Goal: Task Accomplishment & Management: Use online tool/utility

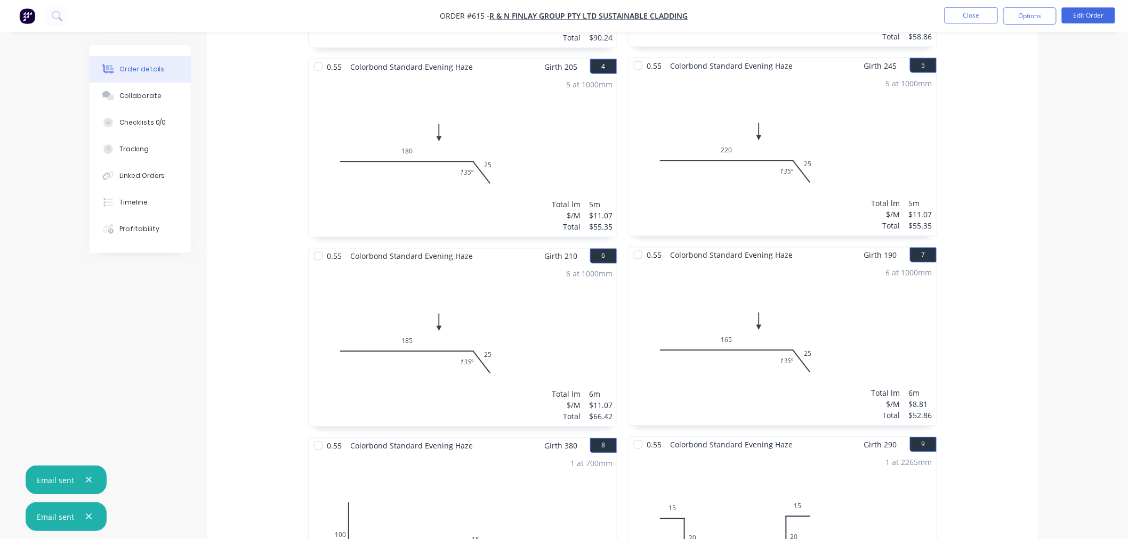
scroll to position [118, 0]
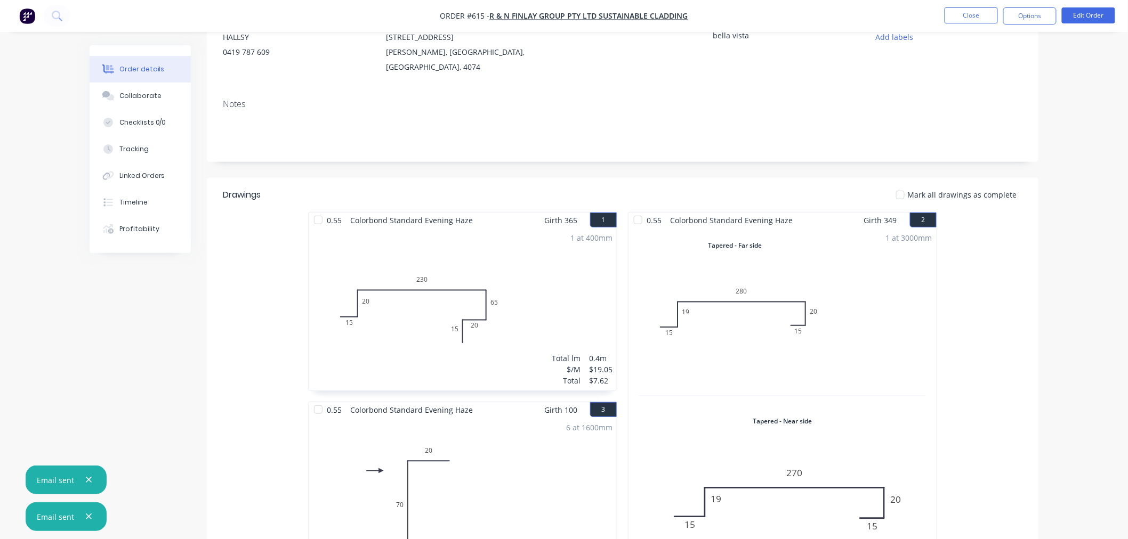
click at [30, 22] on img "button" at bounding box center [27, 16] width 16 height 16
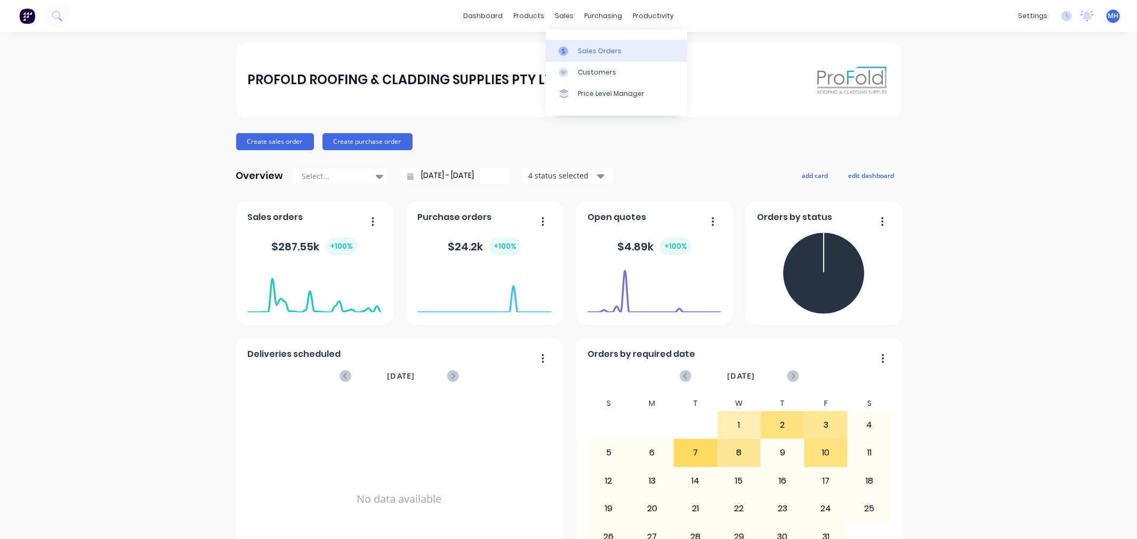
click at [578, 53] on div "Sales Orders" at bounding box center [600, 51] width 44 height 10
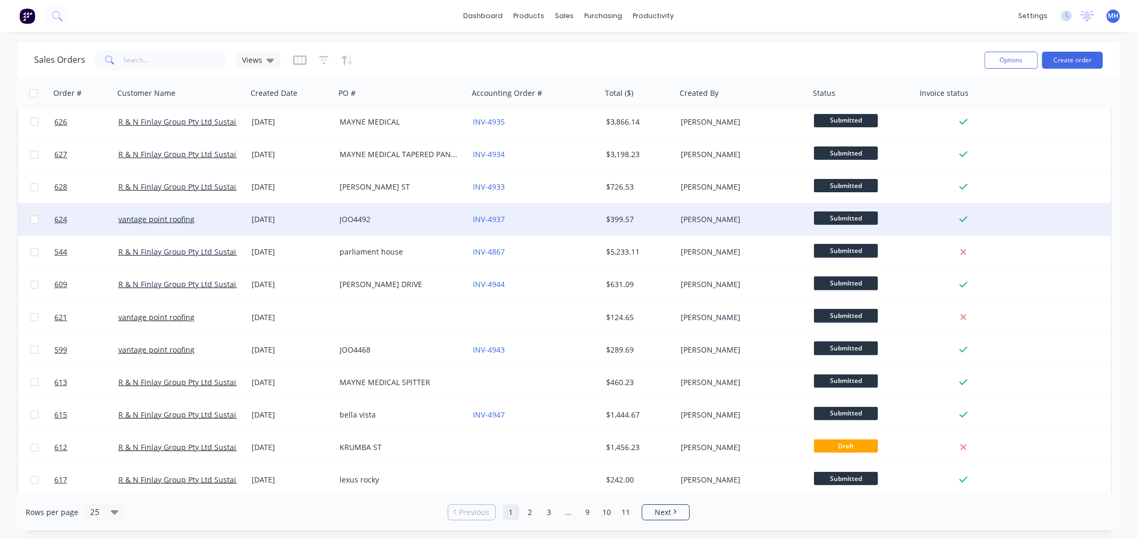
scroll to position [414, 0]
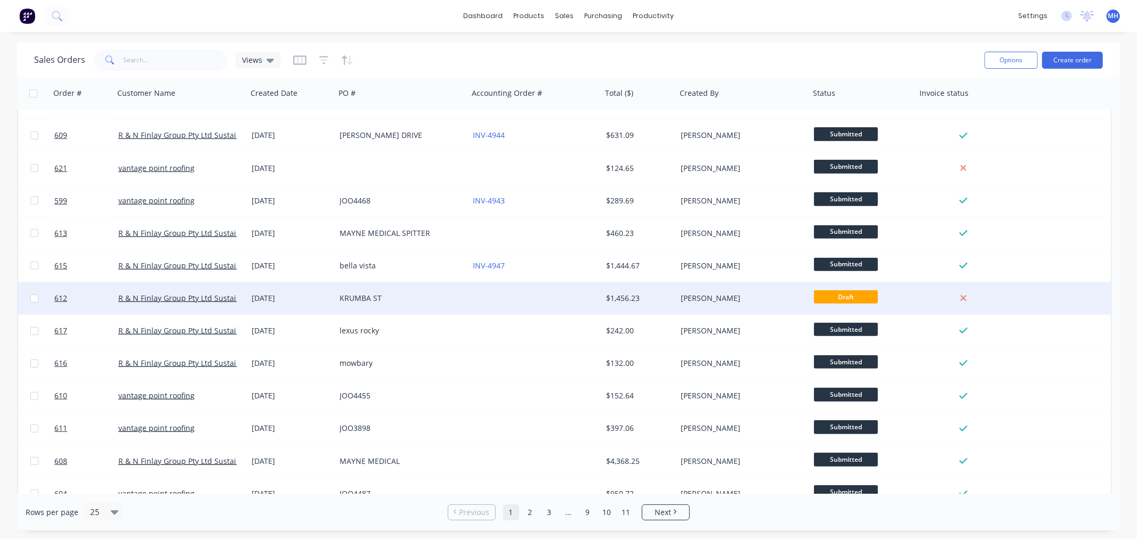
click at [478, 306] on div at bounding box center [535, 299] width 133 height 32
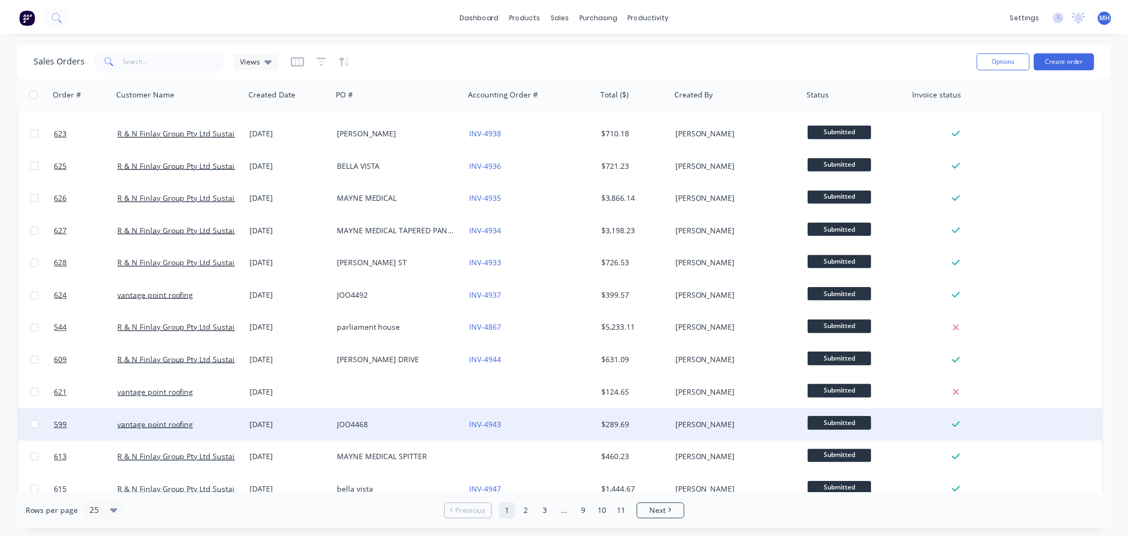
scroll to position [355, 0]
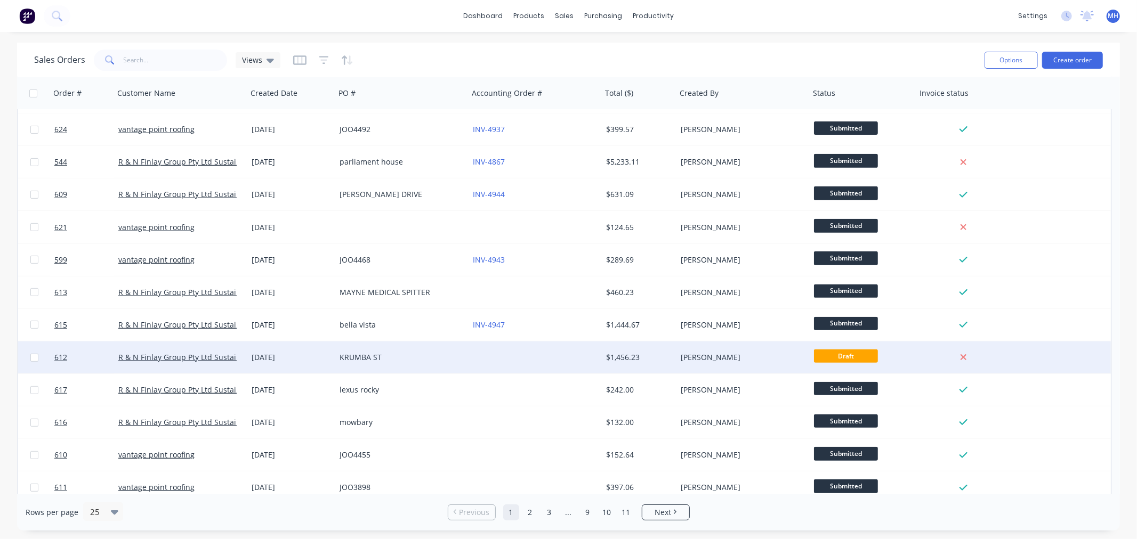
click at [729, 354] on div "[PERSON_NAME]" at bounding box center [740, 357] width 118 height 11
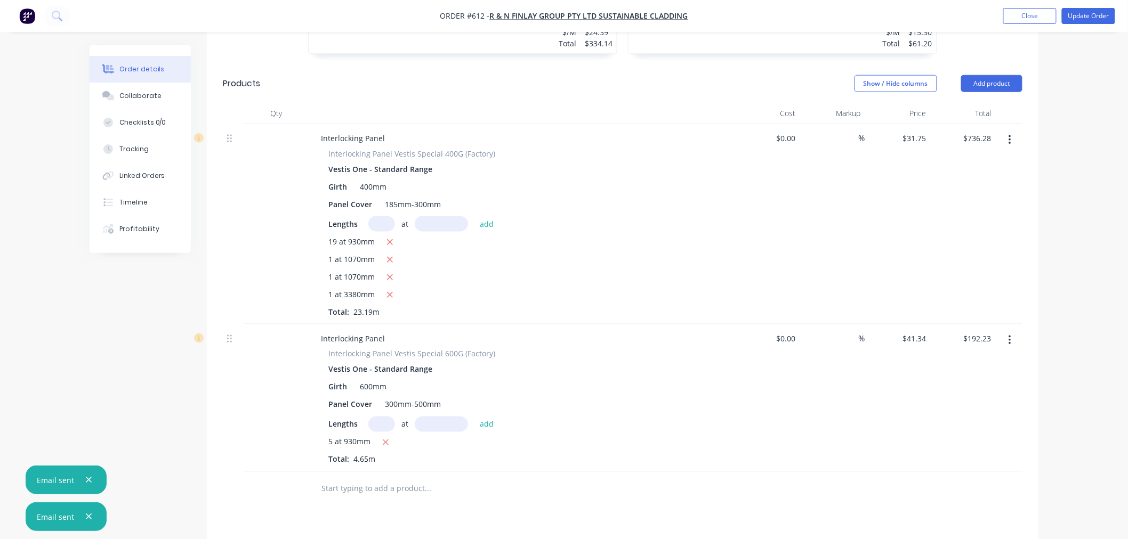
scroll to position [465, 0]
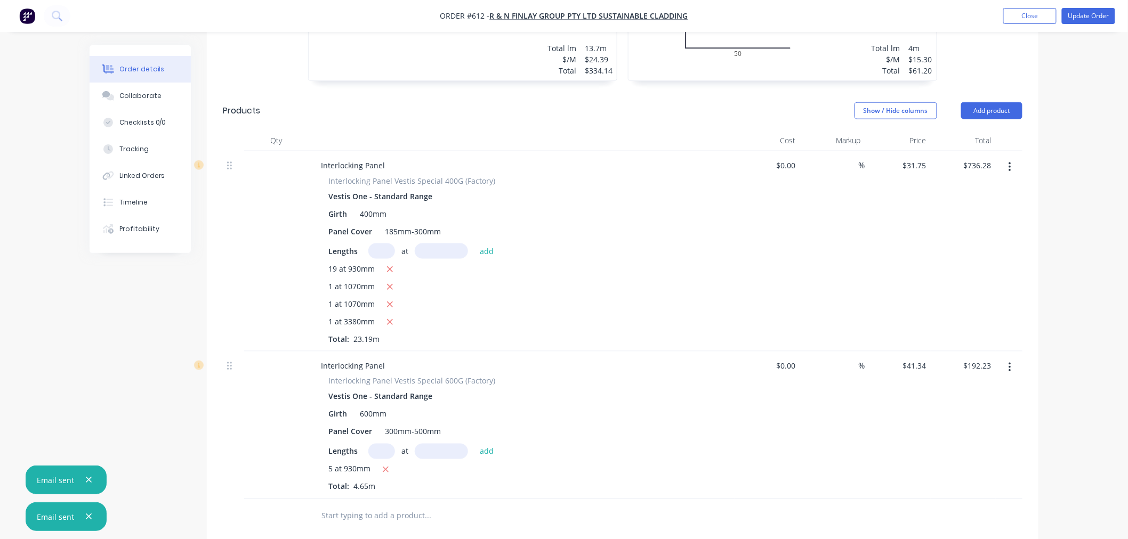
click at [370, 506] on input "text" at bounding box center [427, 516] width 213 height 21
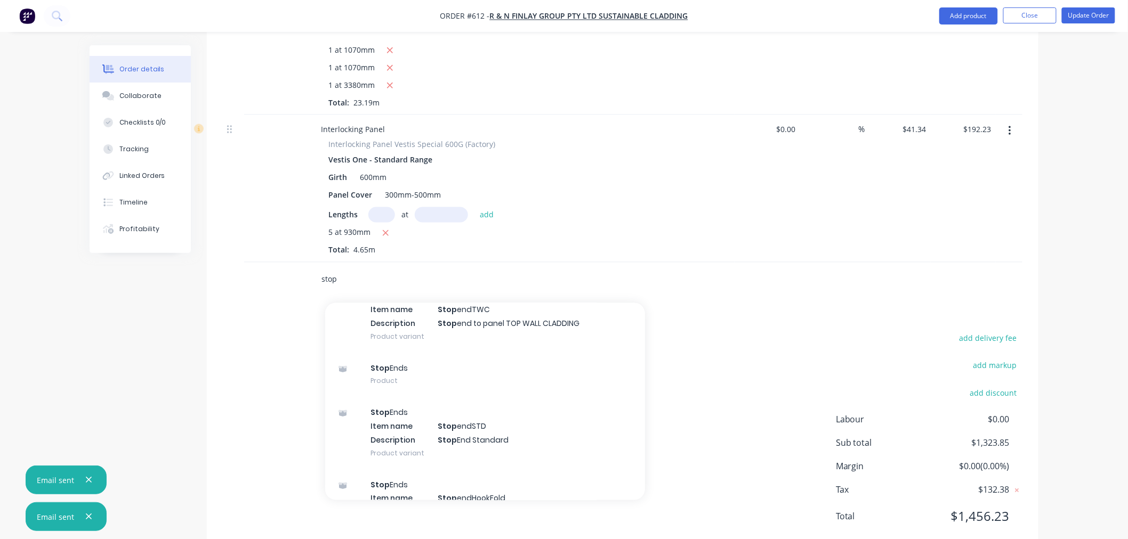
scroll to position [407, 0]
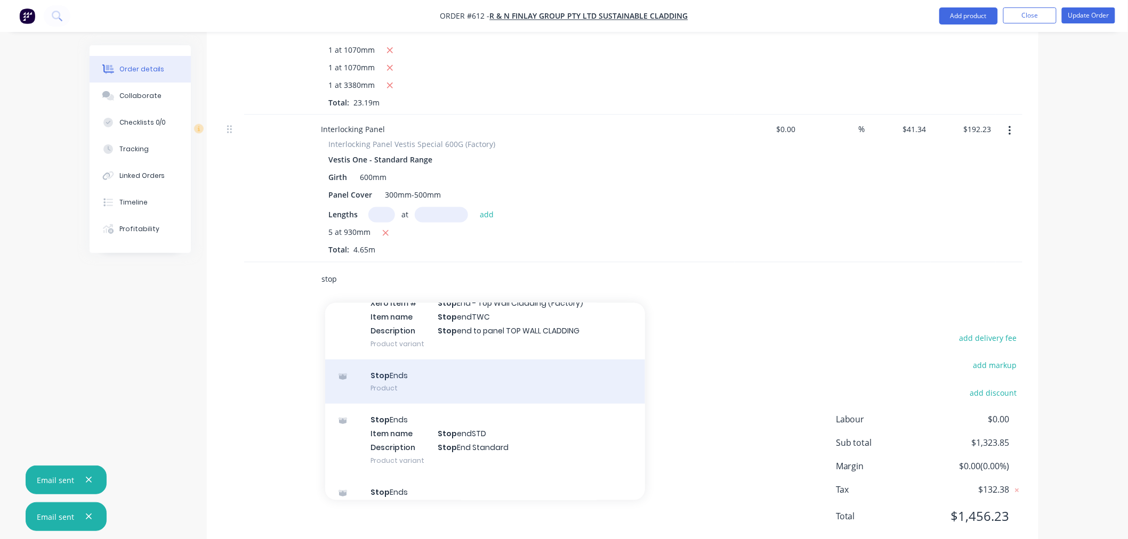
type input "stop"
click at [424, 360] on div "Stop Ends Product" at bounding box center [485, 382] width 320 height 45
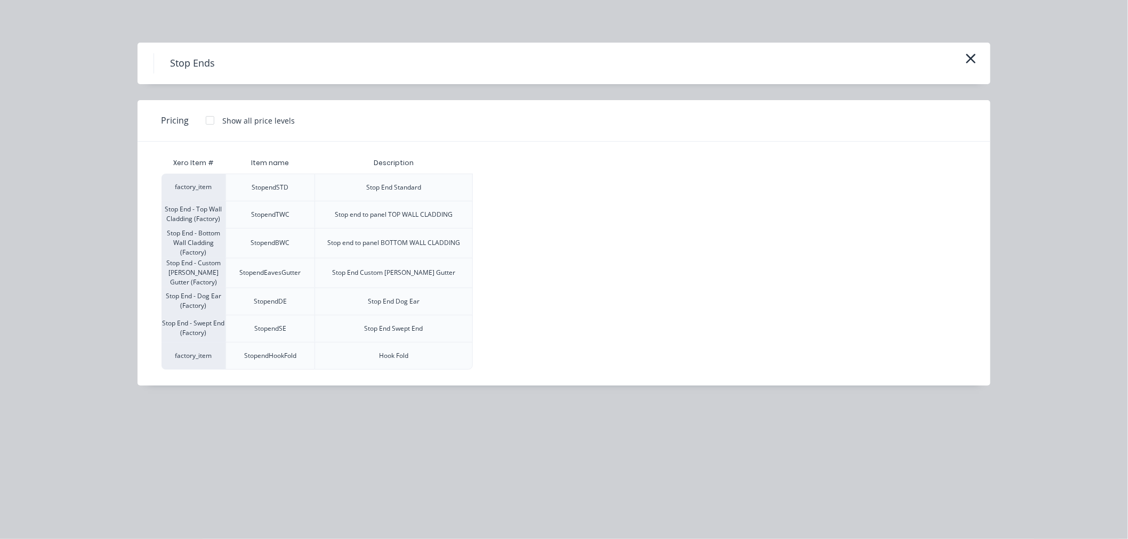
click at [208, 117] on div at bounding box center [209, 120] width 21 height 21
click at [496, 206] on div "$7.70" at bounding box center [501, 215] width 57 height 27
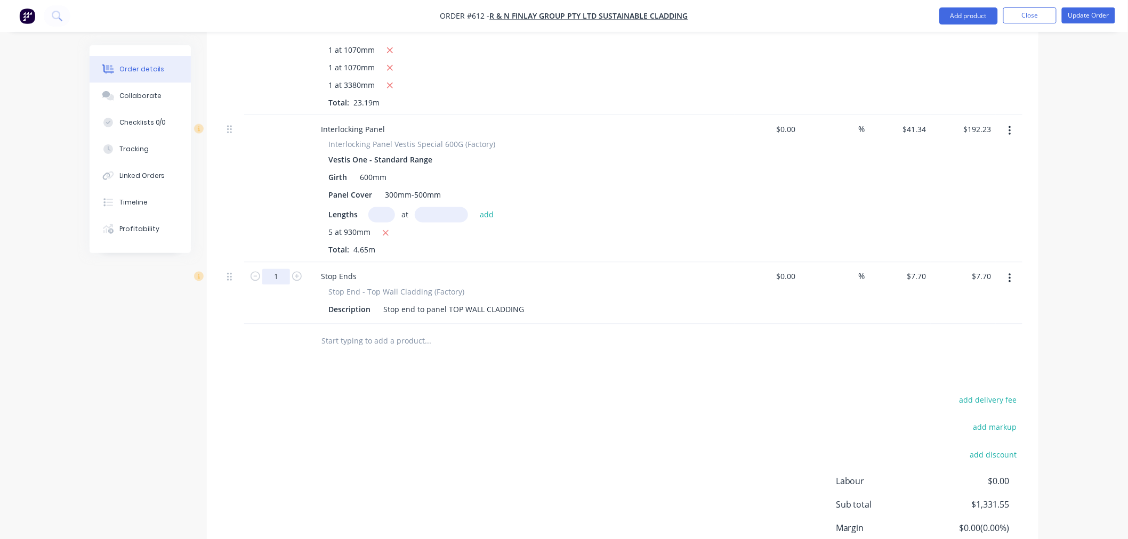
click at [283, 269] on input "1" at bounding box center [276, 277] width 28 height 16
type input "27"
type input "$207.90"
click at [372, 331] on input "text" at bounding box center [427, 341] width 213 height 21
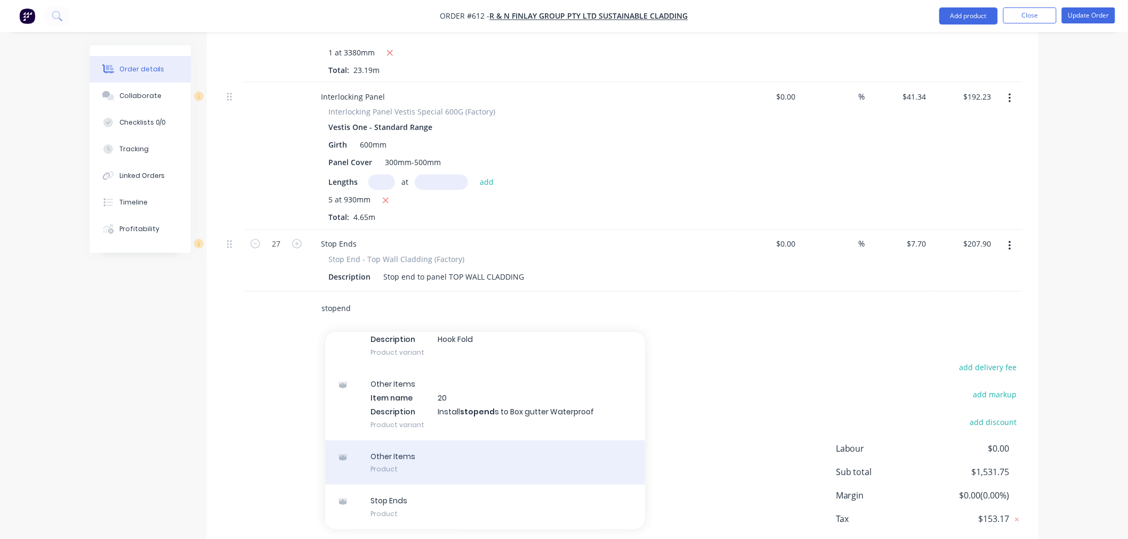
scroll to position [763, 0]
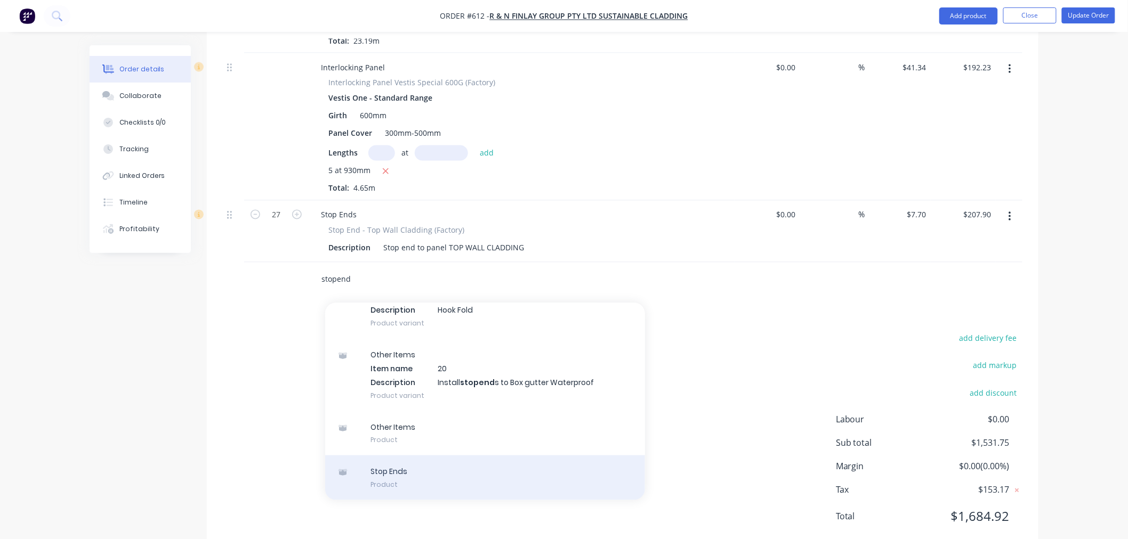
type input "stopend"
click at [391, 456] on div "Stop Ends Product" at bounding box center [485, 478] width 320 height 45
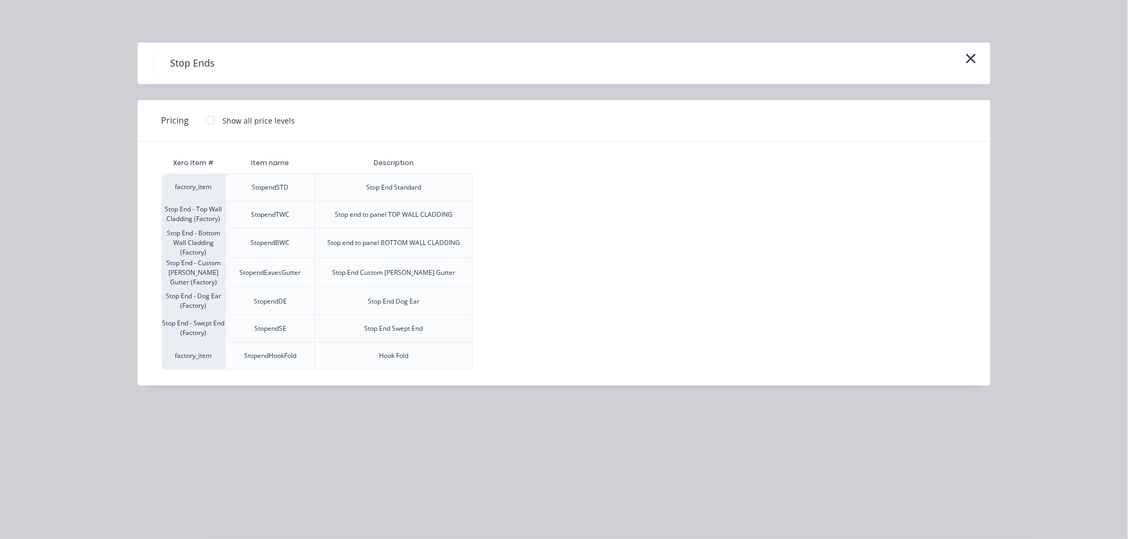
click at [204, 118] on div at bounding box center [209, 120] width 21 height 21
click at [487, 236] on div "$7.70" at bounding box center [501, 243] width 57 height 29
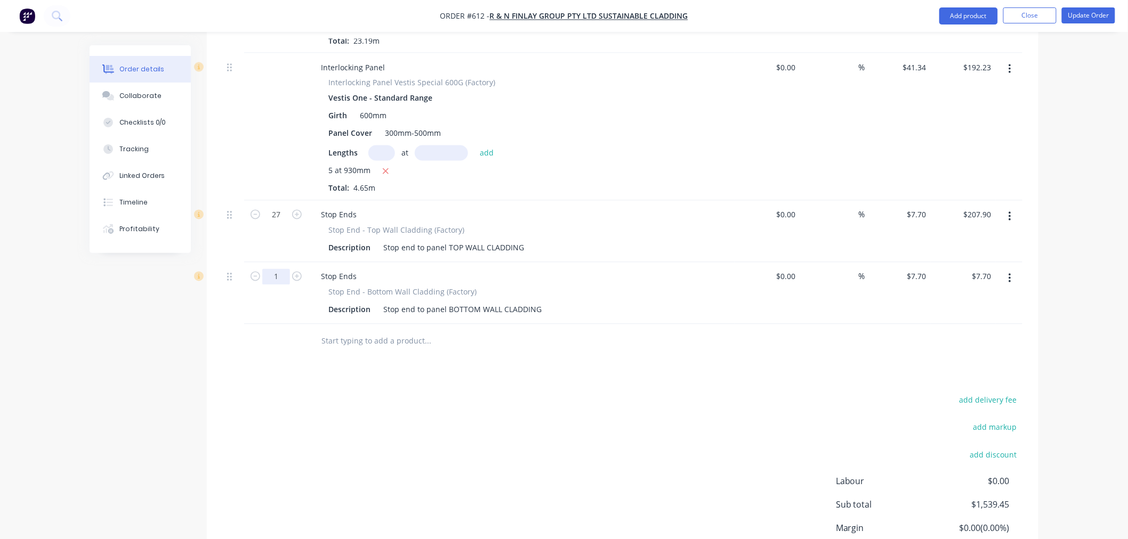
click at [279, 269] on input "1" at bounding box center [276, 277] width 28 height 16
type input "27"
click at [430, 406] on div "add delivery fee add markup add discount Labour $0.00 Sub total $1,539.45 Margi…" at bounding box center [623, 496] width 800 height 206
type input "$207.90"
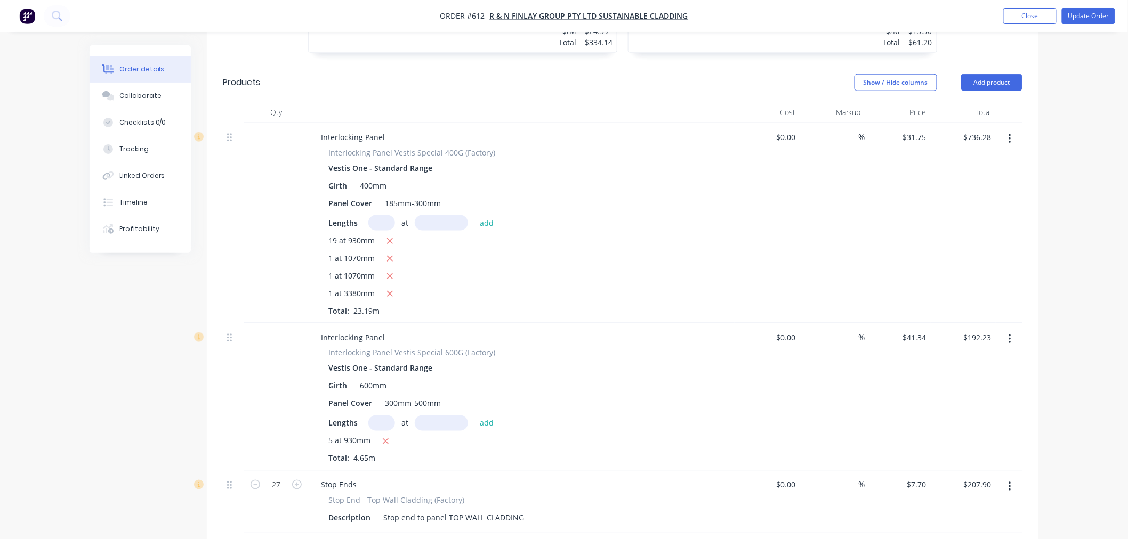
scroll to position [706, 0]
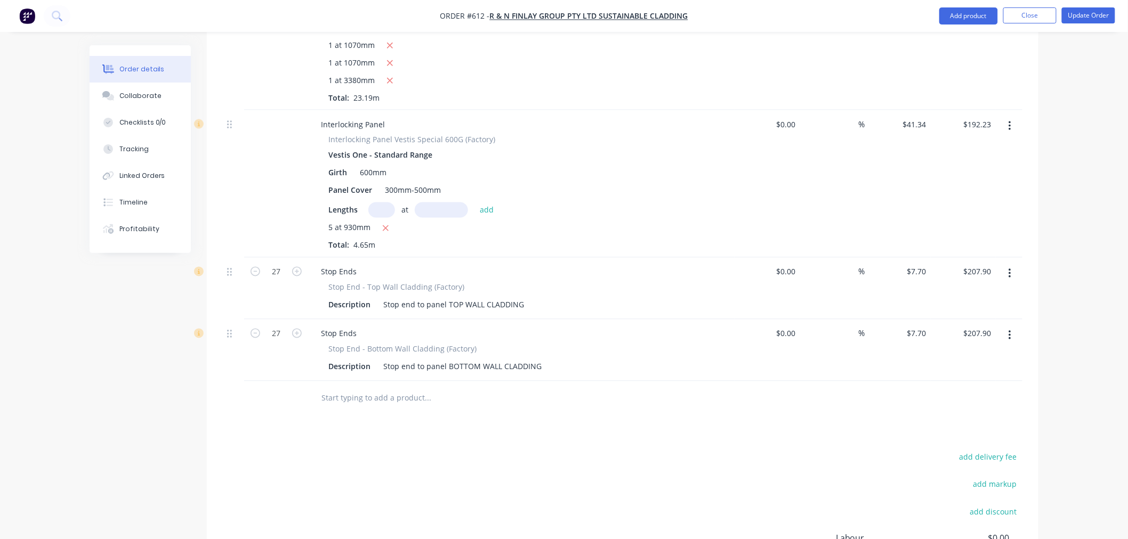
click at [372, 388] on input "text" at bounding box center [427, 398] width 213 height 21
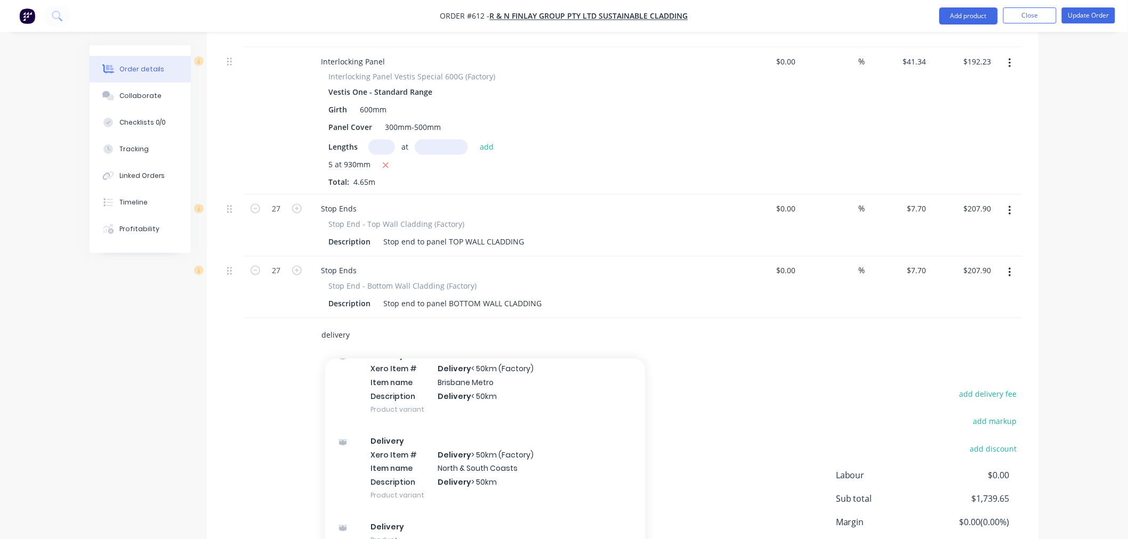
scroll to position [825, 0]
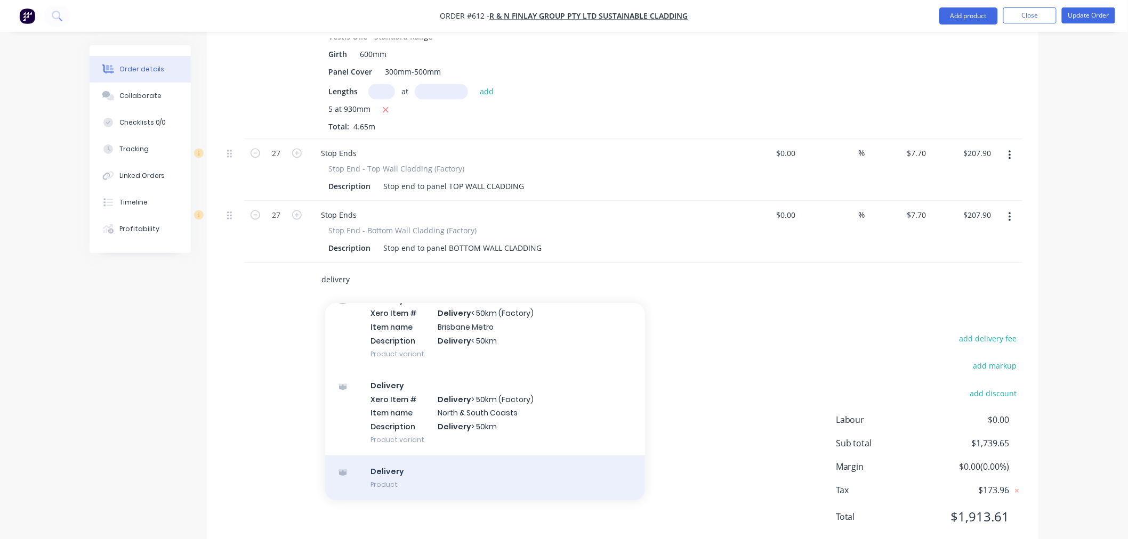
type input "delivery"
click at [441, 456] on div "Delivery Product" at bounding box center [485, 478] width 320 height 45
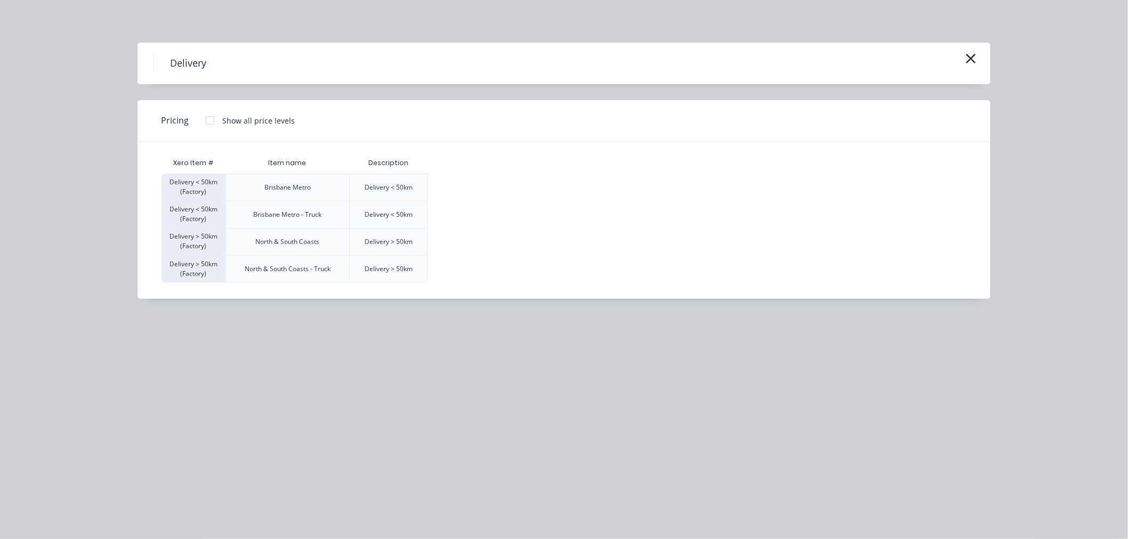
click at [212, 125] on div at bounding box center [209, 120] width 21 height 21
click at [445, 241] on div "$220.00" at bounding box center [455, 242] width 53 height 27
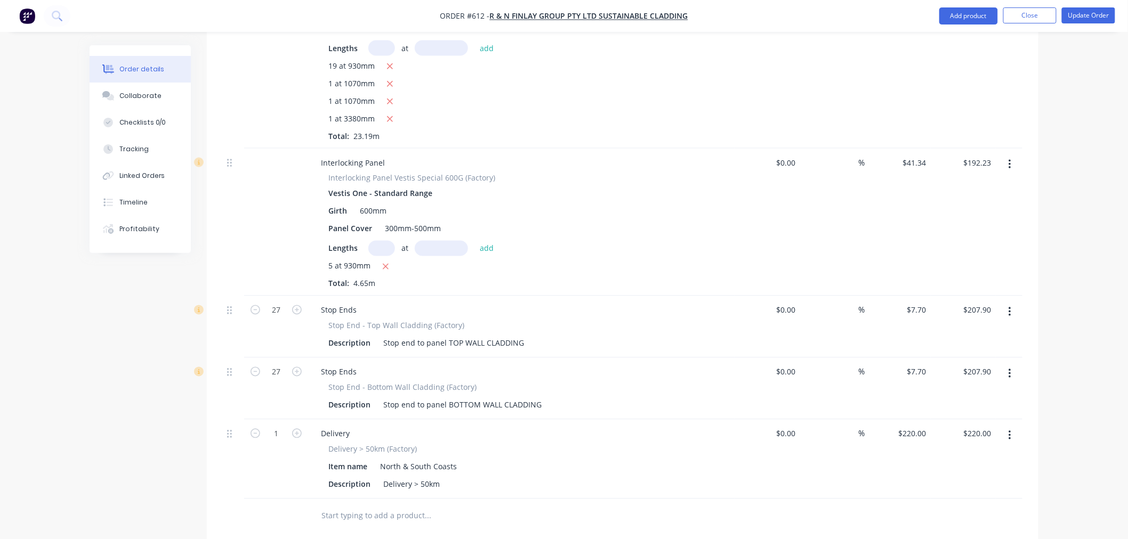
scroll to position [905, 0]
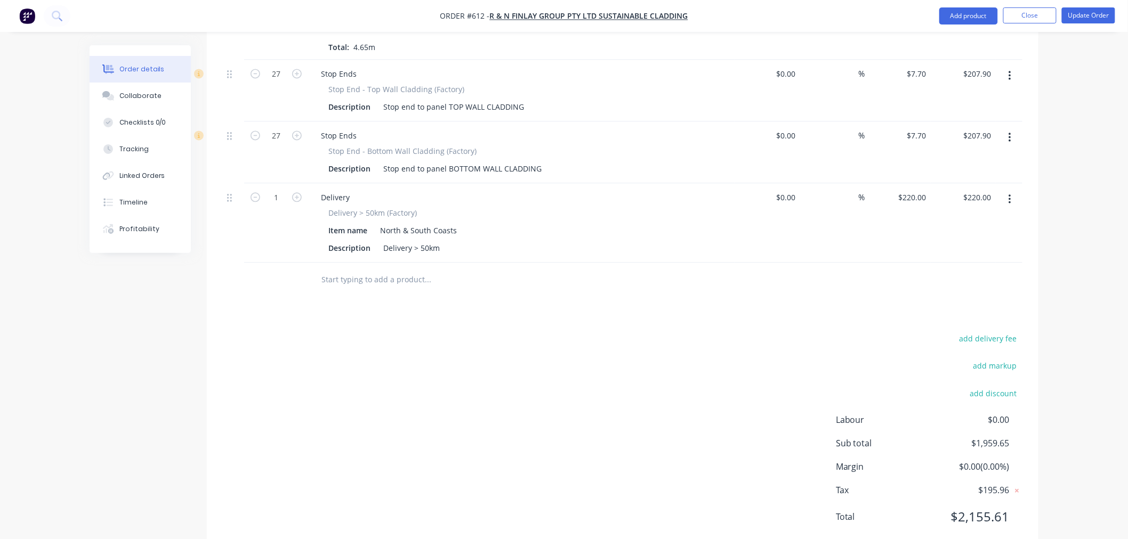
click at [377, 269] on input "text" at bounding box center [427, 279] width 213 height 21
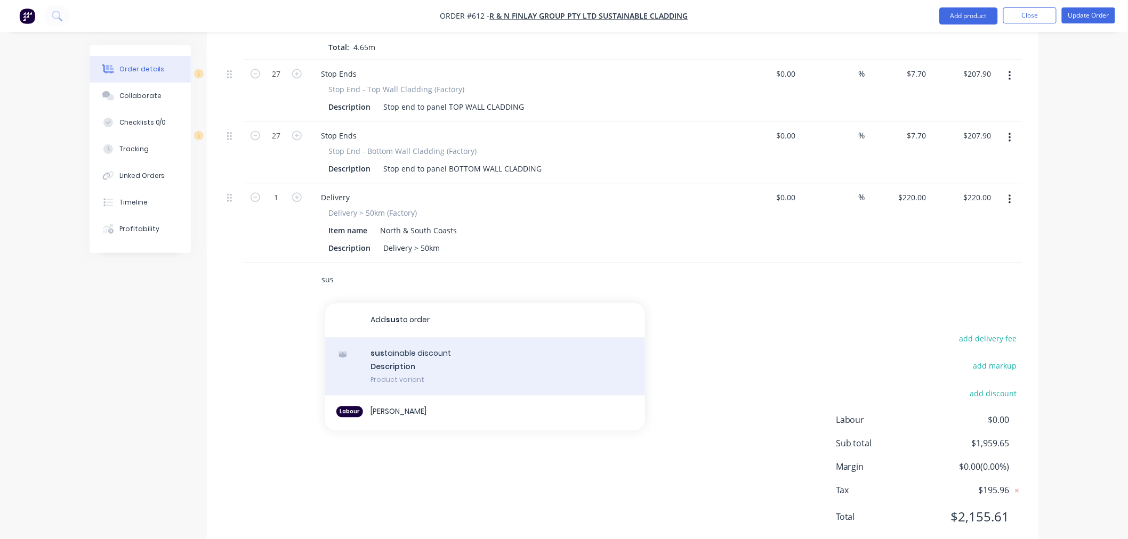
type input "sus"
click at [422, 342] on div "sus tainable discount Description Product variant" at bounding box center [485, 366] width 320 height 59
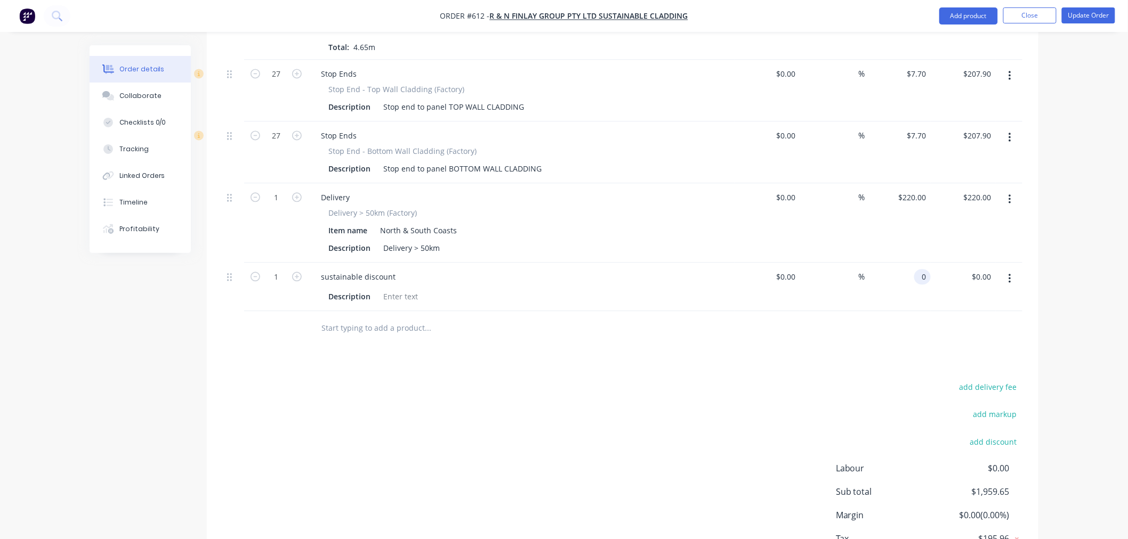
click at [920, 269] on input "0" at bounding box center [924, 276] width 12 height 15
type input "$106.05"
click at [583, 380] on div "add delivery fee add markup add discount Labour $0.00 Sub total $1,959.65 Margi…" at bounding box center [623, 483] width 800 height 206
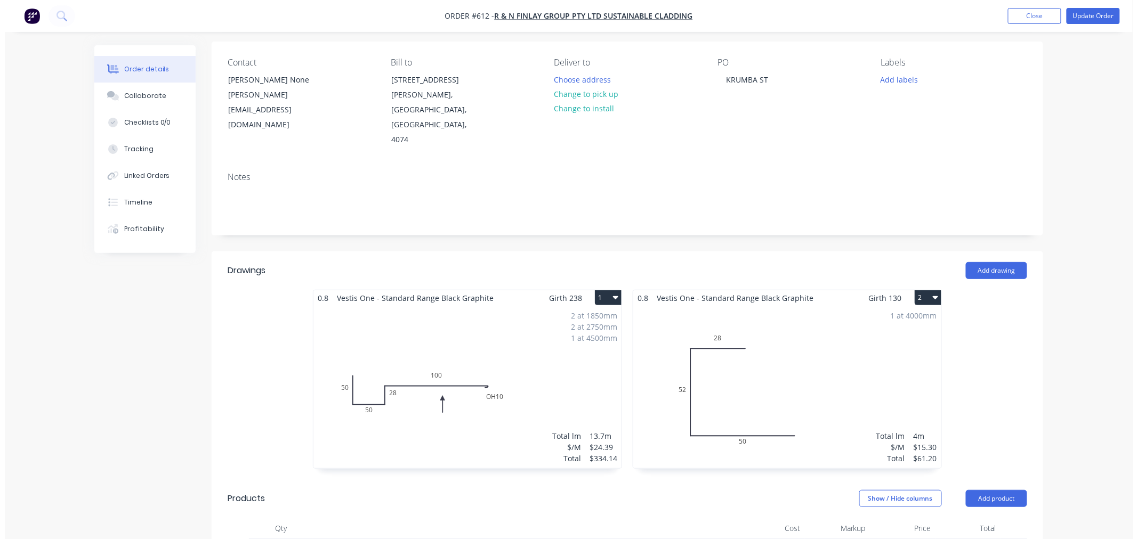
scroll to position [0, 0]
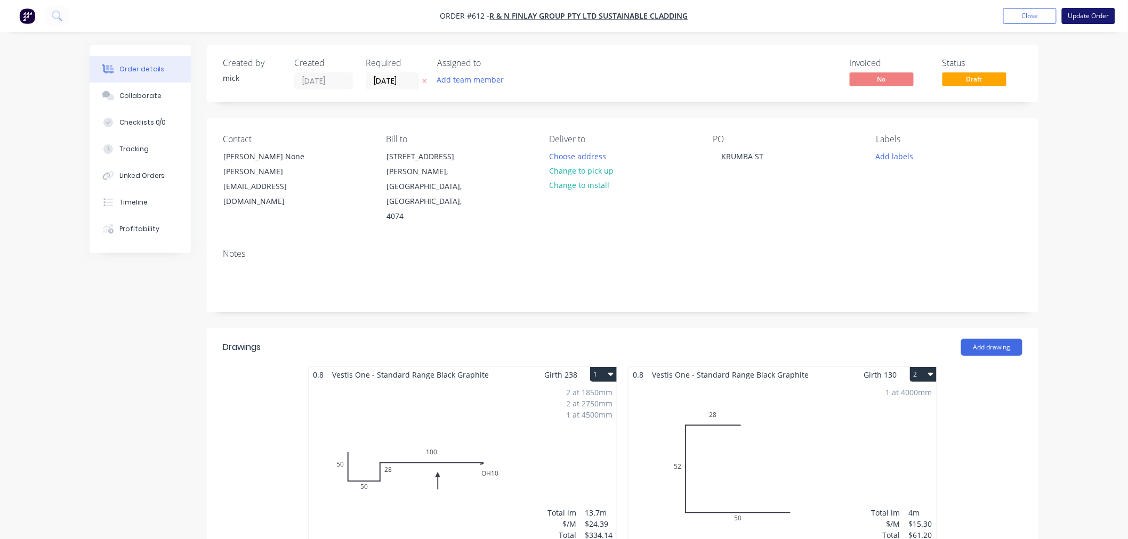
click at [1099, 11] on button "Update Order" at bounding box center [1088, 16] width 53 height 16
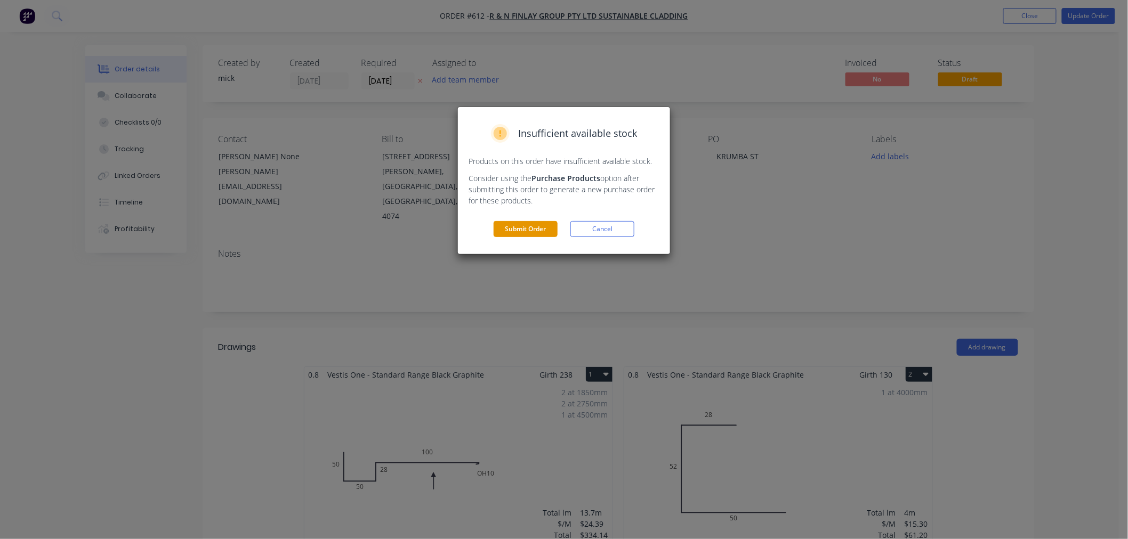
click at [550, 231] on button "Submit Order" at bounding box center [526, 229] width 64 height 16
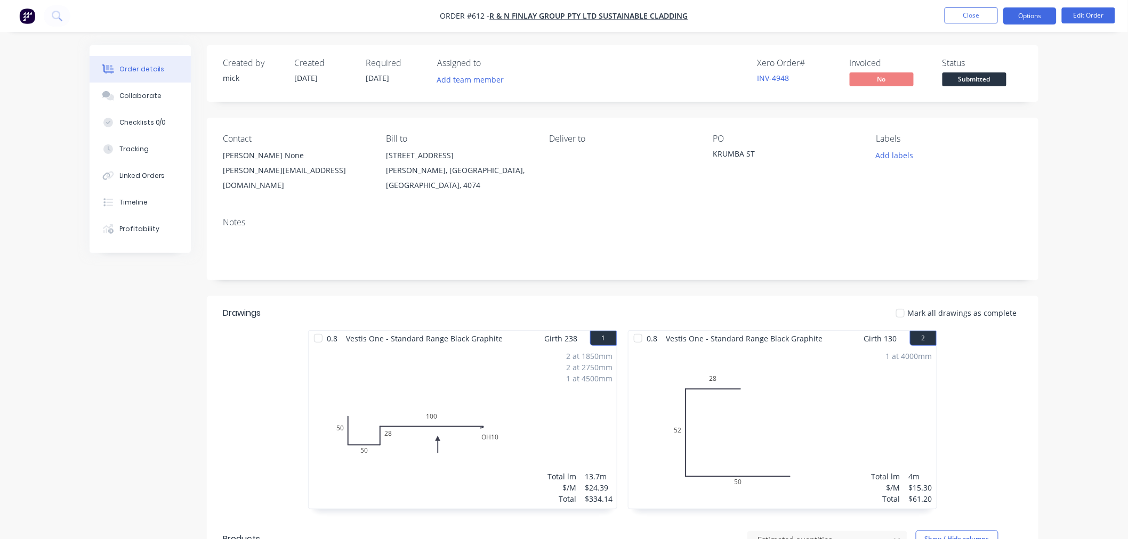
click at [1032, 20] on button "Options" at bounding box center [1029, 15] width 53 height 17
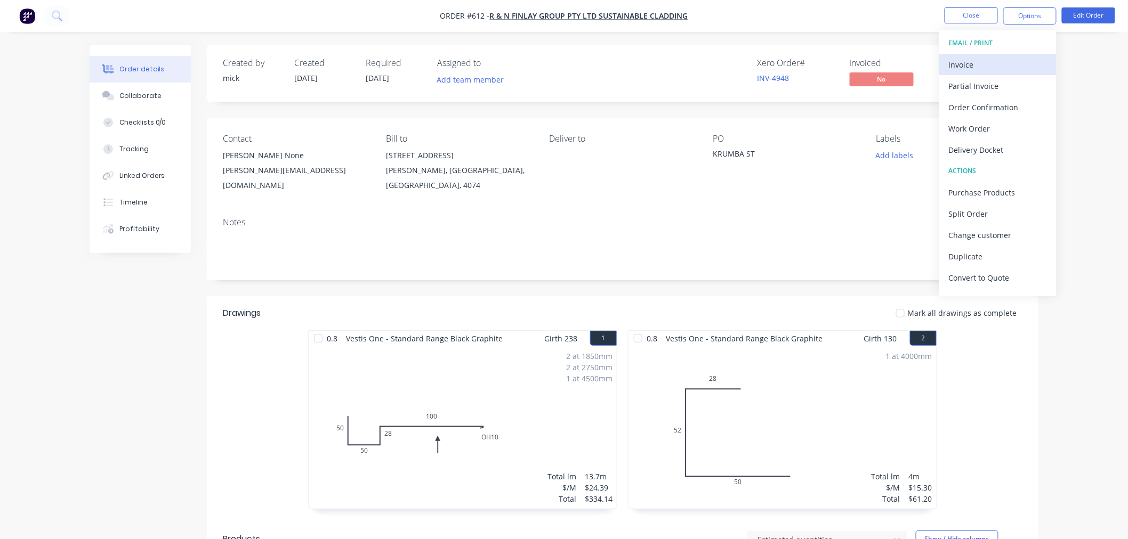
click at [1003, 66] on div "Invoice" at bounding box center [998, 64] width 98 height 15
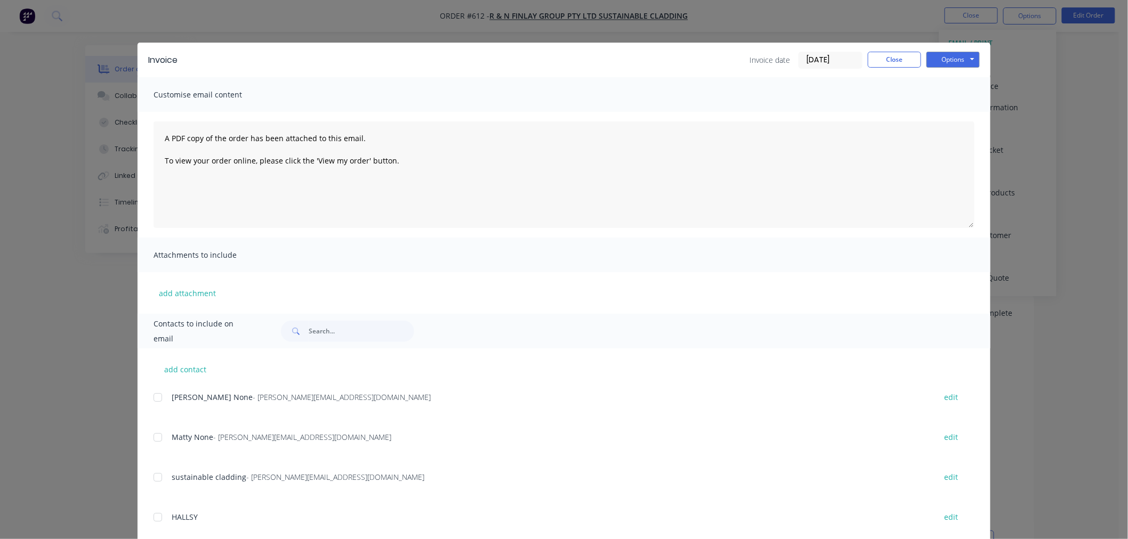
click at [152, 397] on div at bounding box center [157, 397] width 21 height 21
click at [157, 436] on div at bounding box center [157, 437] width 21 height 21
click at [958, 62] on button "Options" at bounding box center [952, 60] width 53 height 16
click at [958, 114] on button "Email" at bounding box center [960, 114] width 68 height 18
click at [889, 59] on button "Close" at bounding box center [894, 60] width 53 height 16
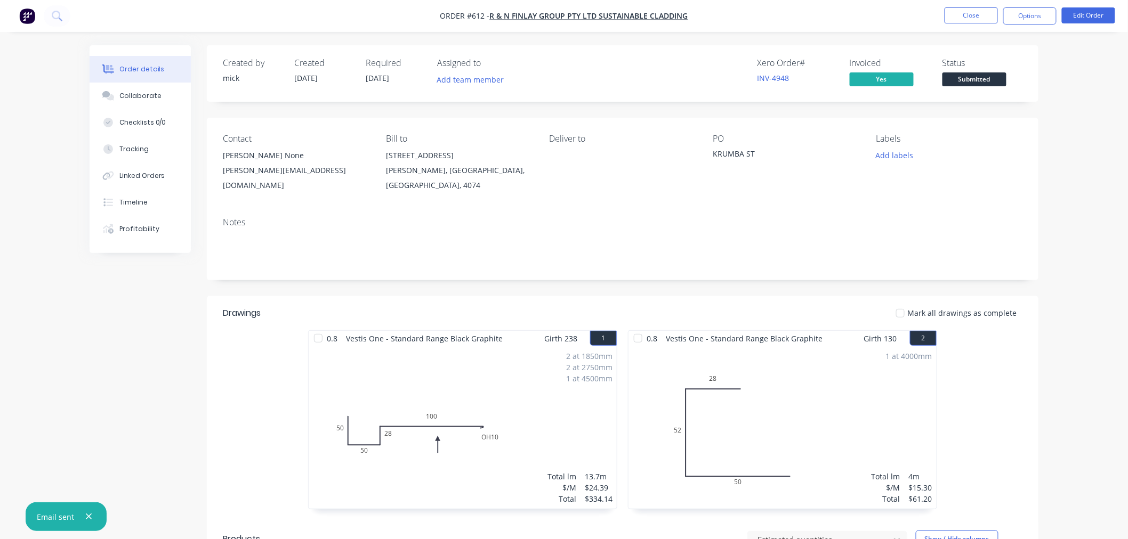
click at [20, 13] on img "button" at bounding box center [27, 16] width 16 height 16
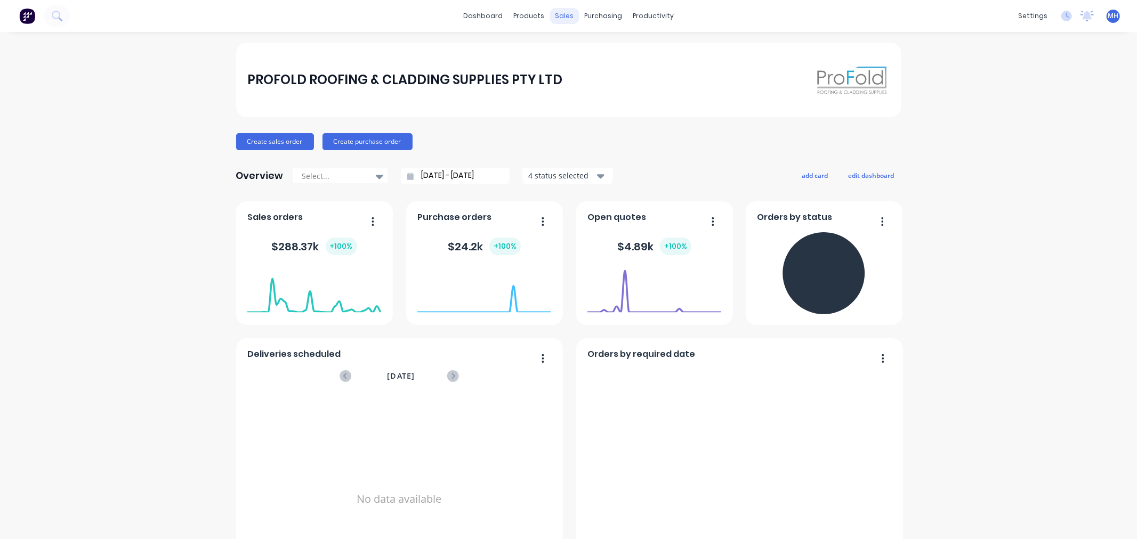
click at [559, 18] on div "sales" at bounding box center [564, 16] width 29 height 16
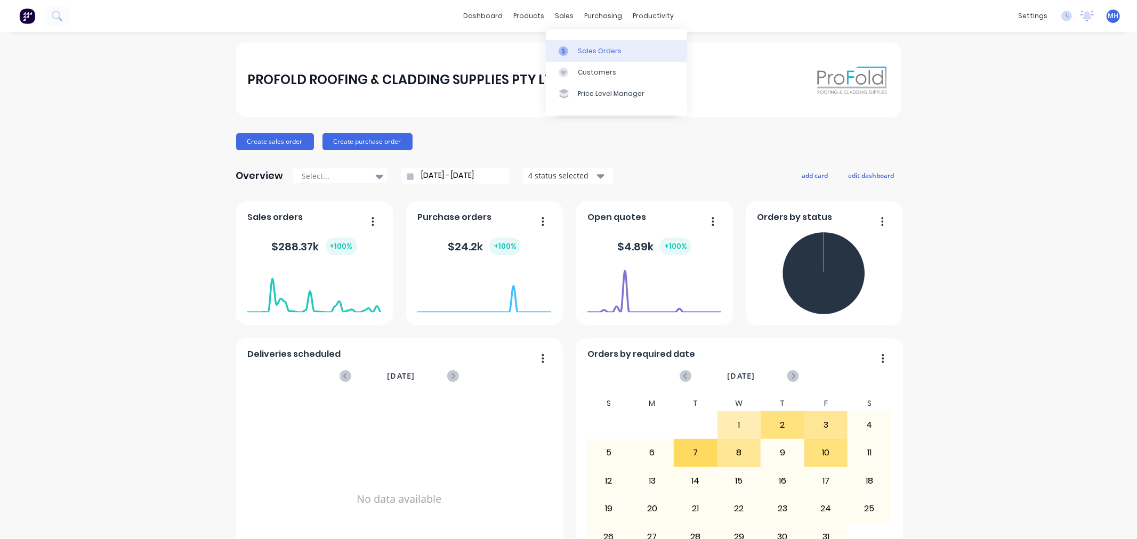
click at [577, 44] on link "Sales Orders" at bounding box center [616, 50] width 141 height 21
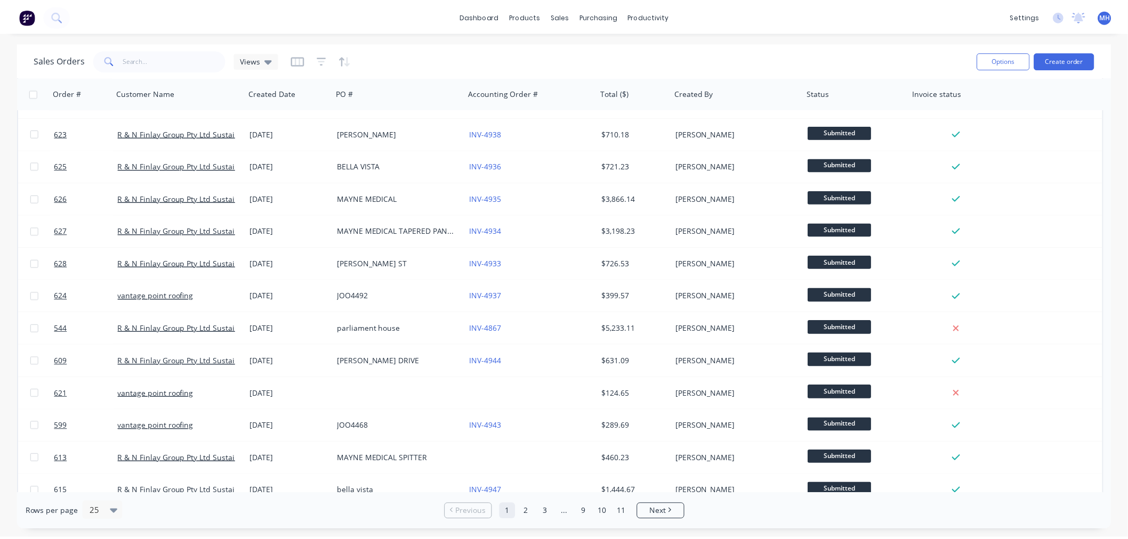
scroll to position [237, 0]
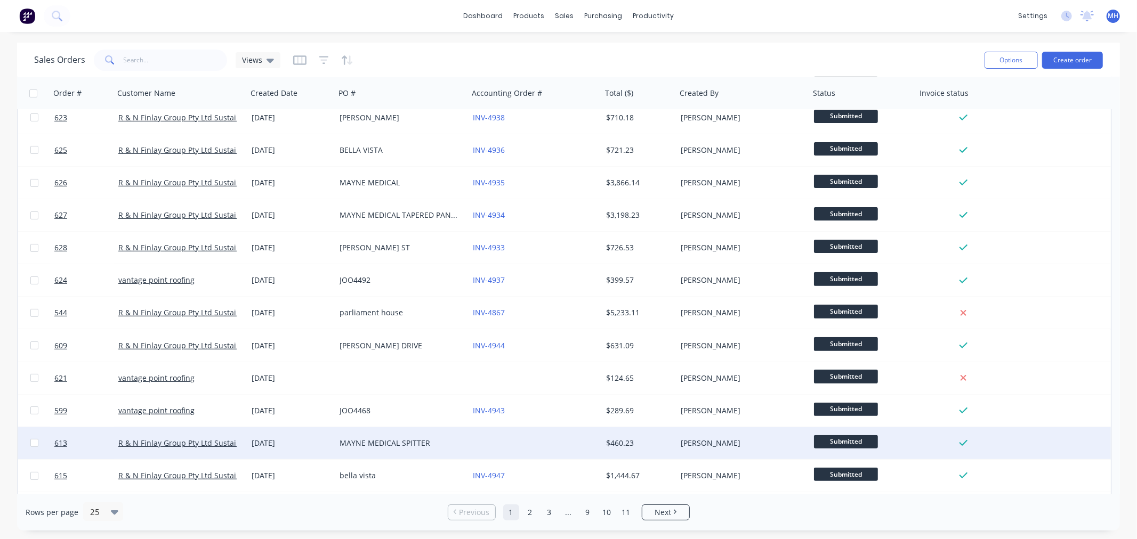
click at [500, 446] on div at bounding box center [535, 444] width 133 height 32
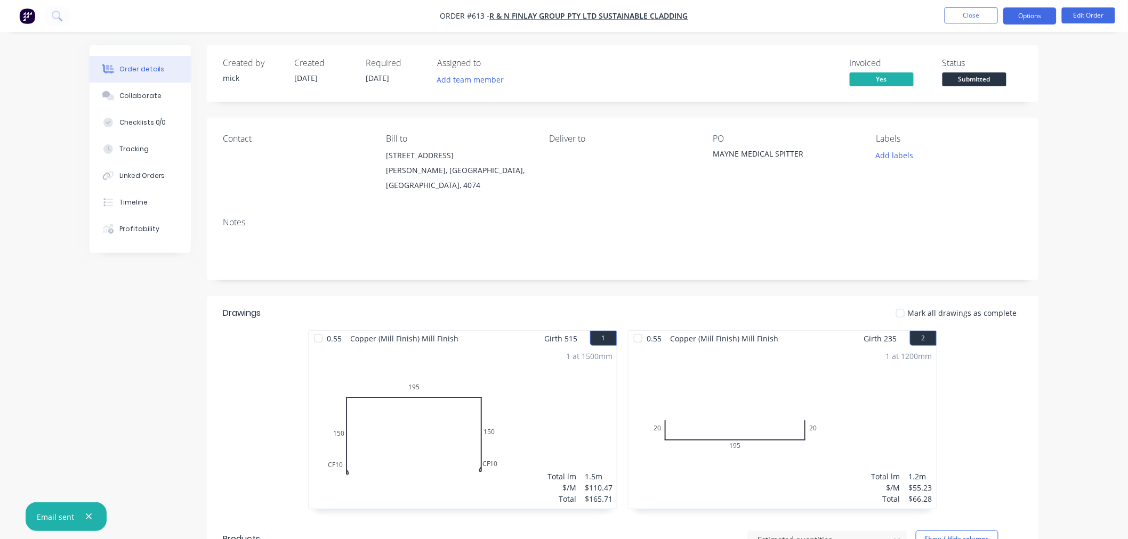
click at [1035, 16] on button "Options" at bounding box center [1029, 15] width 53 height 17
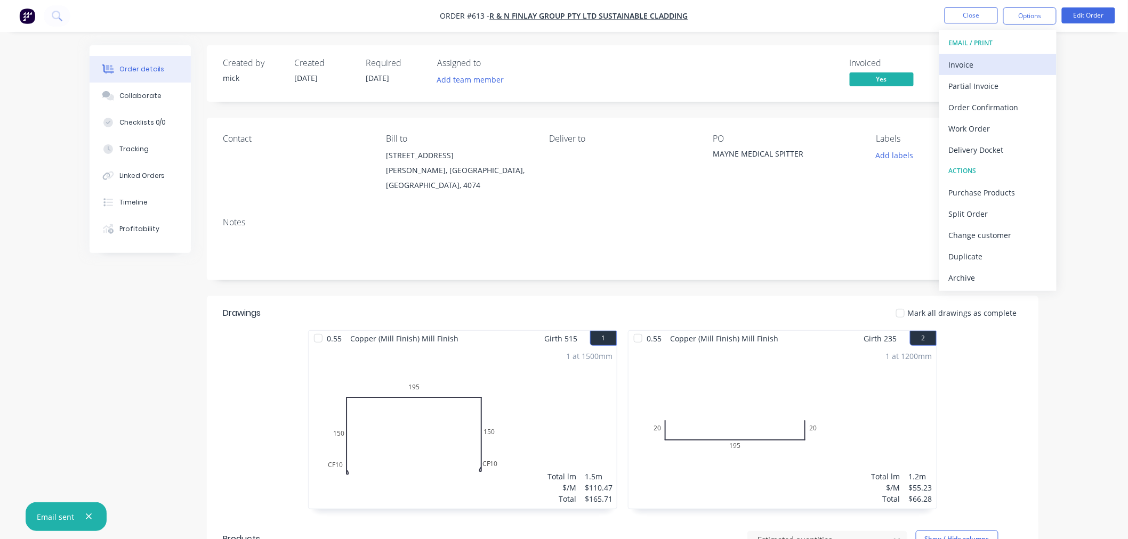
click at [1005, 57] on div "Invoice" at bounding box center [998, 64] width 98 height 15
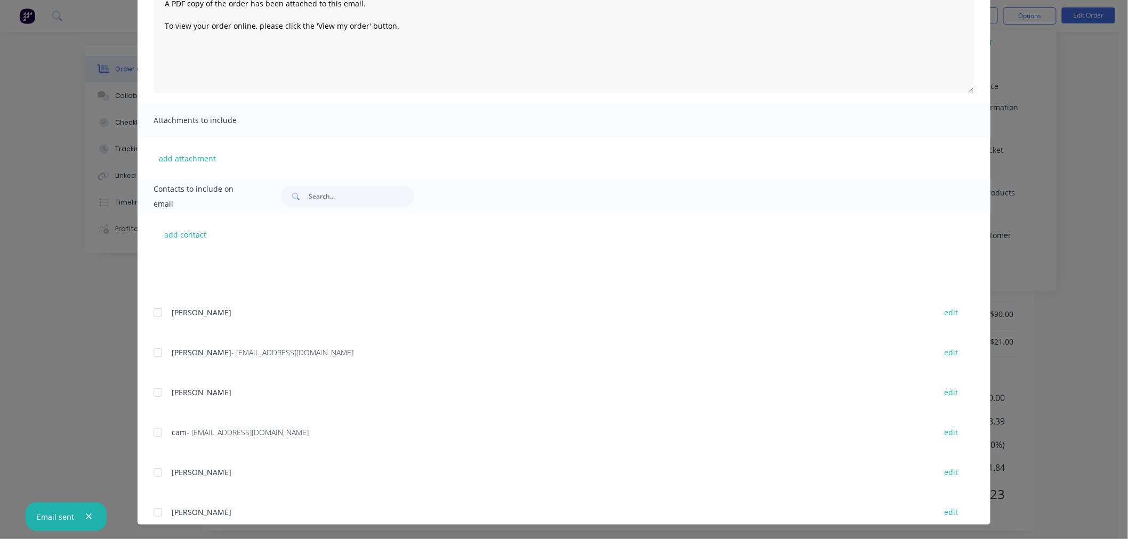
scroll to position [209, 0]
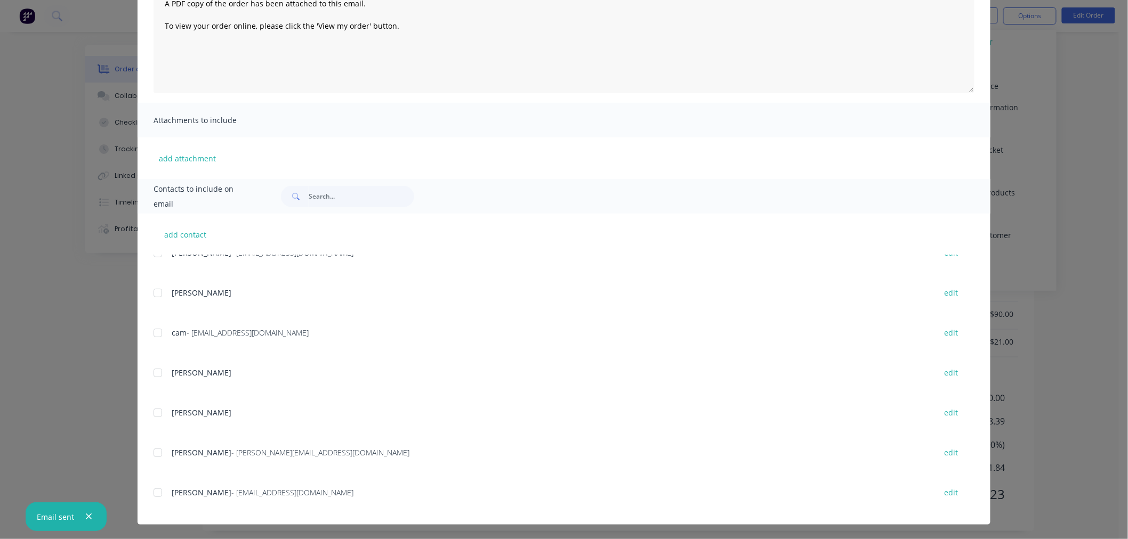
click at [152, 496] on div at bounding box center [157, 492] width 21 height 21
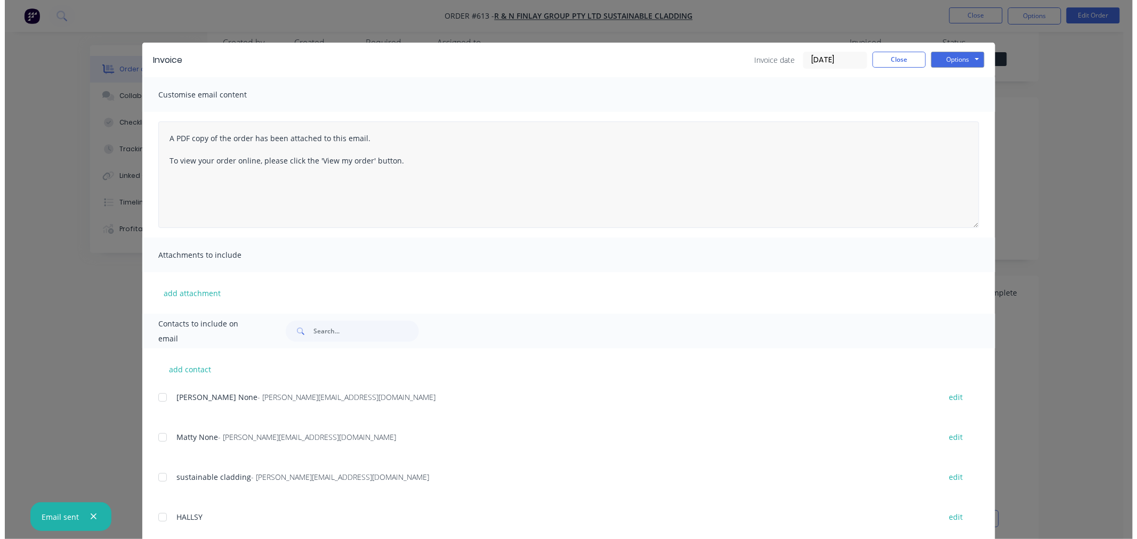
scroll to position [0, 0]
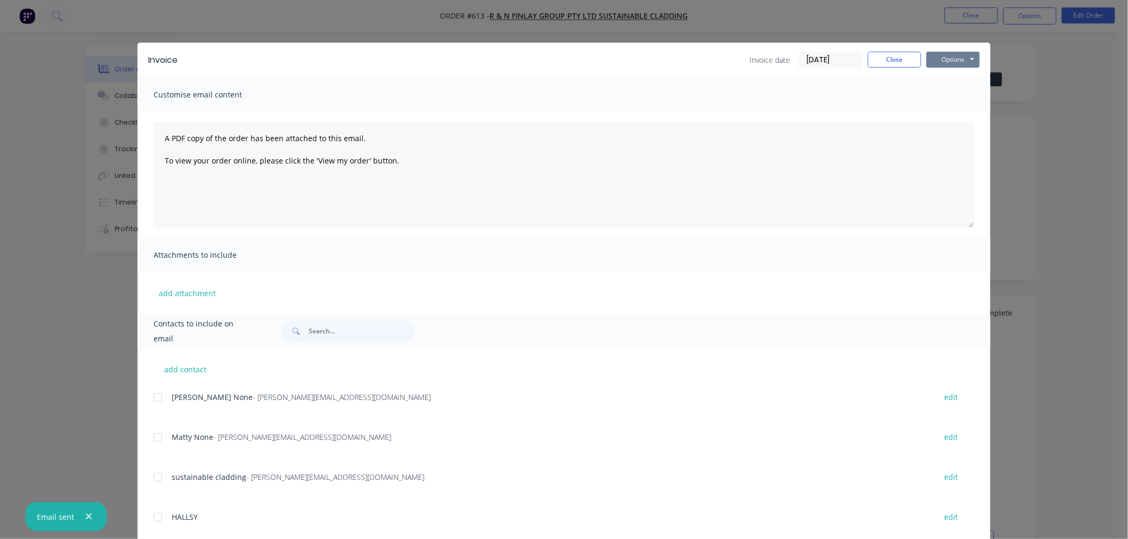
click at [938, 53] on button "Options" at bounding box center [952, 60] width 53 height 16
click at [945, 114] on button "Email" at bounding box center [960, 114] width 68 height 18
click at [904, 59] on button "Close" at bounding box center [894, 60] width 53 height 16
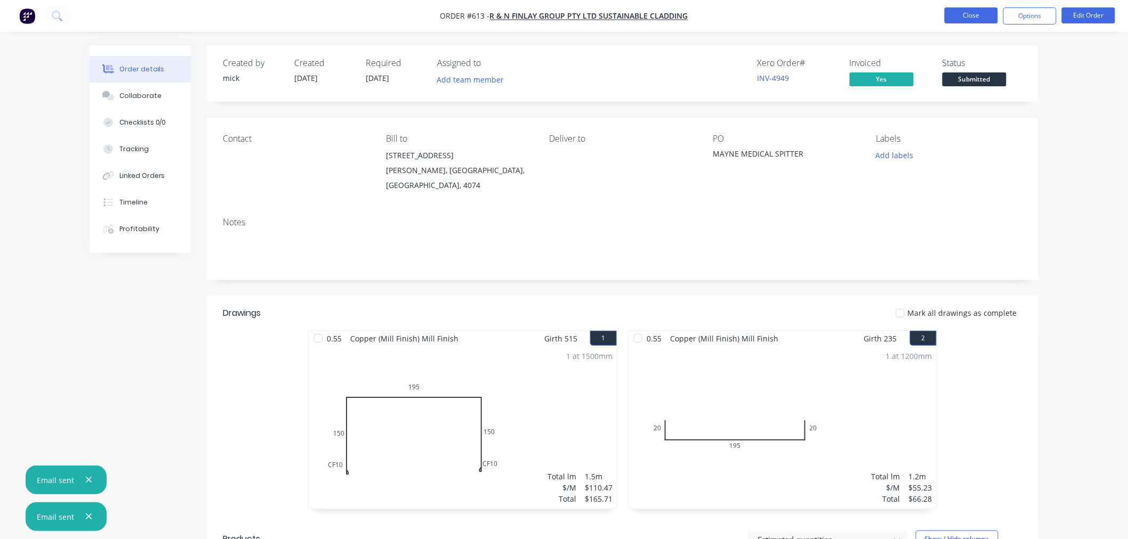
click at [994, 14] on button "Close" at bounding box center [971, 15] width 53 height 16
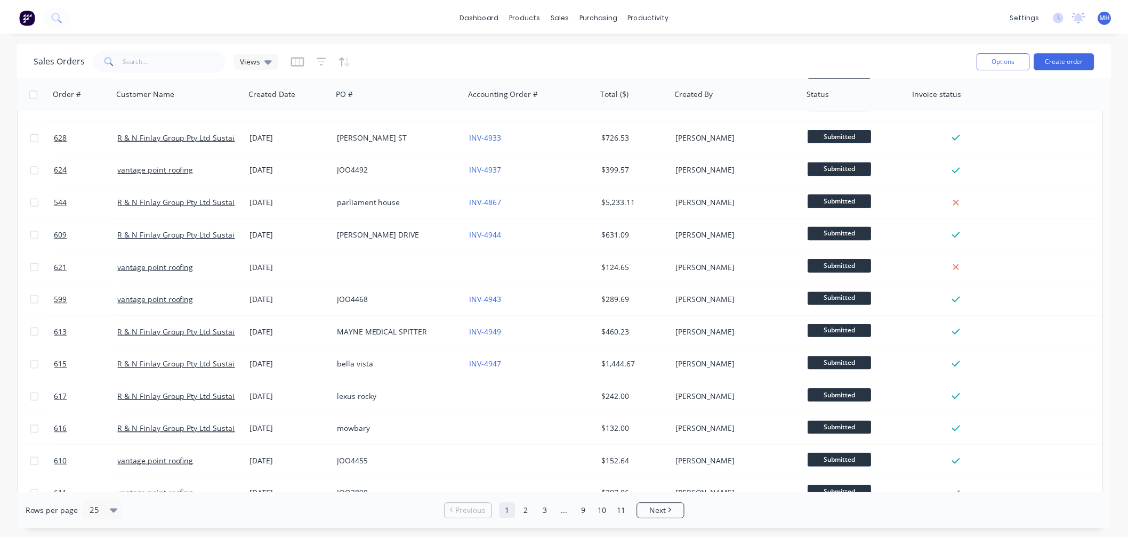
scroll to position [355, 0]
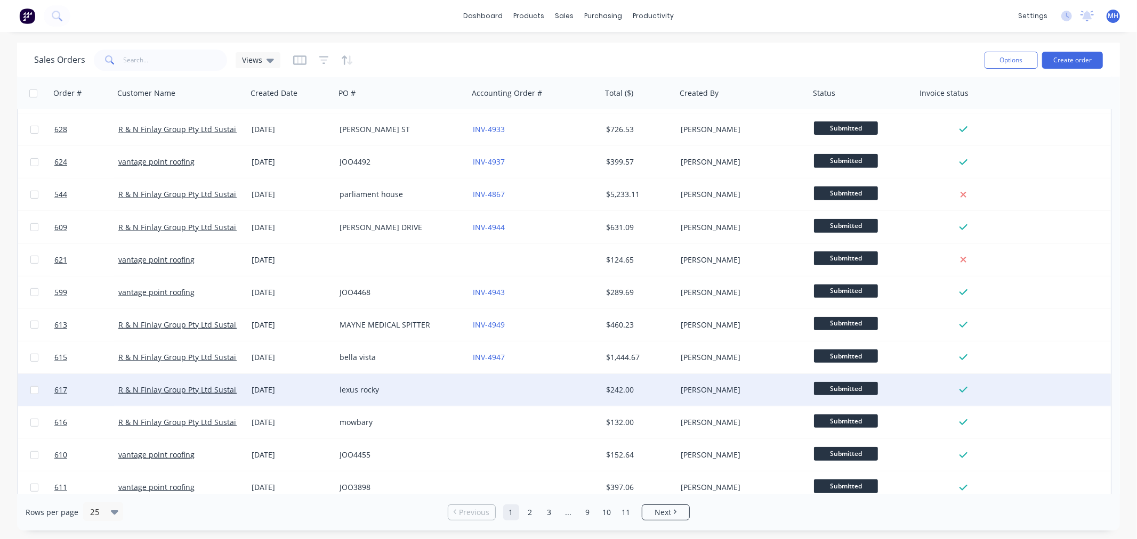
click at [442, 387] on div "lexus rocky" at bounding box center [399, 390] width 118 height 11
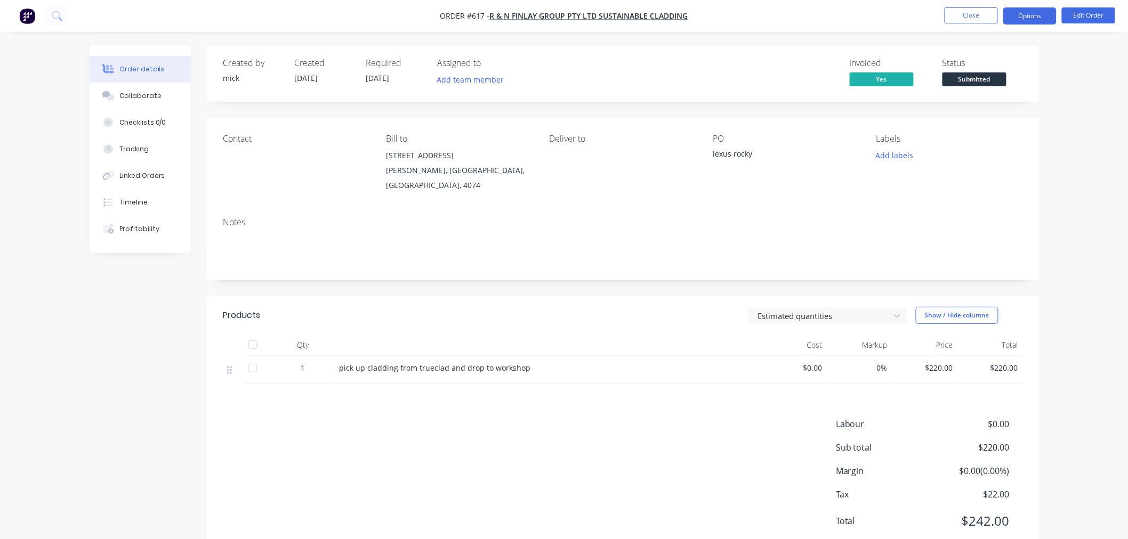
click at [1027, 12] on button "Options" at bounding box center [1029, 15] width 53 height 17
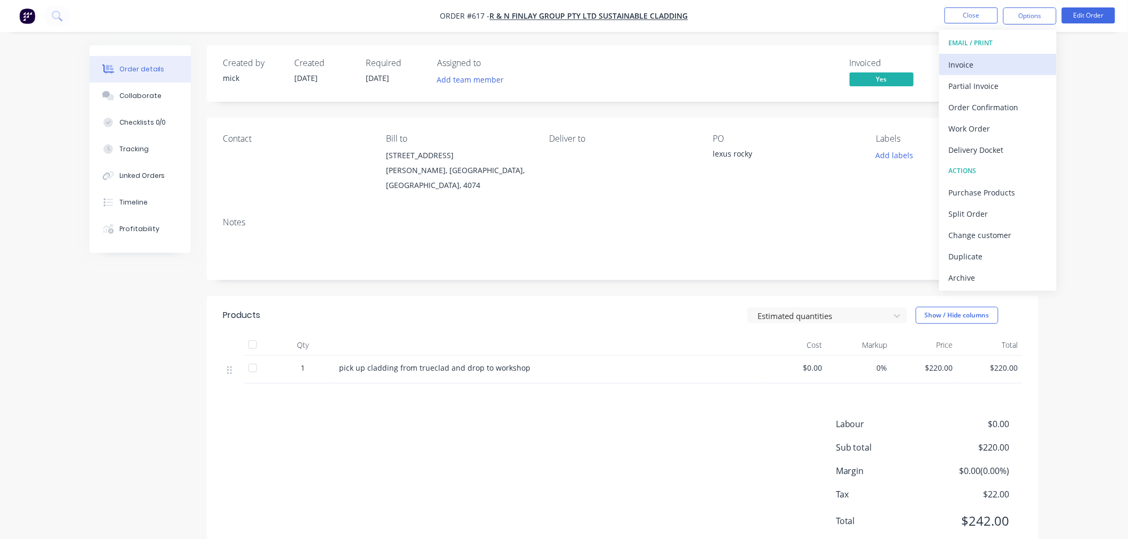
click at [995, 63] on div "Invoice" at bounding box center [998, 64] width 98 height 15
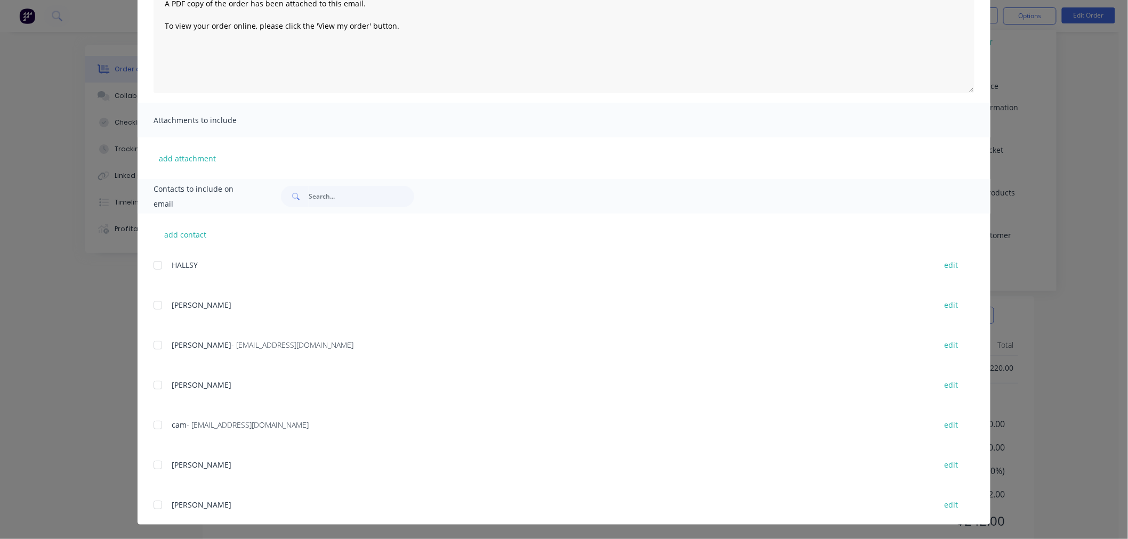
scroll to position [209, 0]
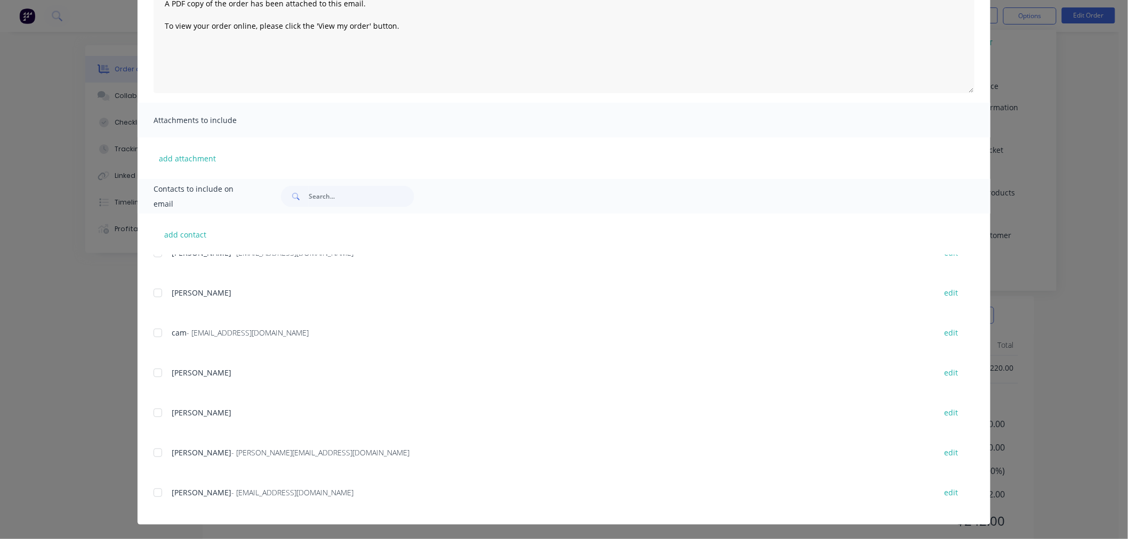
click at [150, 491] on div at bounding box center [157, 492] width 21 height 21
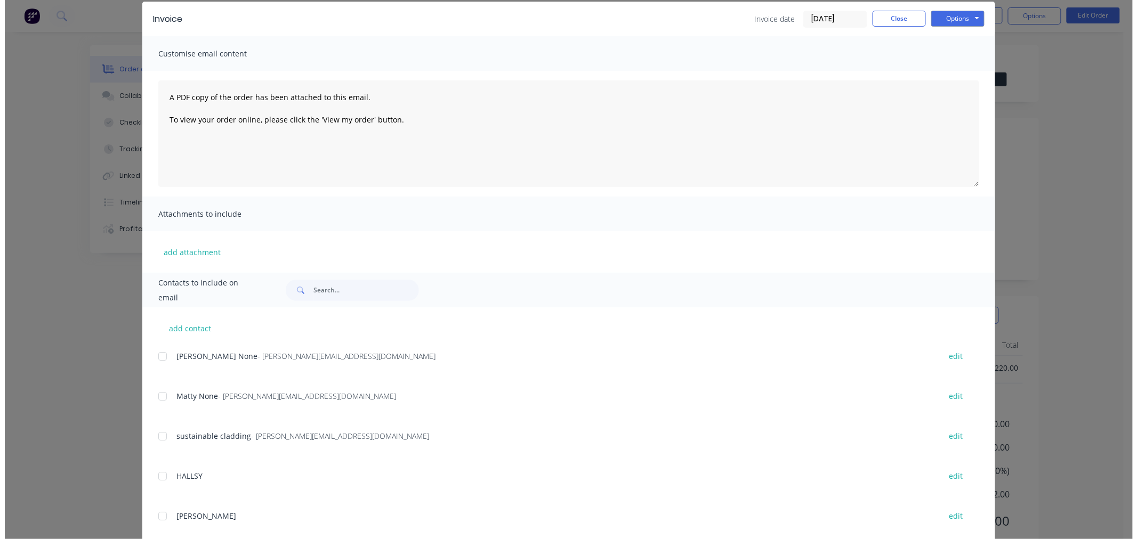
scroll to position [0, 0]
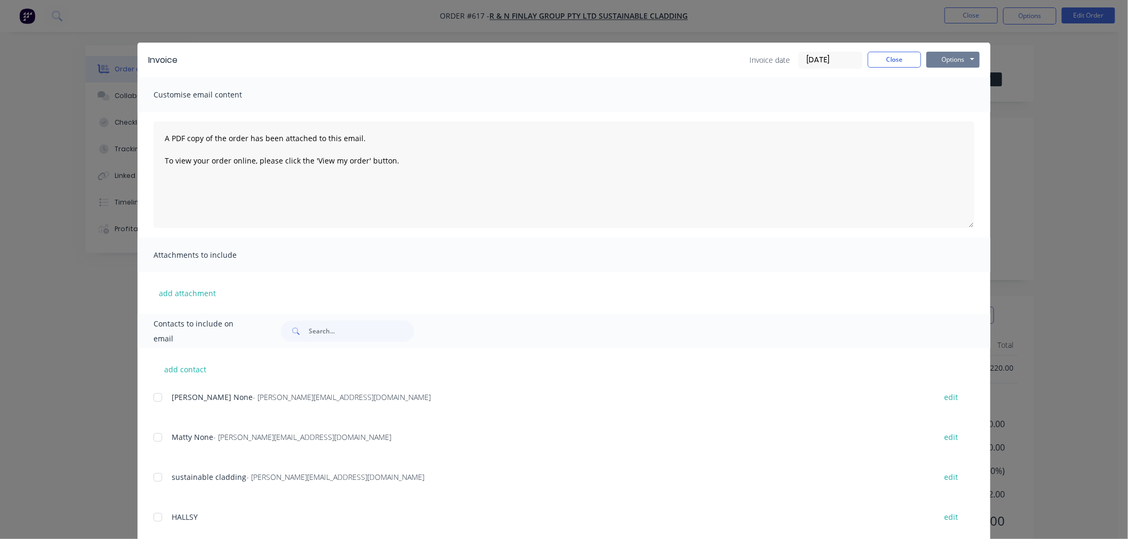
click at [956, 55] on button "Options" at bounding box center [952, 60] width 53 height 16
click at [960, 110] on button "Email" at bounding box center [960, 114] width 68 height 18
click at [890, 60] on button "Close" at bounding box center [894, 60] width 53 height 16
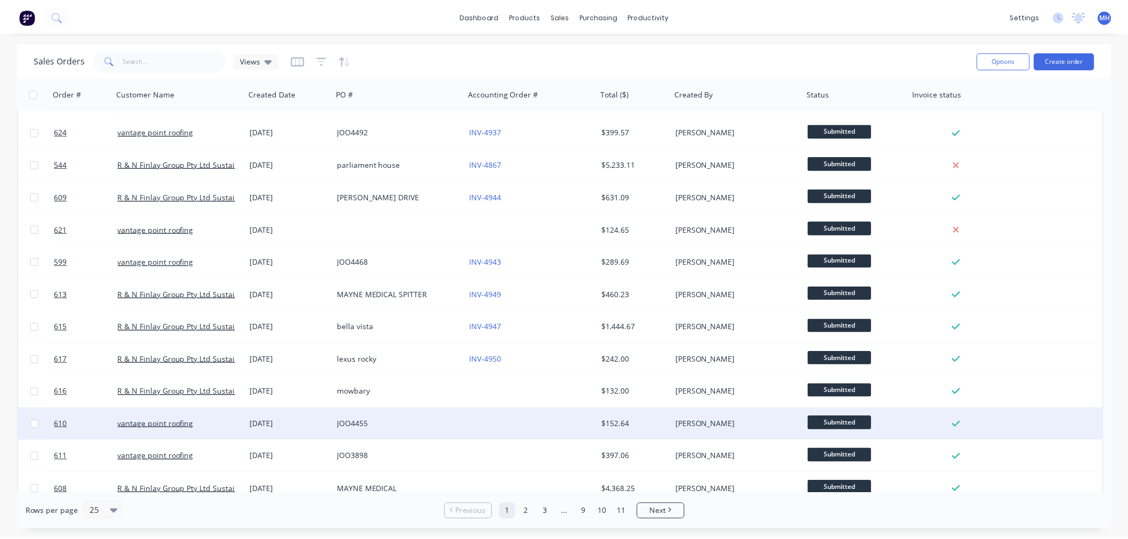
scroll to position [414, 0]
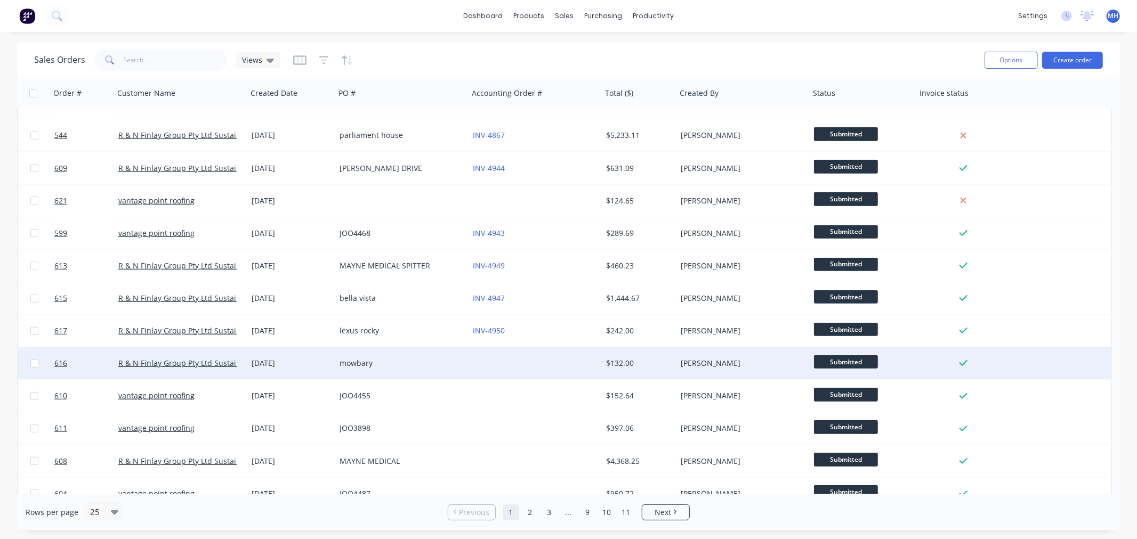
click at [509, 368] on div at bounding box center [535, 364] width 133 height 32
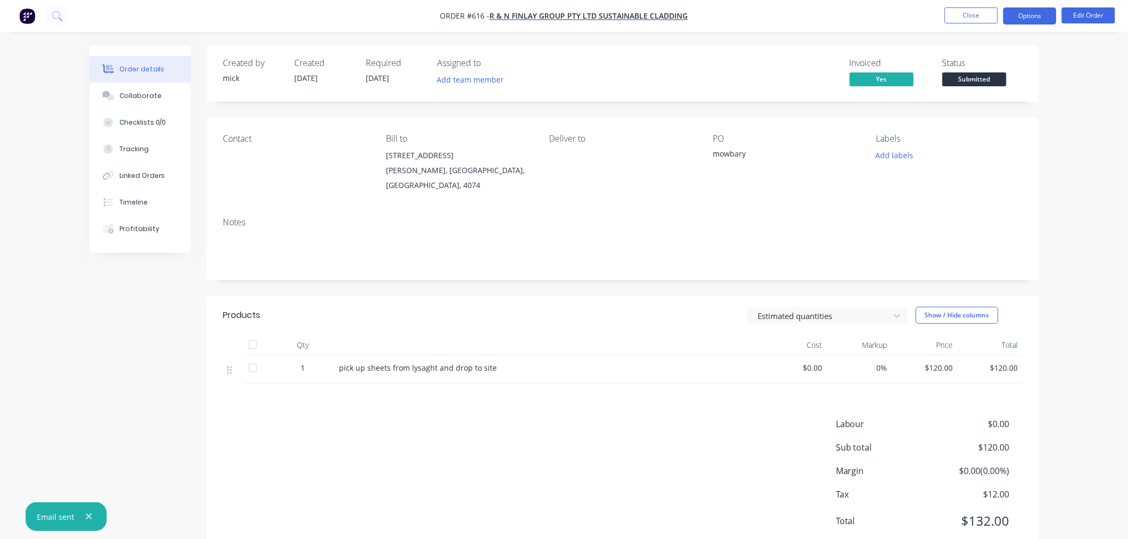
click at [1020, 14] on button "Options" at bounding box center [1029, 15] width 53 height 17
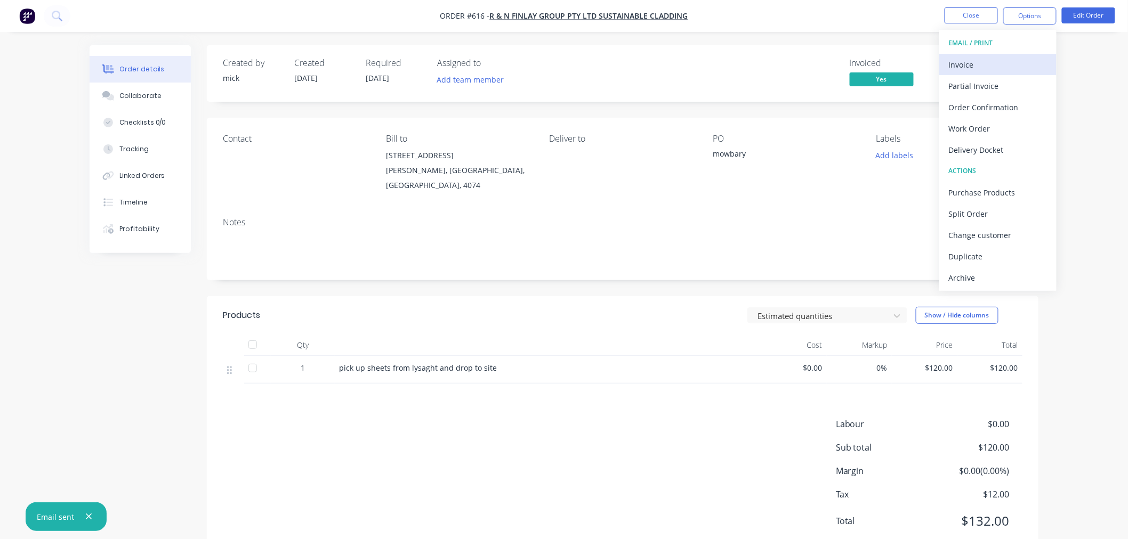
click at [994, 64] on div "Invoice" at bounding box center [998, 64] width 98 height 15
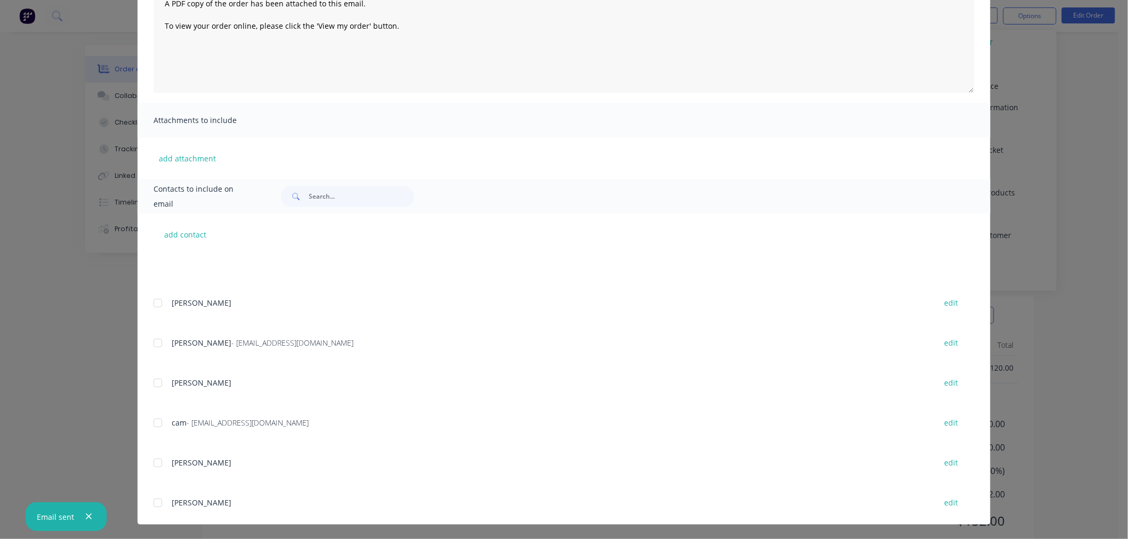
scroll to position [209, 0]
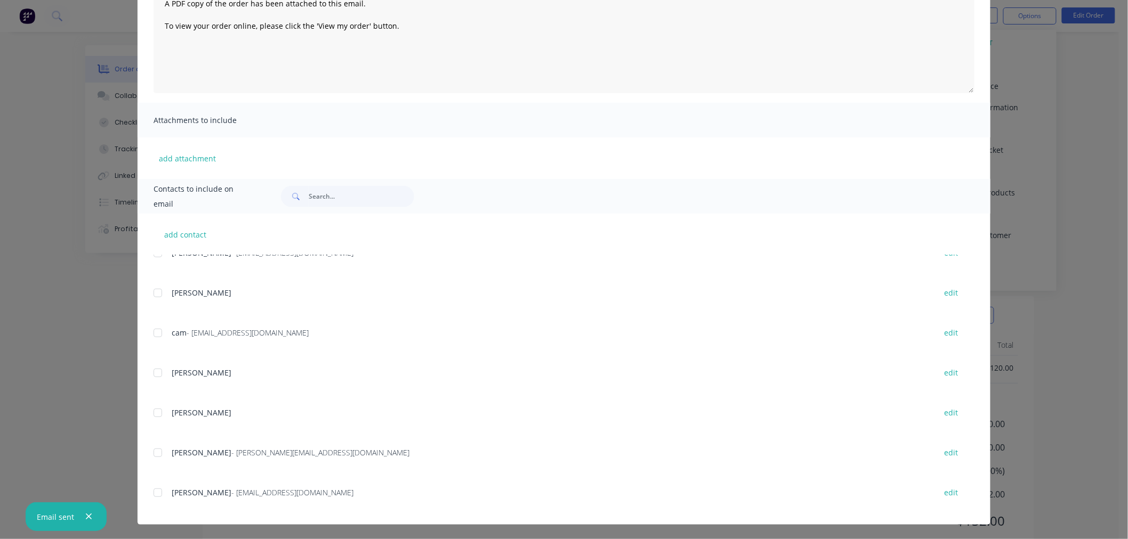
click at [151, 493] on div at bounding box center [157, 492] width 21 height 21
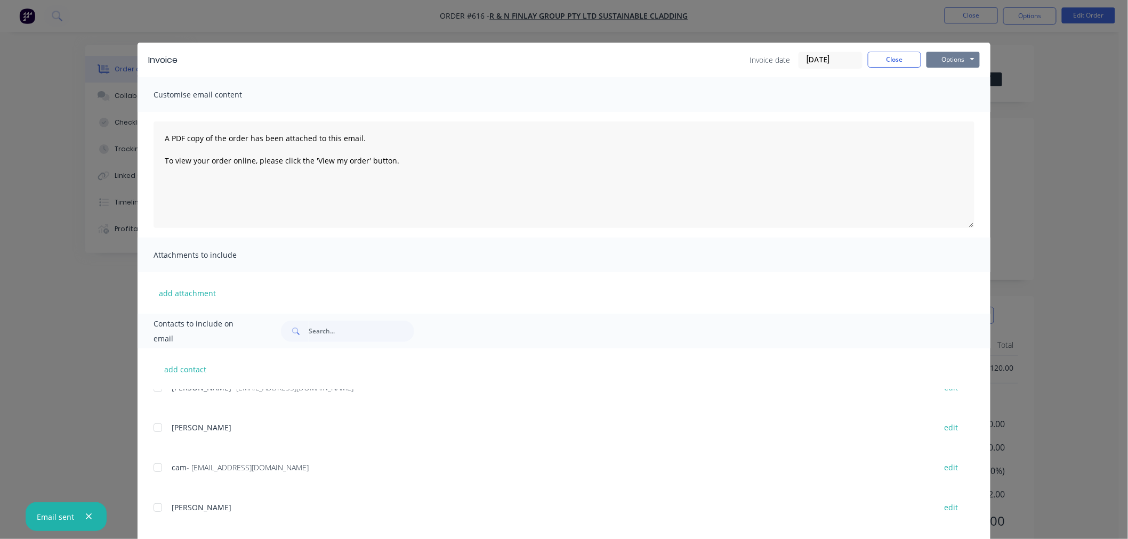
click at [960, 60] on button "Options" at bounding box center [952, 60] width 53 height 16
click at [958, 110] on button "Email" at bounding box center [960, 114] width 68 height 18
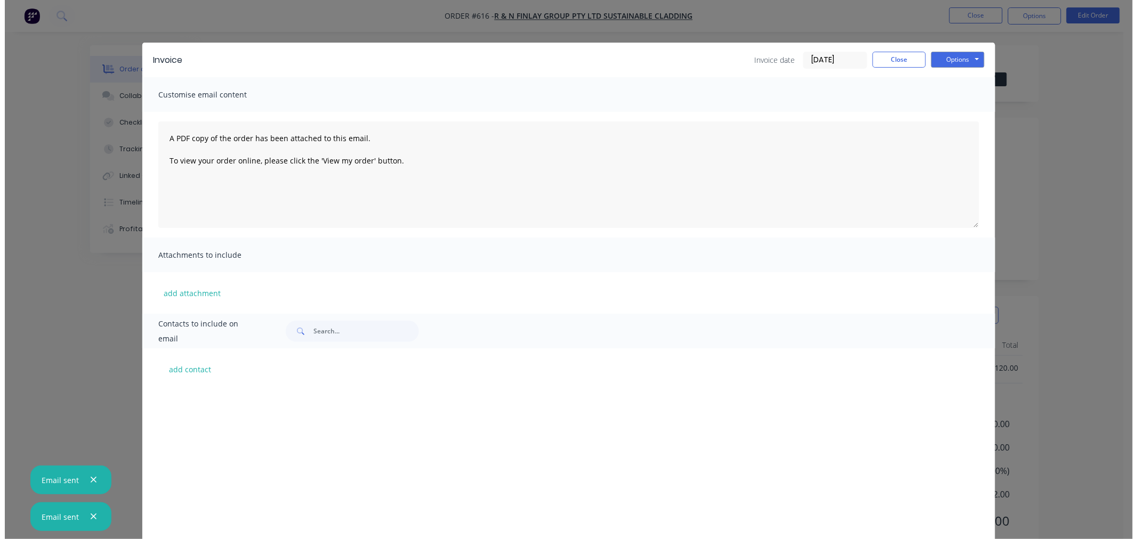
scroll to position [209, 0]
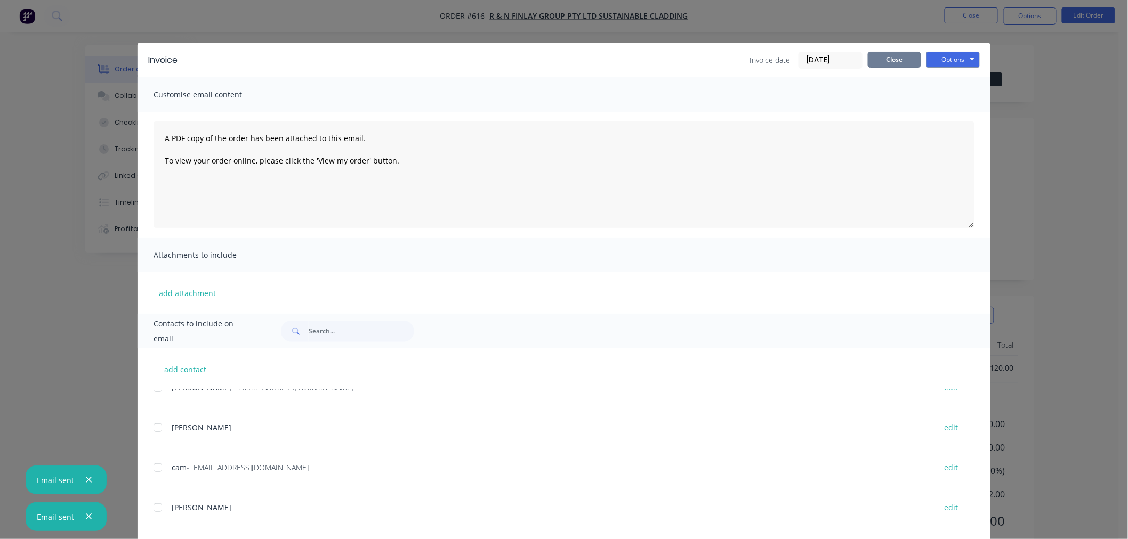
click at [898, 58] on button "Close" at bounding box center [894, 60] width 53 height 16
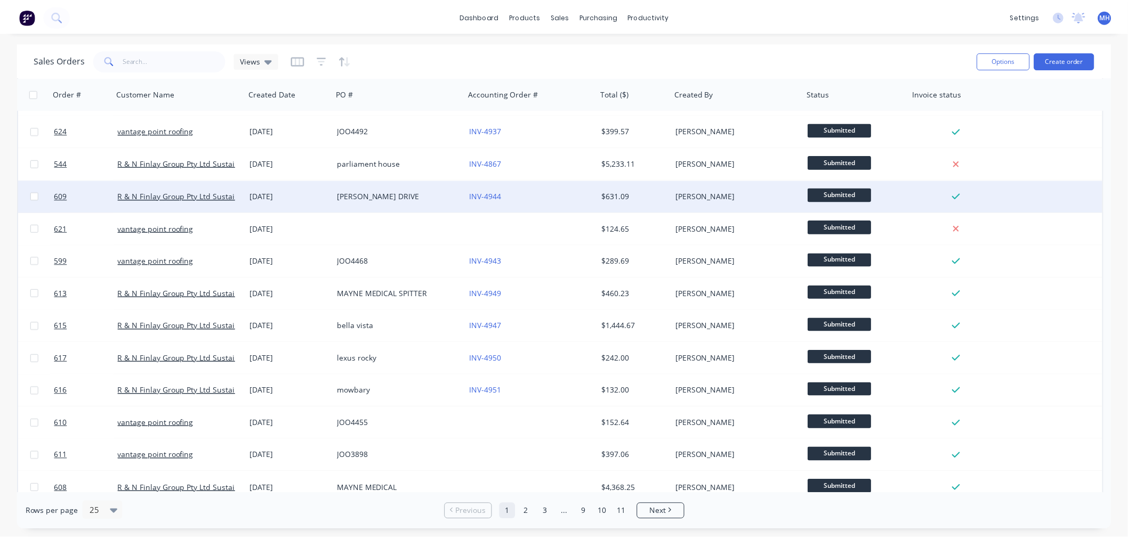
scroll to position [414, 0]
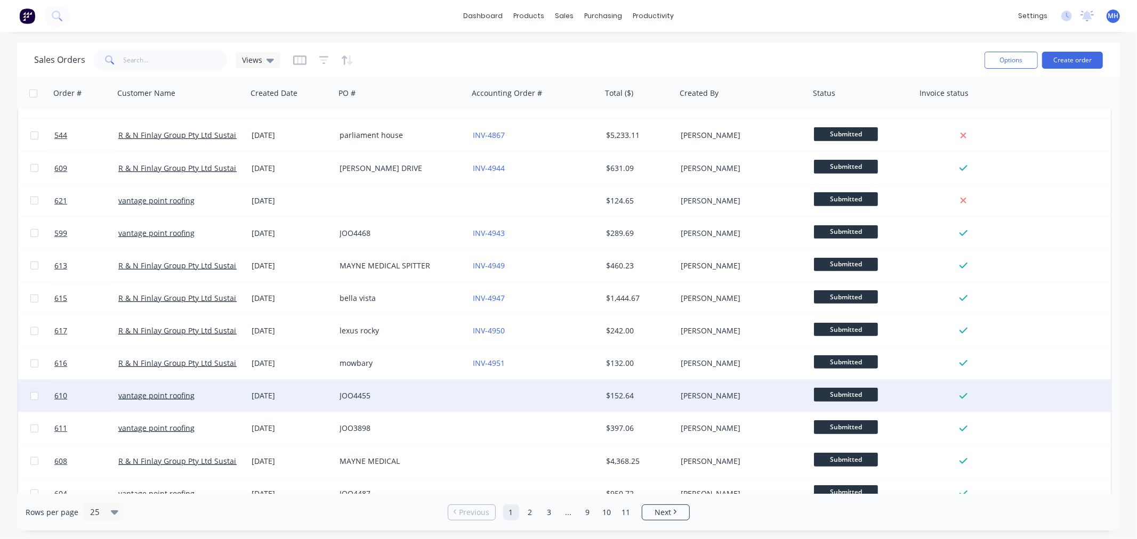
click at [470, 395] on div at bounding box center [535, 396] width 133 height 32
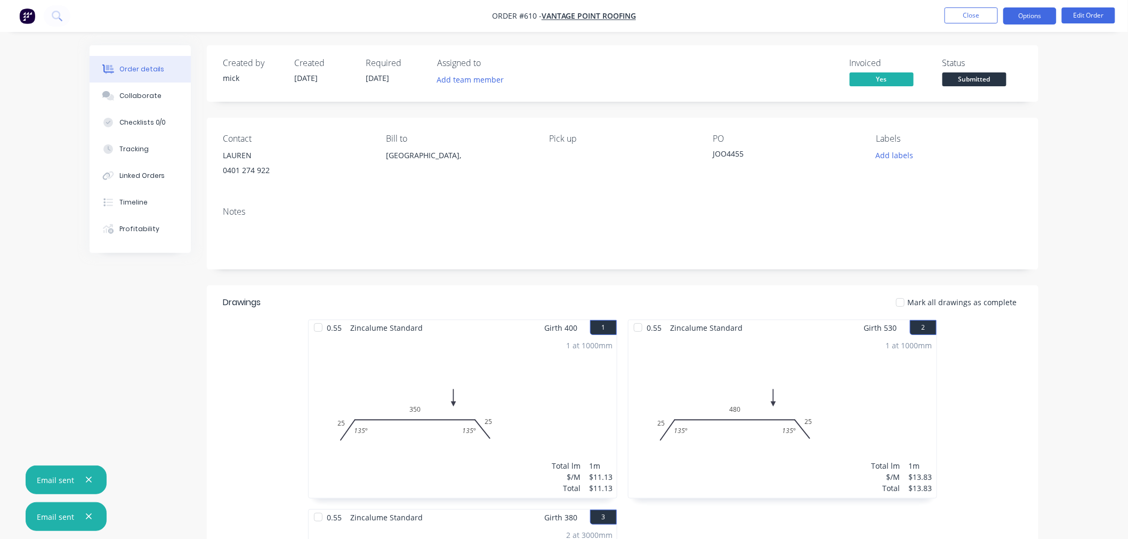
click at [1031, 12] on button "Options" at bounding box center [1029, 15] width 53 height 17
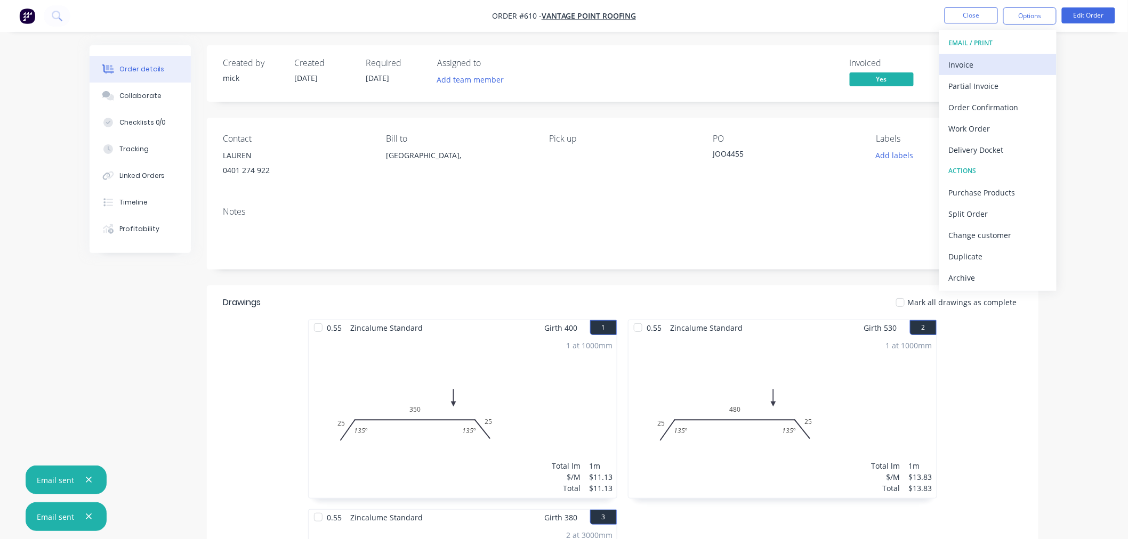
click at [1016, 60] on div "Invoice" at bounding box center [998, 64] width 98 height 15
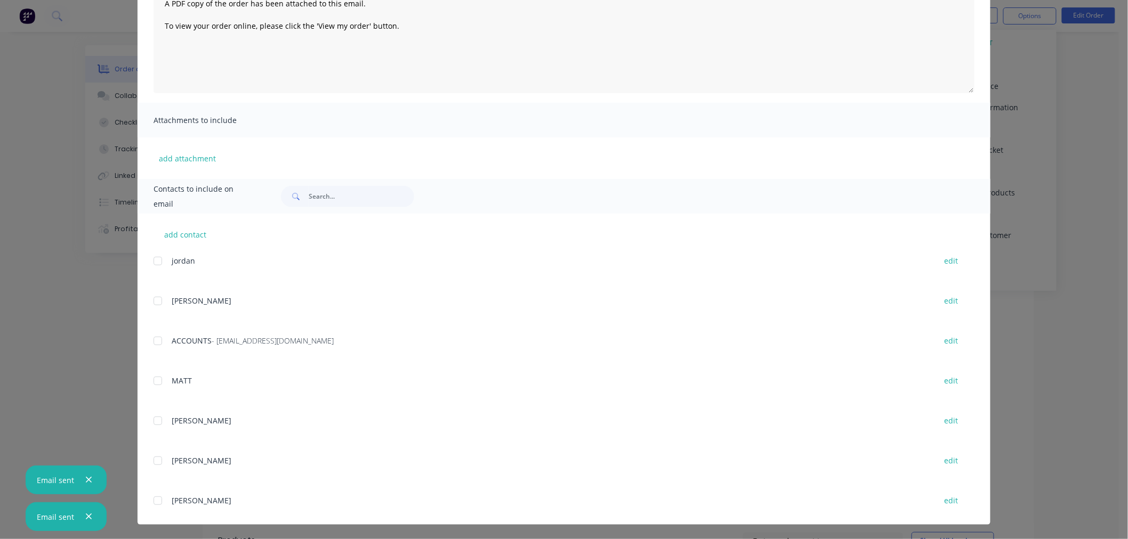
scroll to position [237, 0]
click at [158, 302] on div at bounding box center [157, 305] width 21 height 21
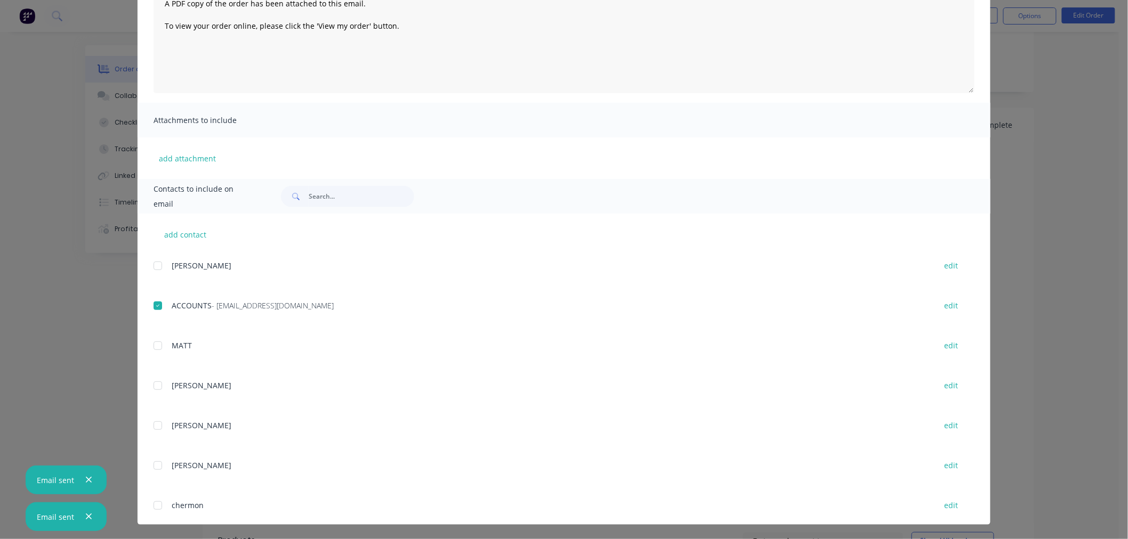
scroll to position [0, 0]
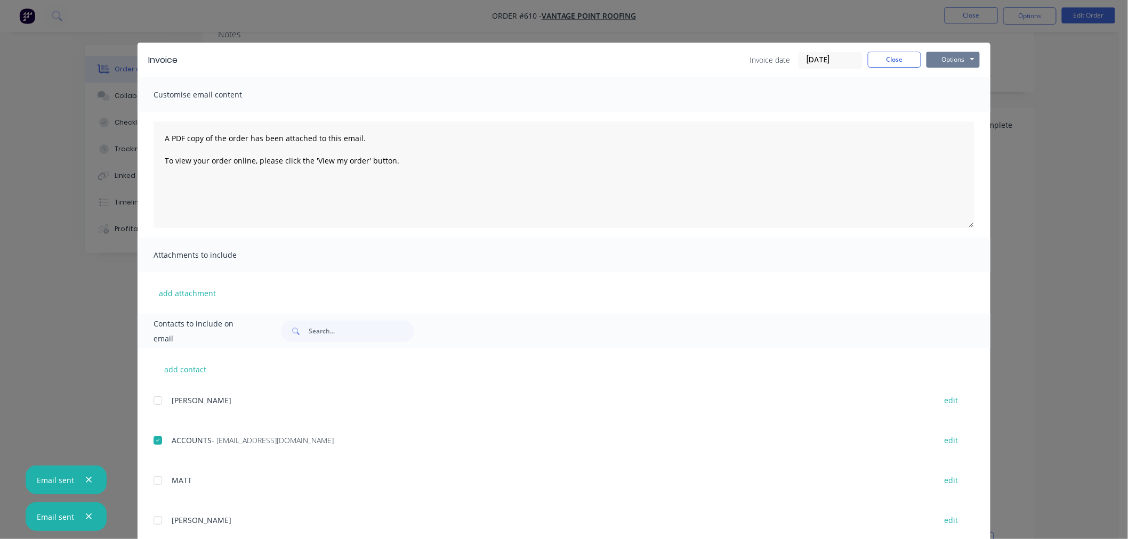
click at [963, 55] on button "Options" at bounding box center [952, 60] width 53 height 16
click at [956, 107] on button "Email" at bounding box center [960, 114] width 68 height 18
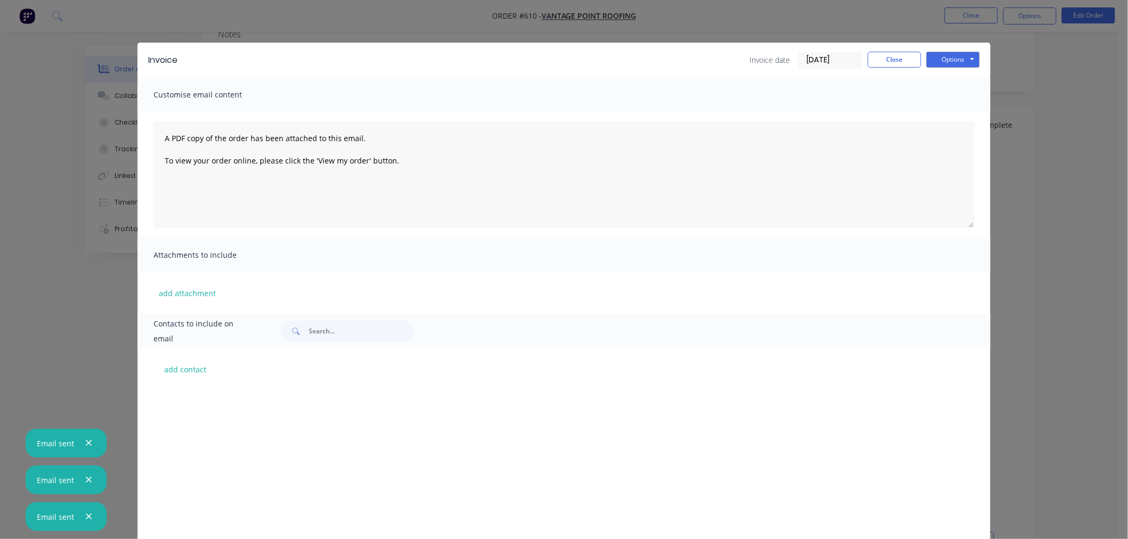
scroll to position [237, 0]
click at [904, 61] on button "Close" at bounding box center [894, 60] width 53 height 16
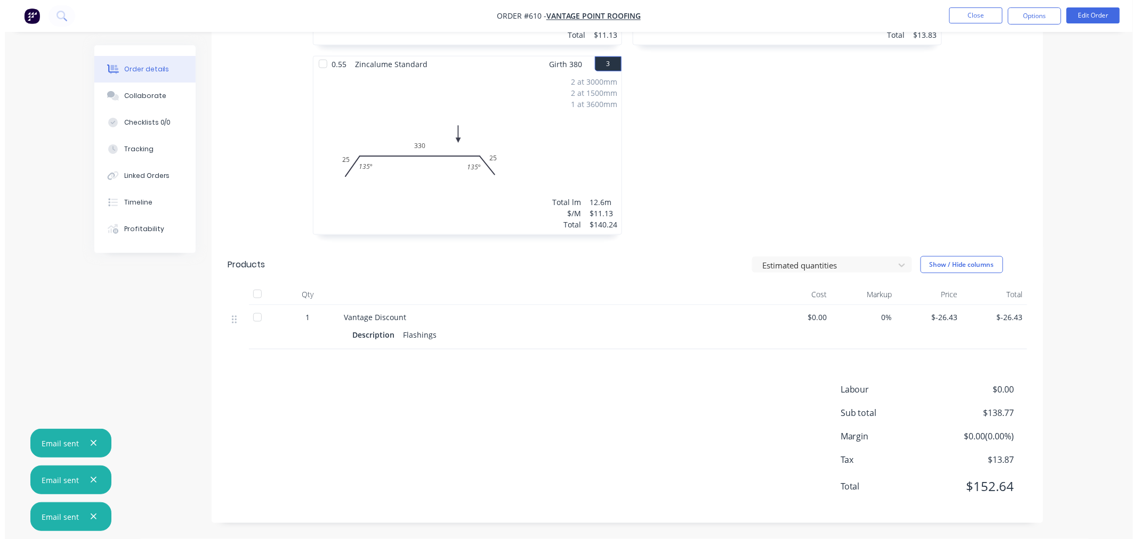
scroll to position [0, 0]
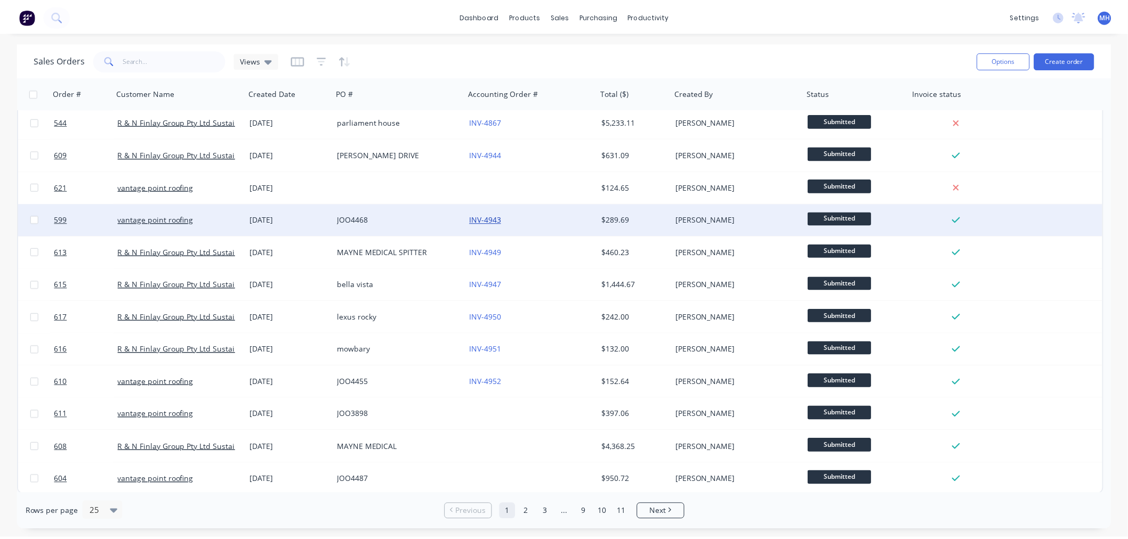
scroll to position [429, 0]
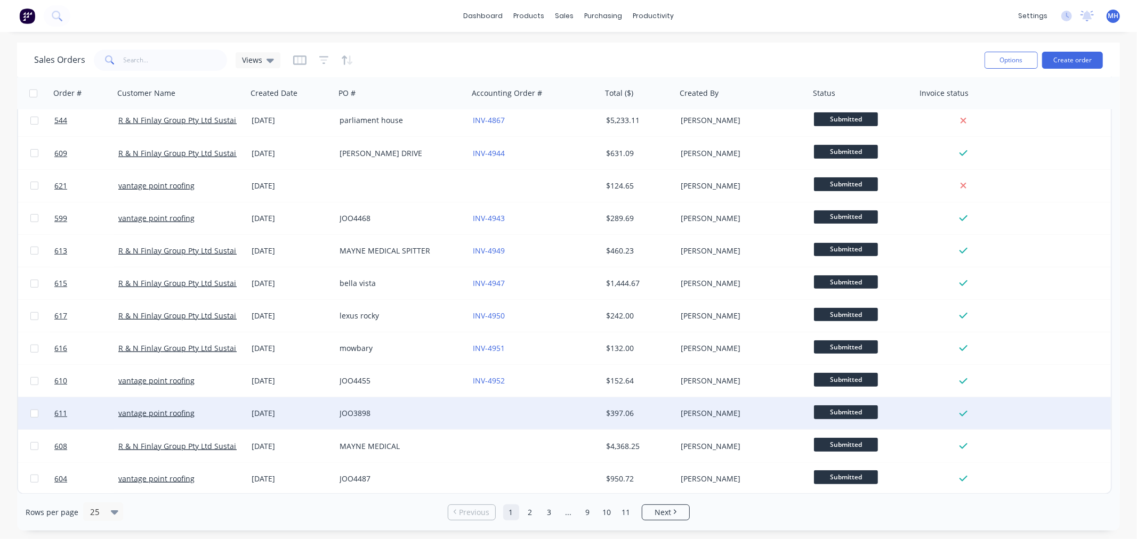
click at [438, 404] on div "JOO3898" at bounding box center [401, 414] width 133 height 32
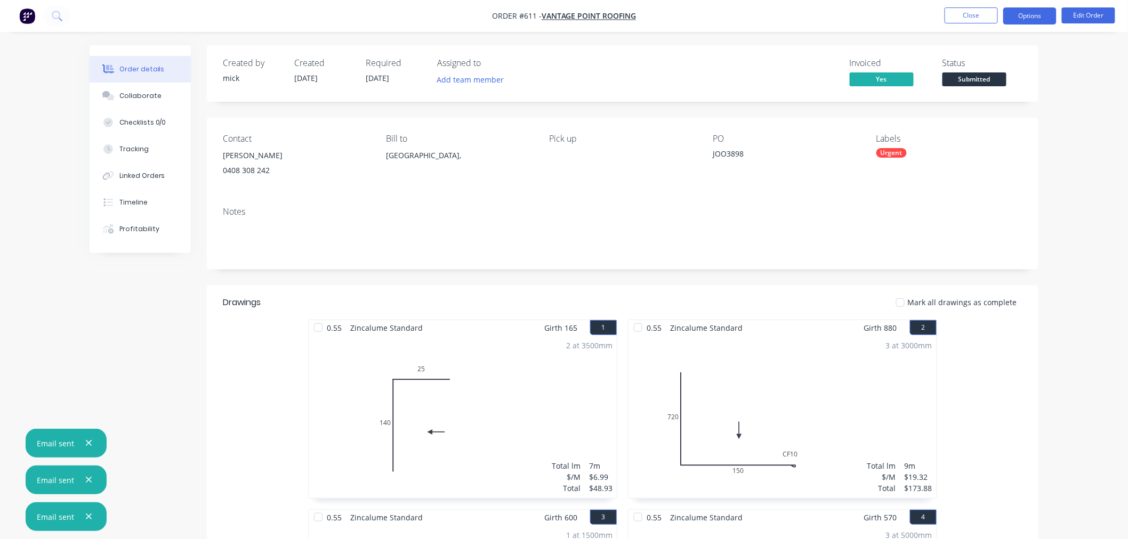
click at [1022, 13] on button "Options" at bounding box center [1029, 15] width 53 height 17
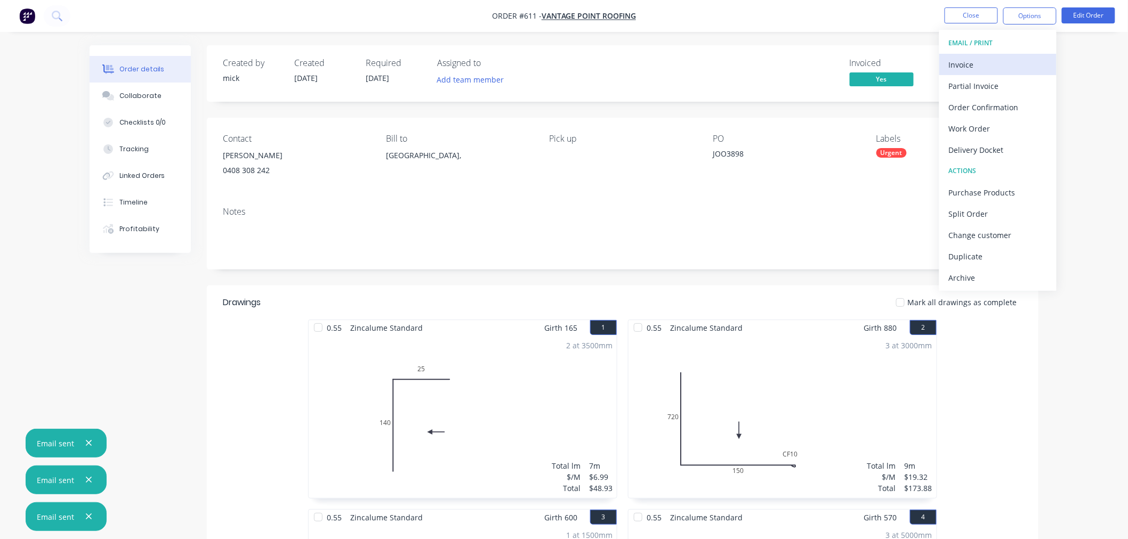
click at [982, 67] on div "Invoice" at bounding box center [998, 64] width 98 height 15
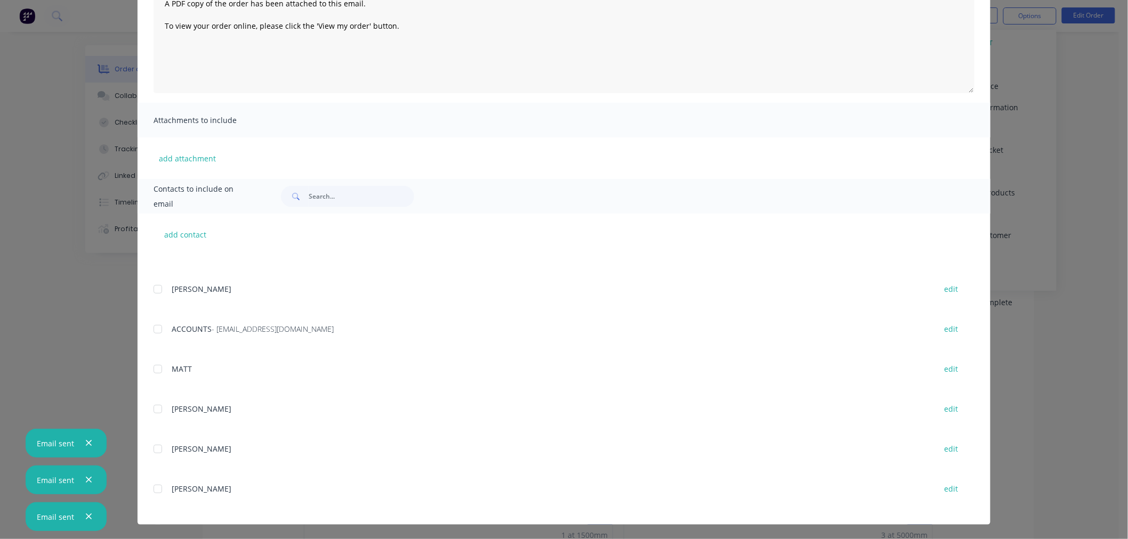
scroll to position [199, 0]
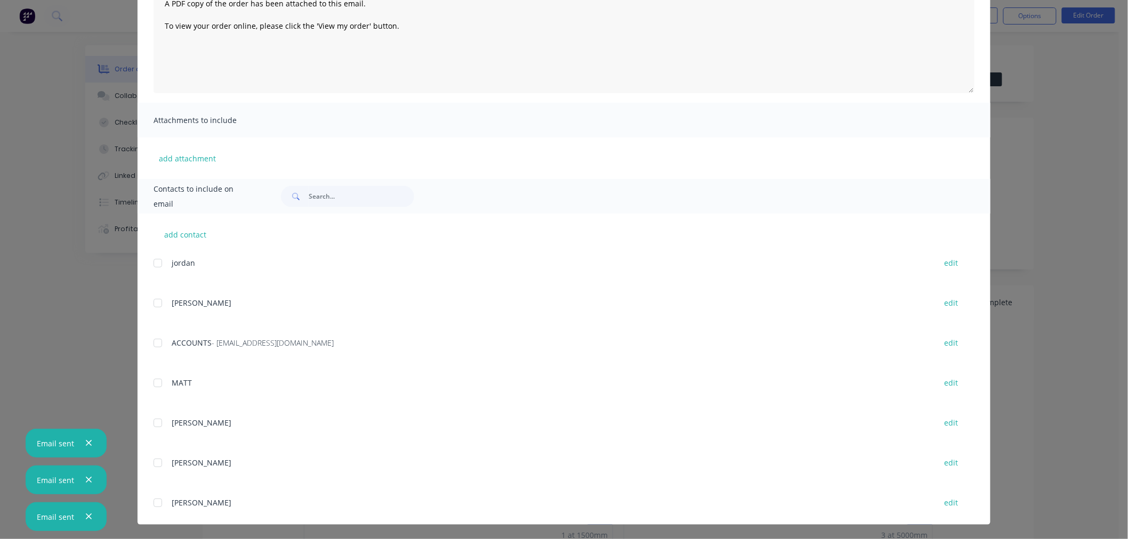
click at [153, 340] on div at bounding box center [157, 343] width 21 height 21
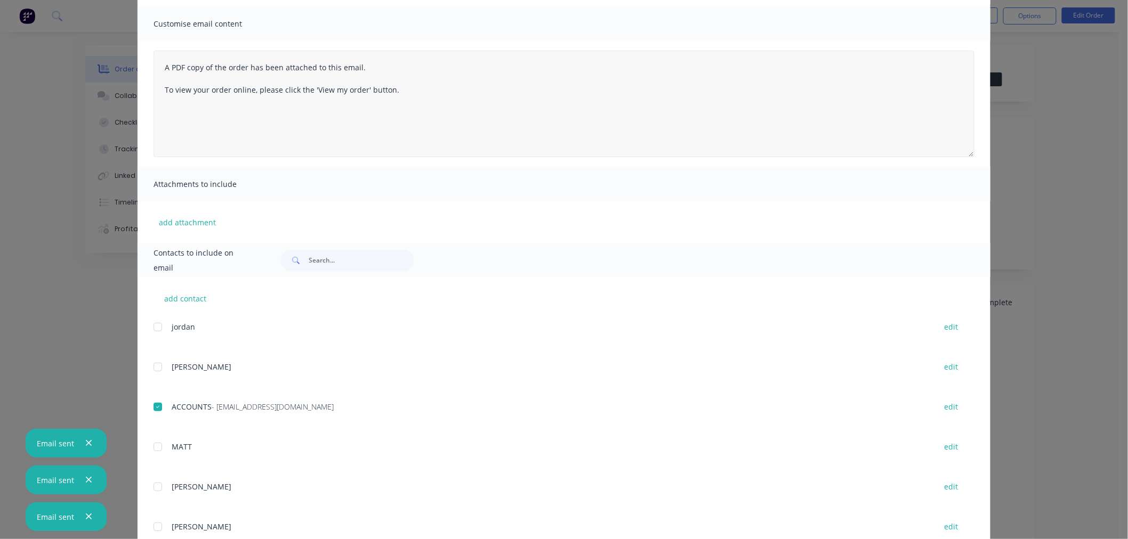
scroll to position [0, 0]
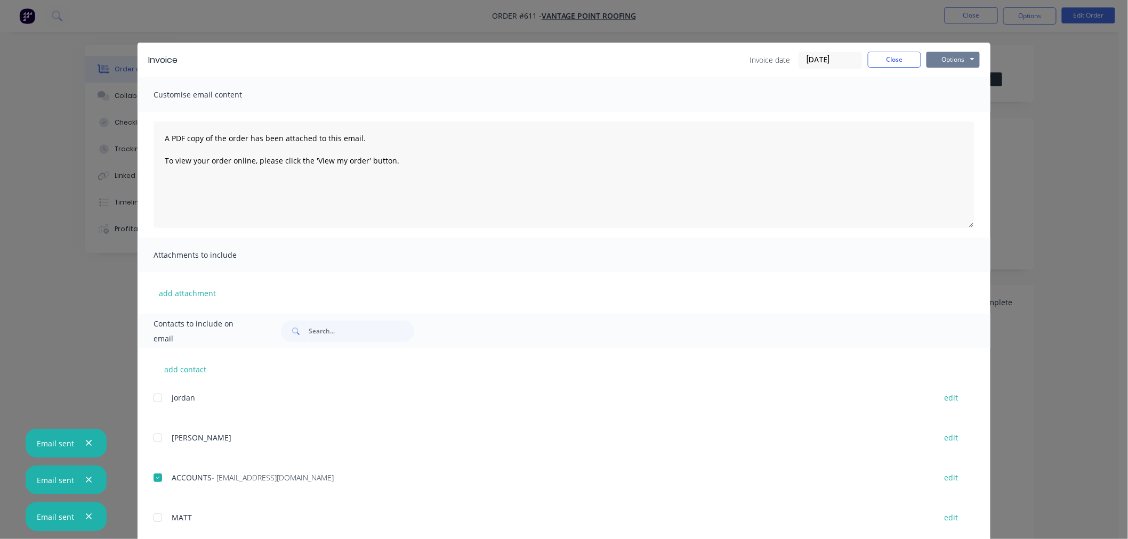
click at [955, 52] on button "Options" at bounding box center [952, 60] width 53 height 16
click at [956, 109] on button "Email" at bounding box center [960, 114] width 68 height 18
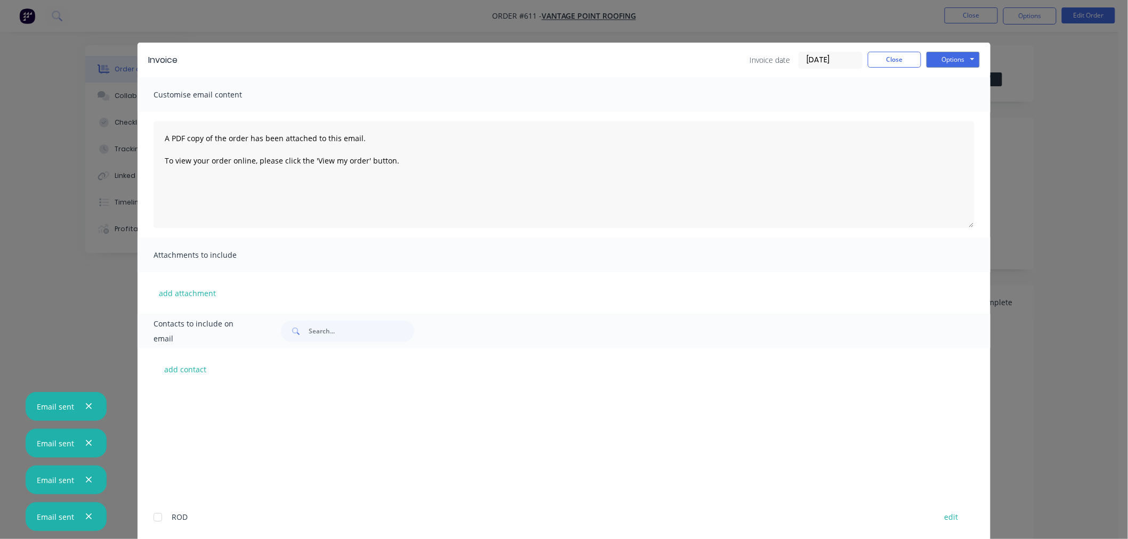
scroll to position [199, 0]
click at [879, 63] on button "Close" at bounding box center [894, 60] width 53 height 16
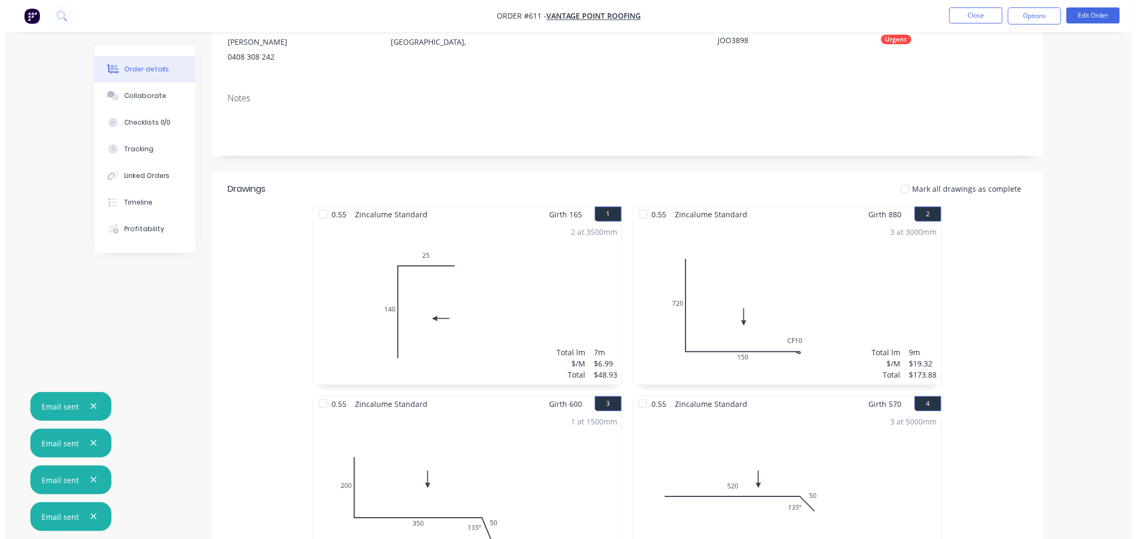
scroll to position [0, 0]
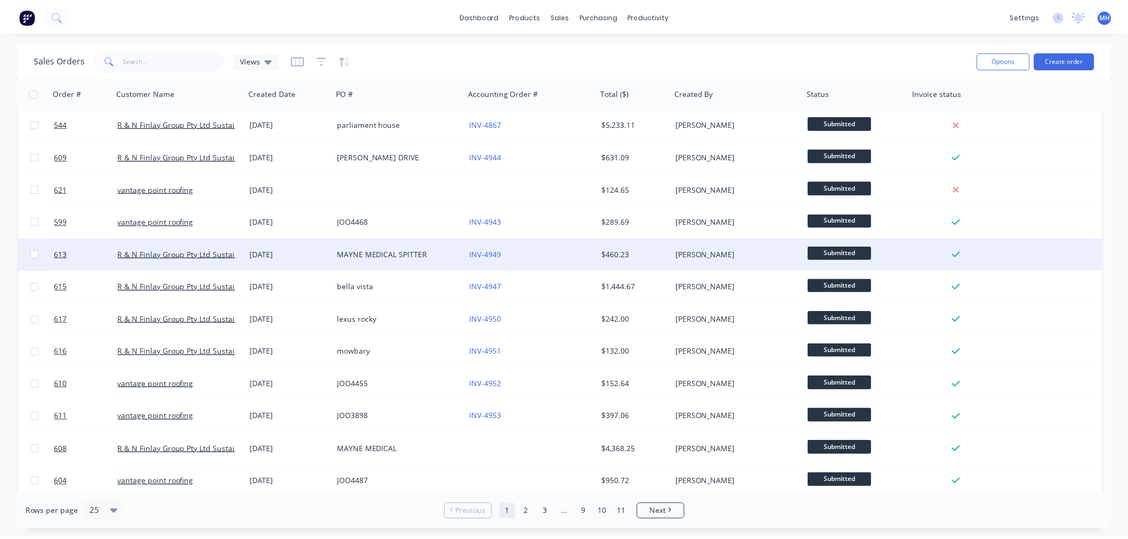
scroll to position [429, 0]
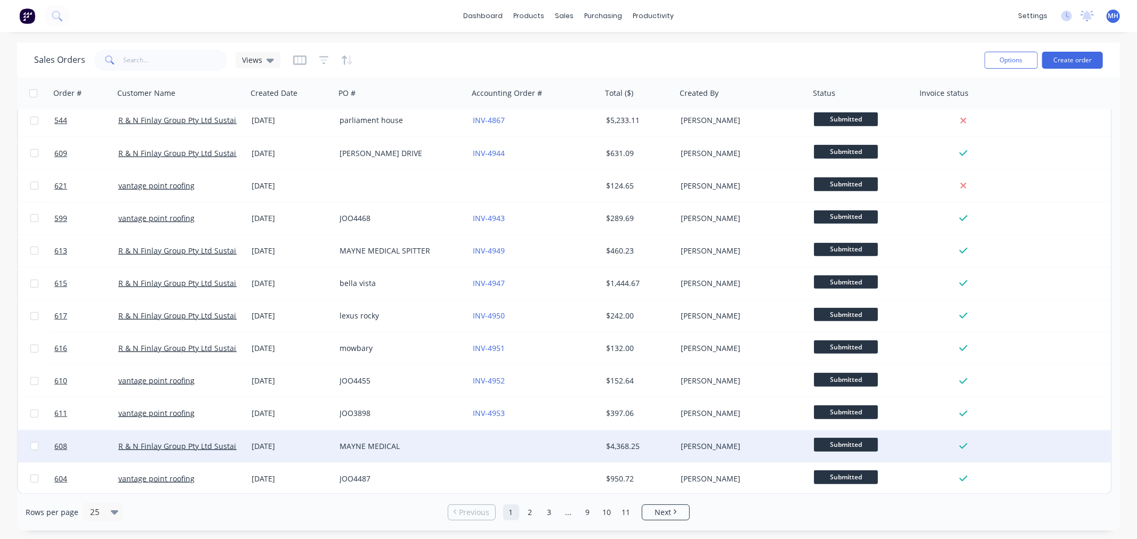
click at [521, 447] on div at bounding box center [535, 447] width 133 height 32
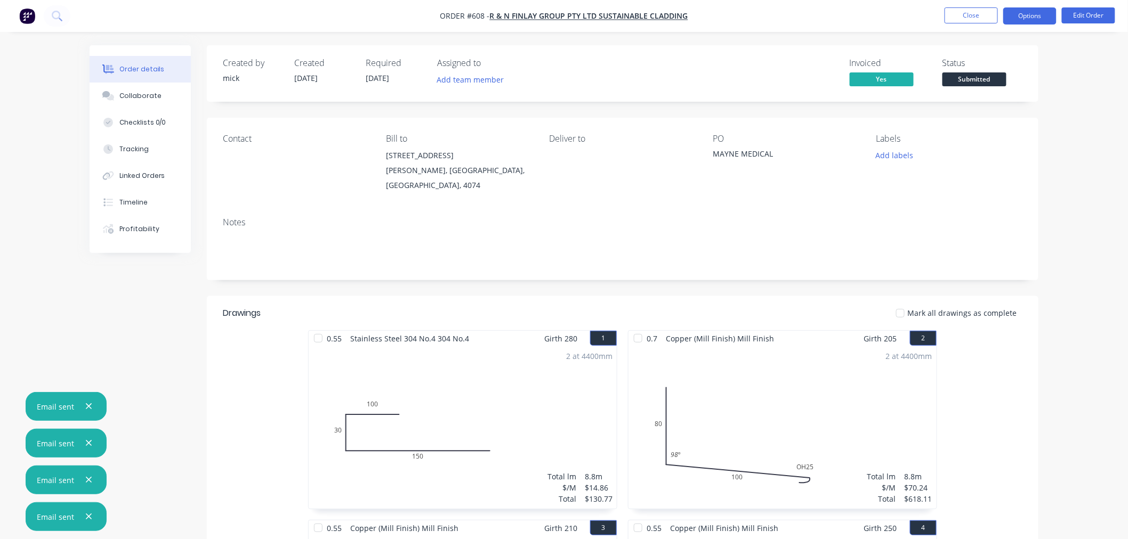
click at [1038, 19] on button "Options" at bounding box center [1029, 15] width 53 height 17
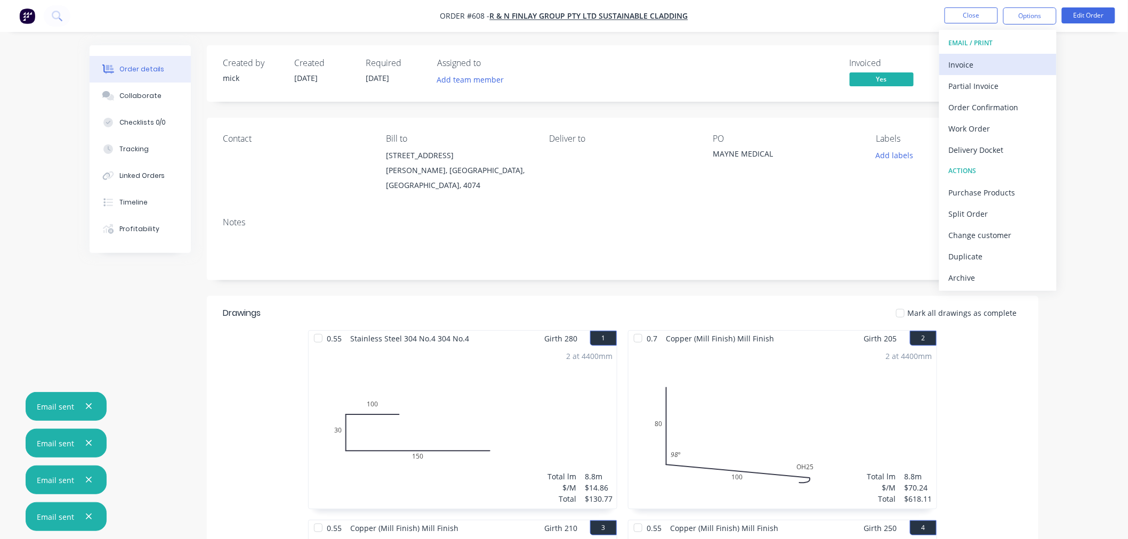
click at [985, 67] on div "Invoice" at bounding box center [998, 64] width 98 height 15
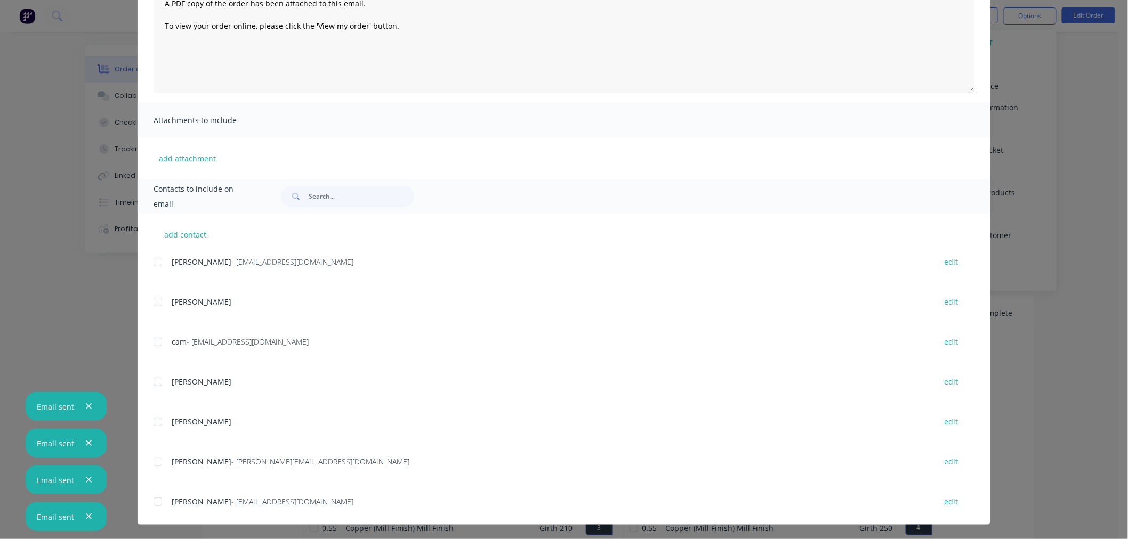
scroll to position [209, 0]
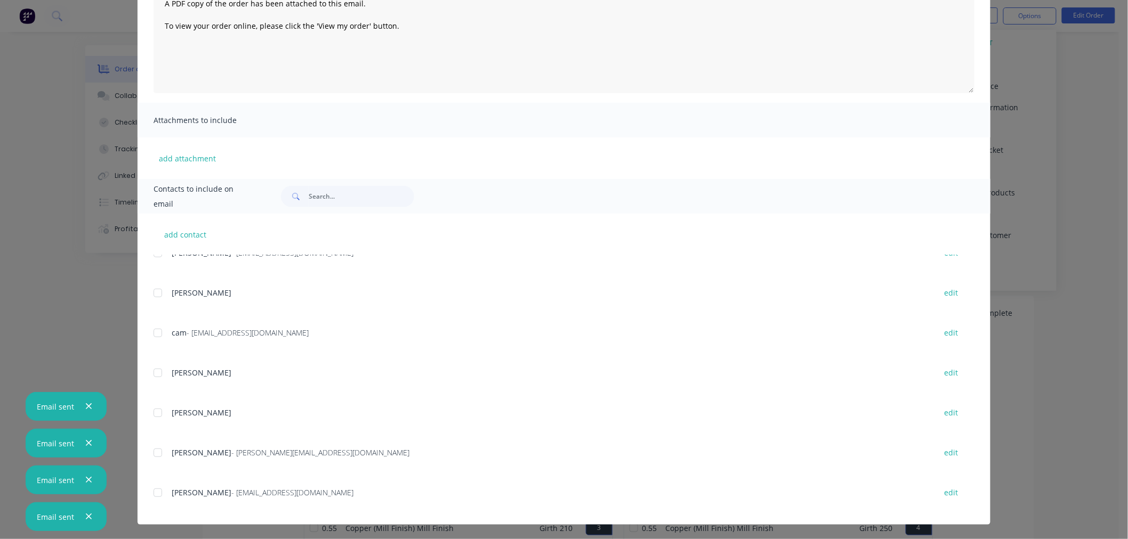
click at [155, 494] on div at bounding box center [157, 492] width 21 height 21
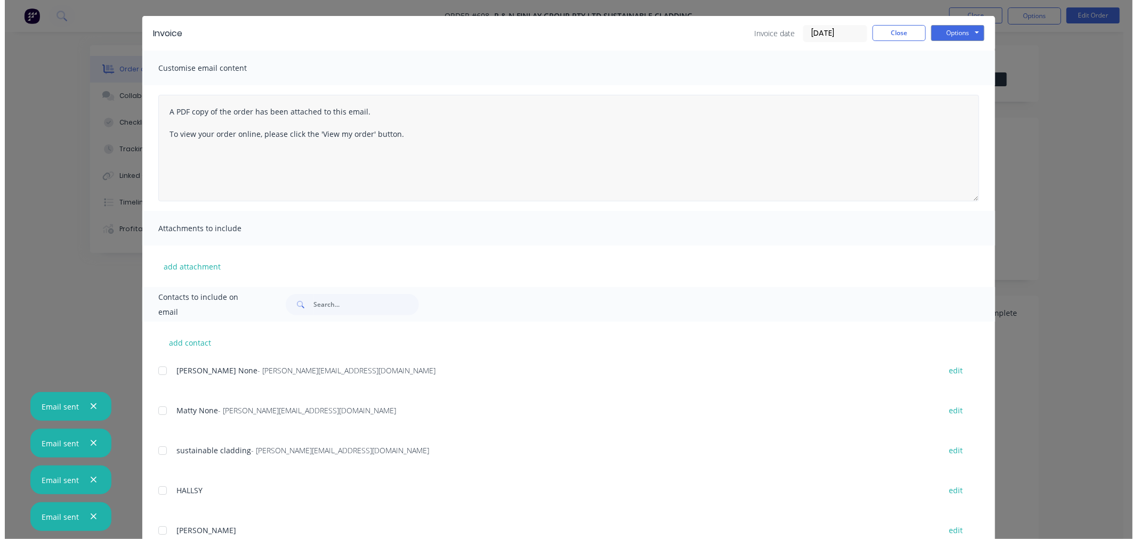
scroll to position [0, 0]
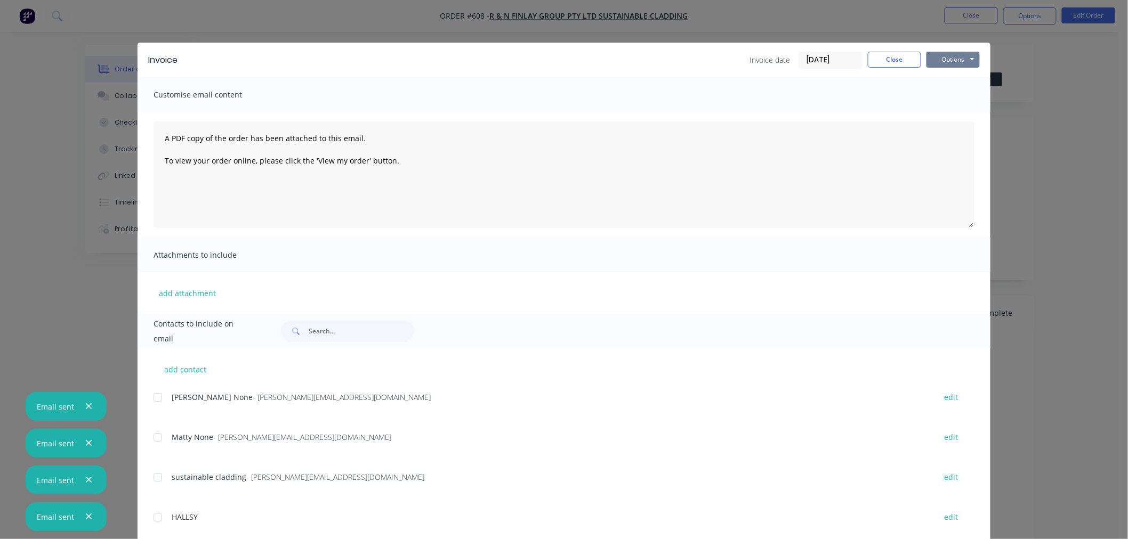
click at [952, 57] on button "Options" at bounding box center [952, 60] width 53 height 16
click at [958, 114] on button "Email" at bounding box center [960, 114] width 68 height 18
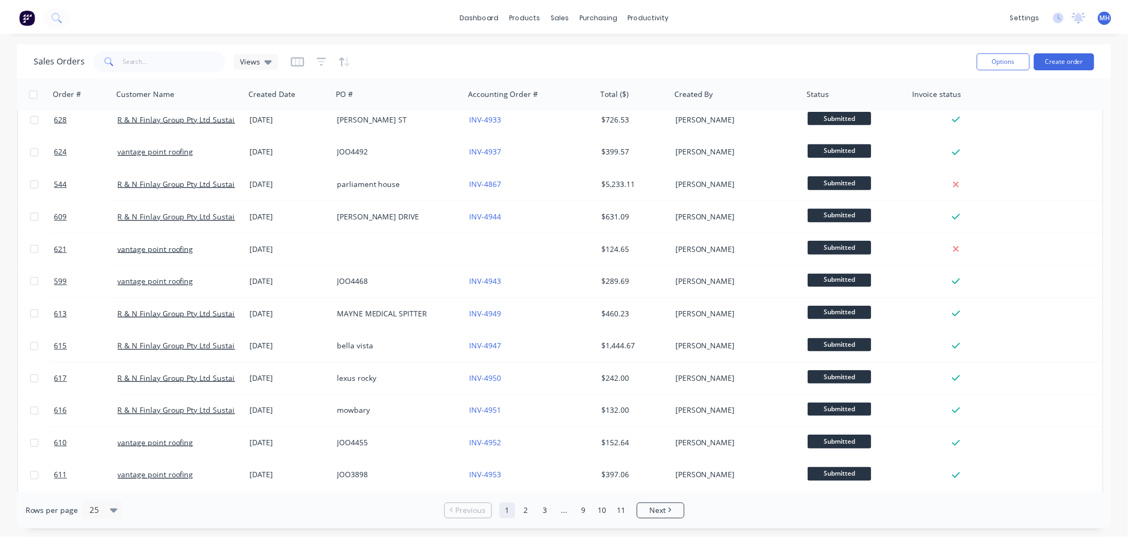
scroll to position [429, 0]
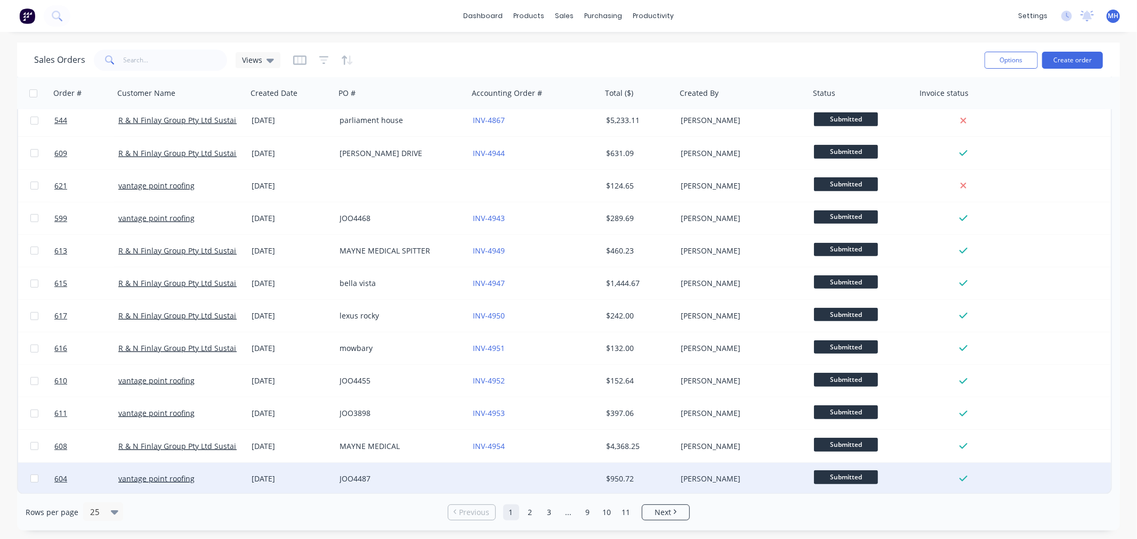
click at [536, 477] on div at bounding box center [535, 479] width 133 height 32
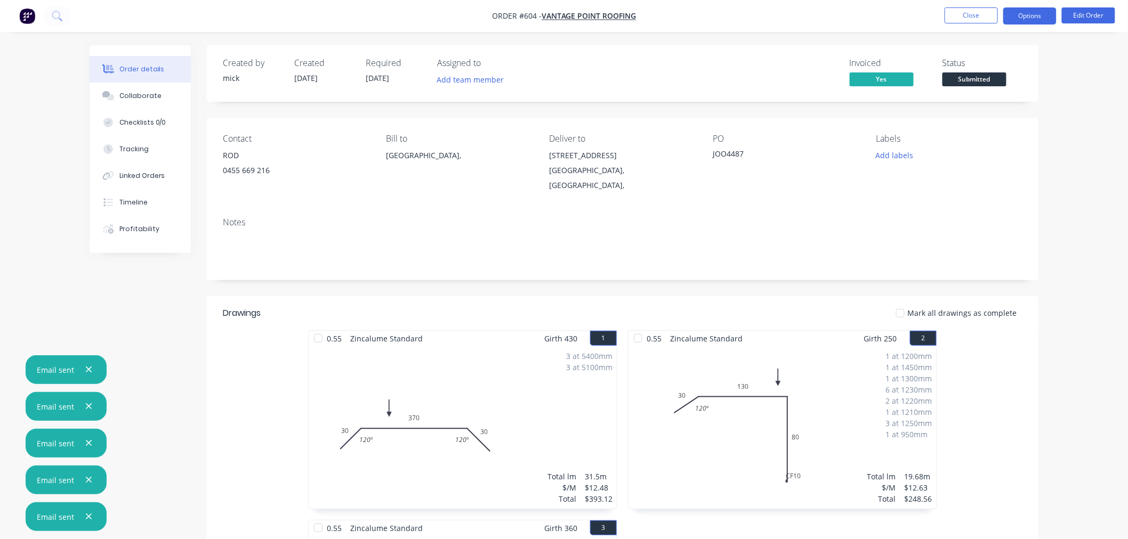
click at [1044, 16] on button "Options" at bounding box center [1029, 15] width 53 height 17
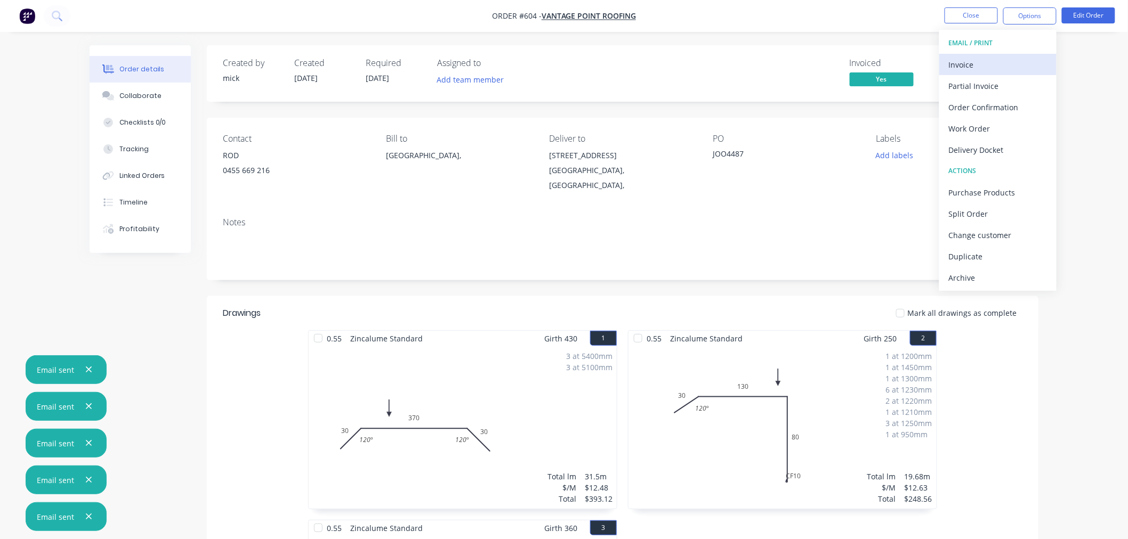
click at [1002, 60] on div "Invoice" at bounding box center [998, 64] width 98 height 15
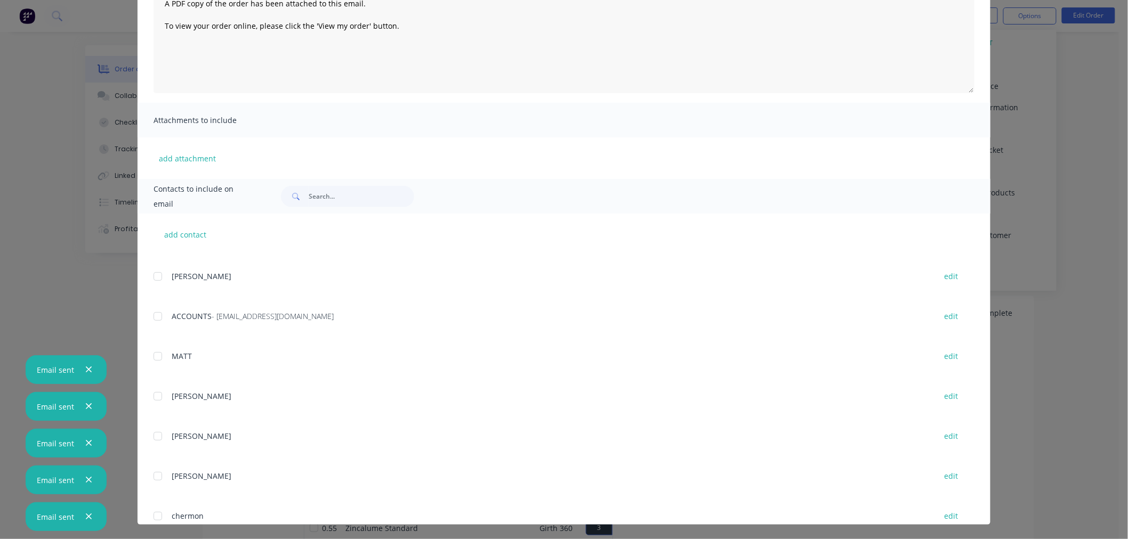
scroll to position [199, 0]
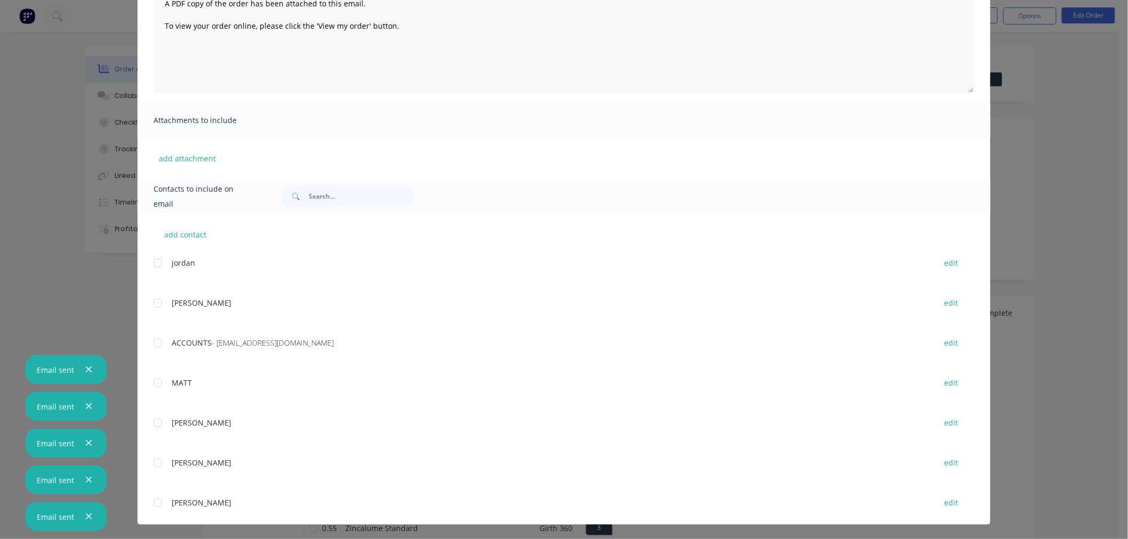
click at [153, 343] on div at bounding box center [157, 343] width 21 height 21
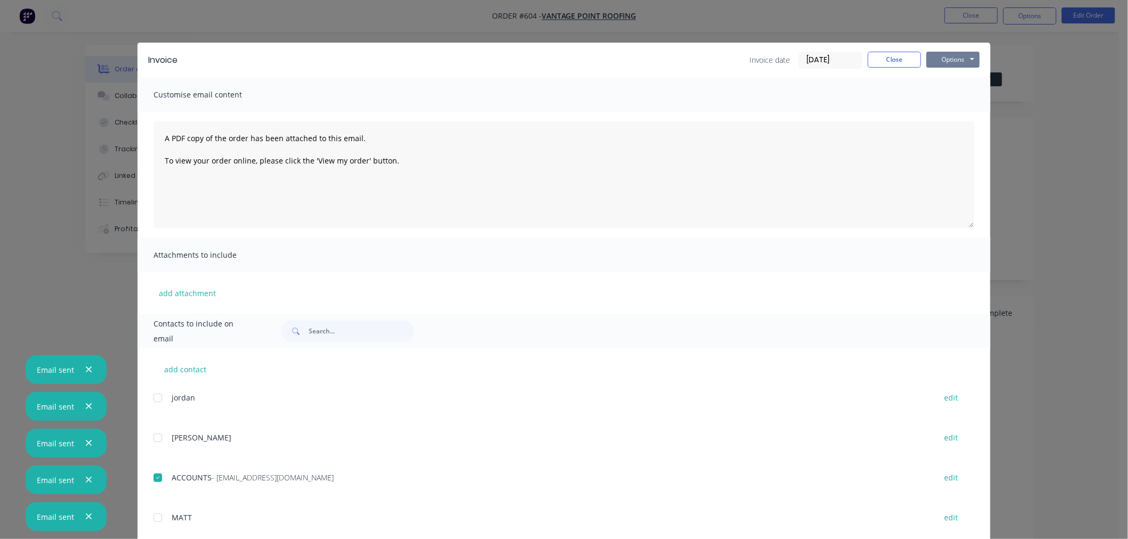
click at [947, 55] on button "Options" at bounding box center [952, 60] width 53 height 16
click at [956, 109] on button "Email" at bounding box center [960, 114] width 68 height 18
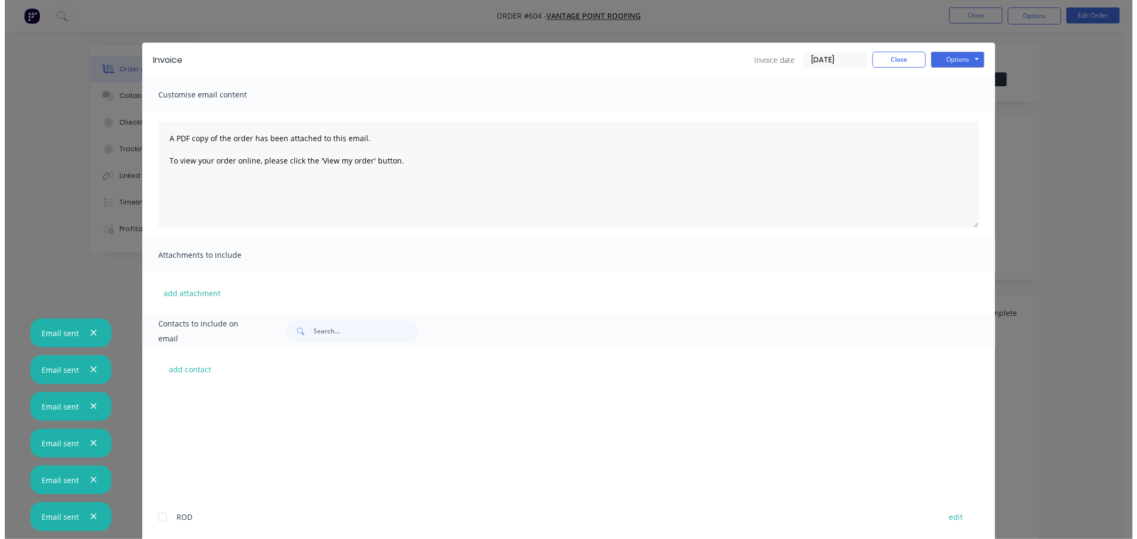
scroll to position [199, 0]
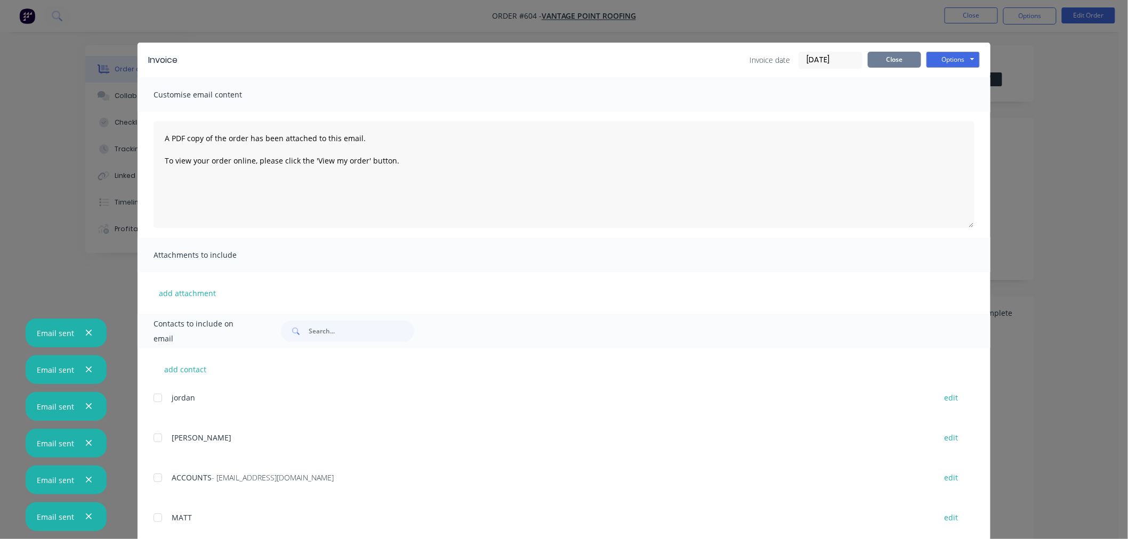
click at [892, 52] on button "Close" at bounding box center [894, 60] width 53 height 16
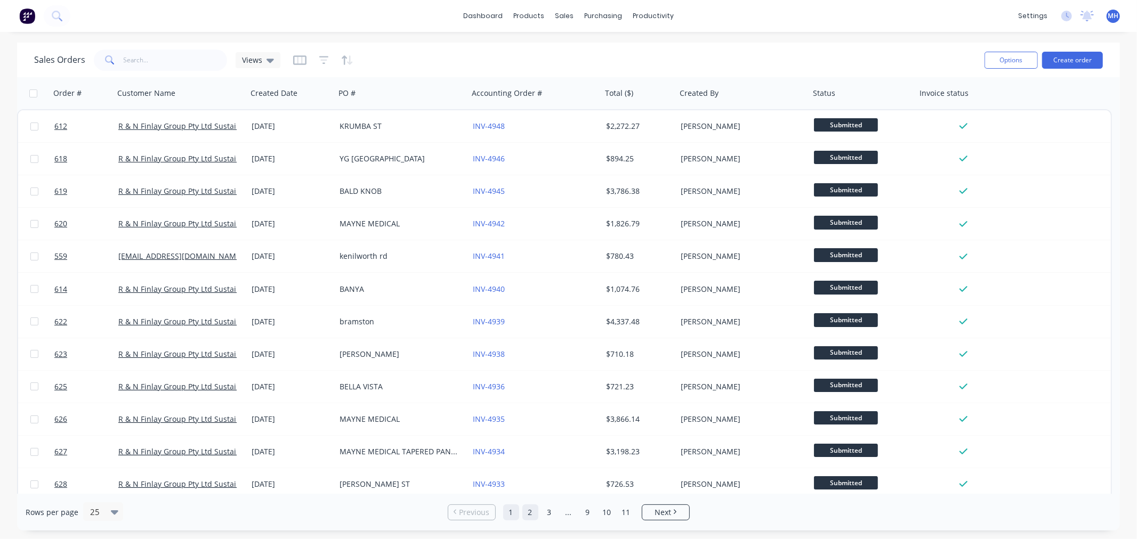
click at [526, 515] on link "2" at bounding box center [530, 513] width 16 height 16
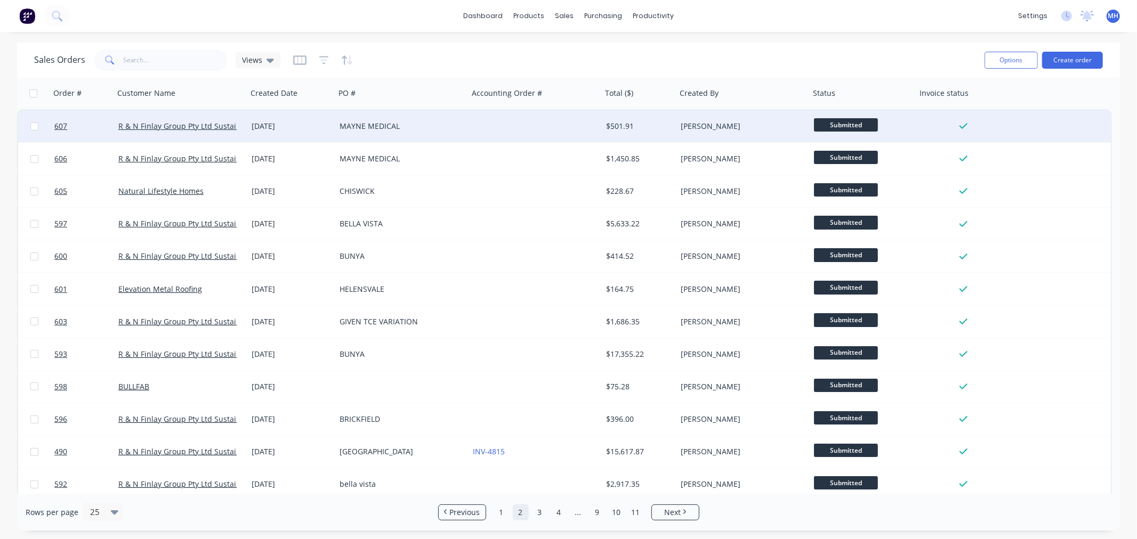
click at [435, 128] on div "MAYNE MEDICAL" at bounding box center [399, 126] width 118 height 11
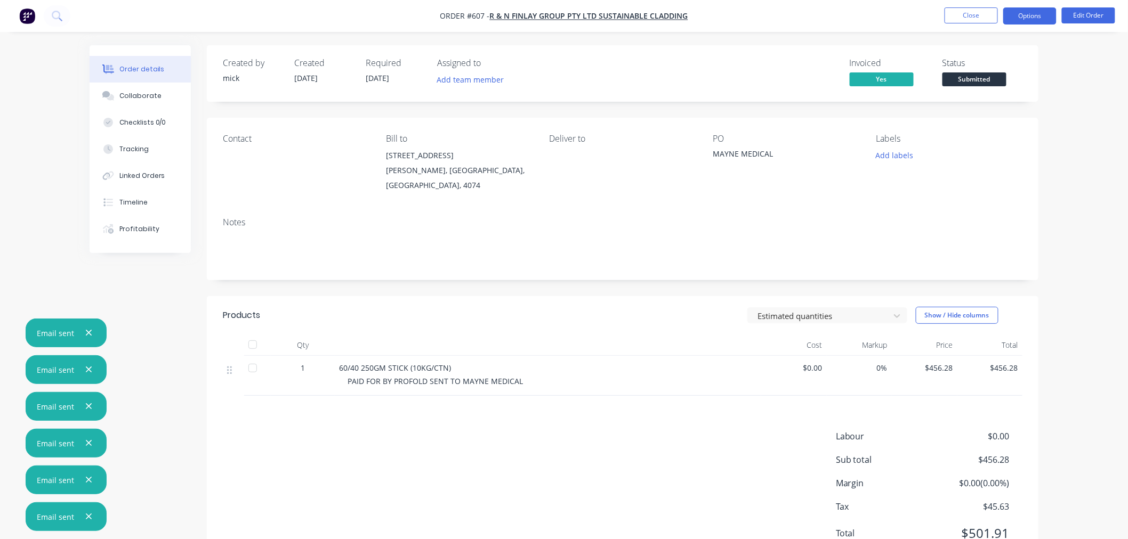
click at [1029, 9] on button "Options" at bounding box center [1029, 15] width 53 height 17
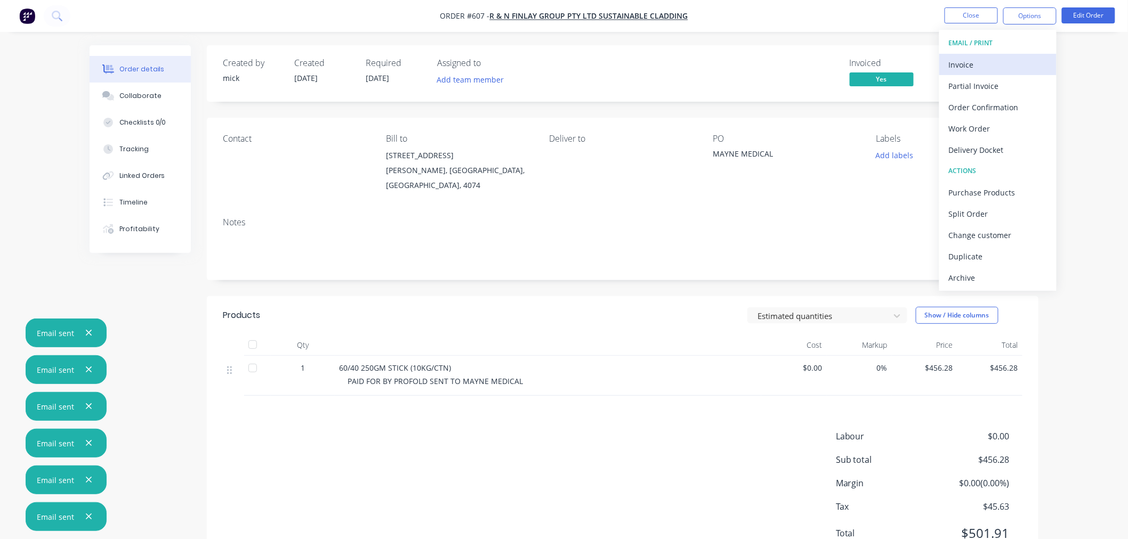
click at [979, 66] on div "Invoice" at bounding box center [998, 64] width 98 height 15
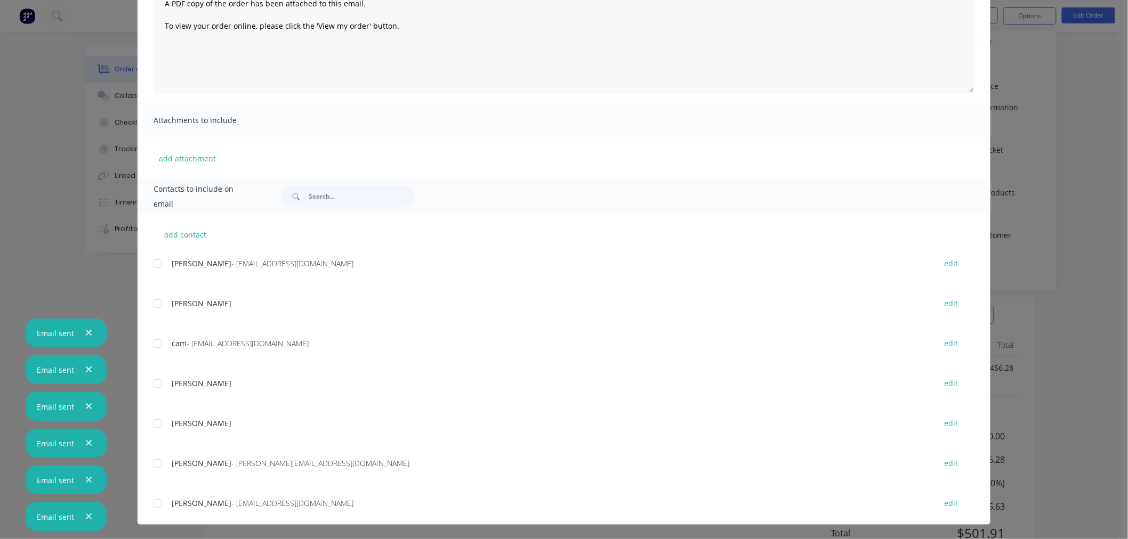
scroll to position [209, 0]
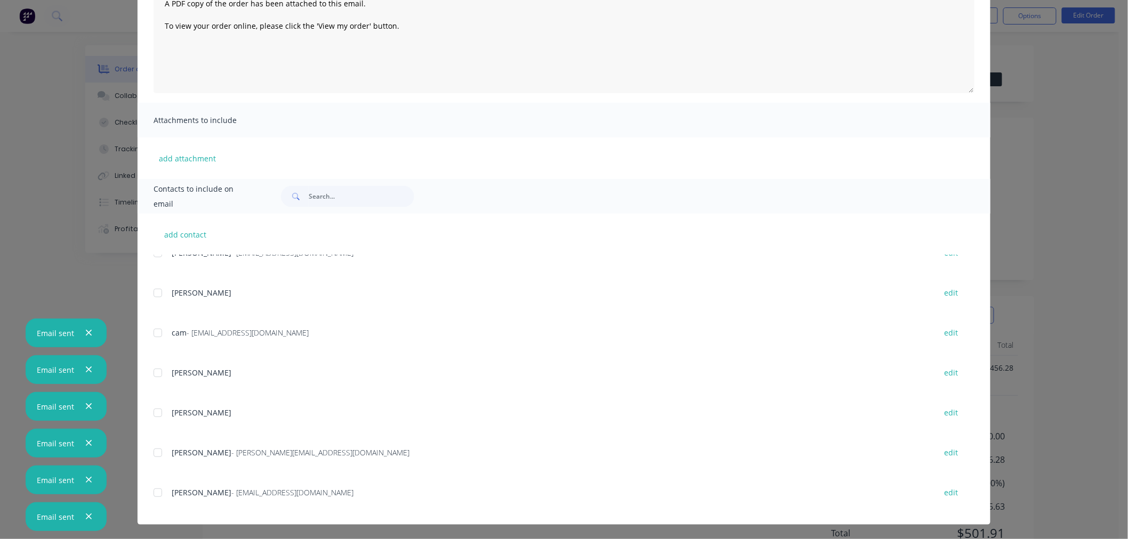
click at [152, 491] on div at bounding box center [157, 492] width 21 height 21
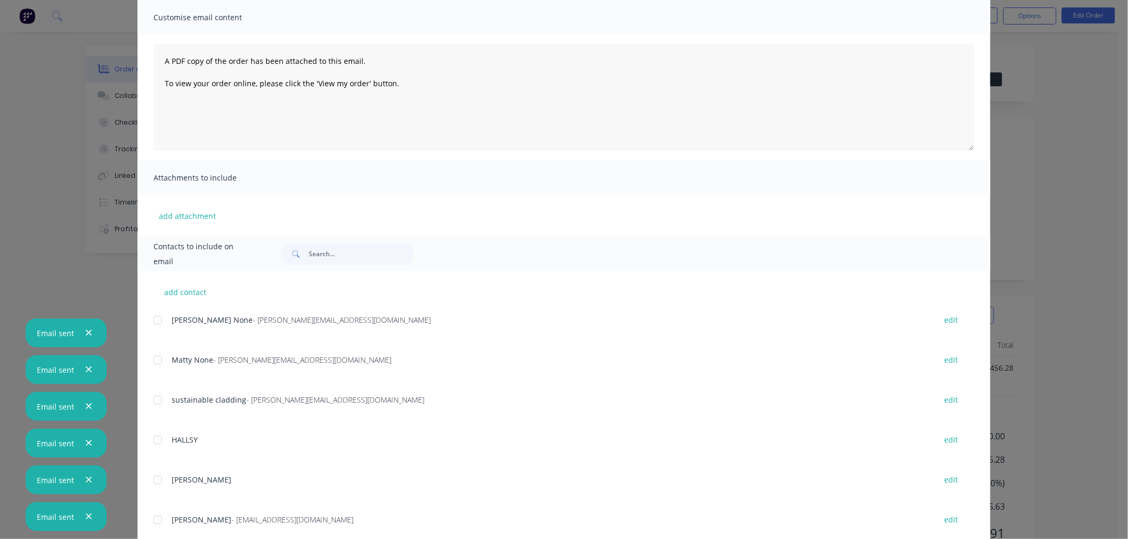
scroll to position [0, 0]
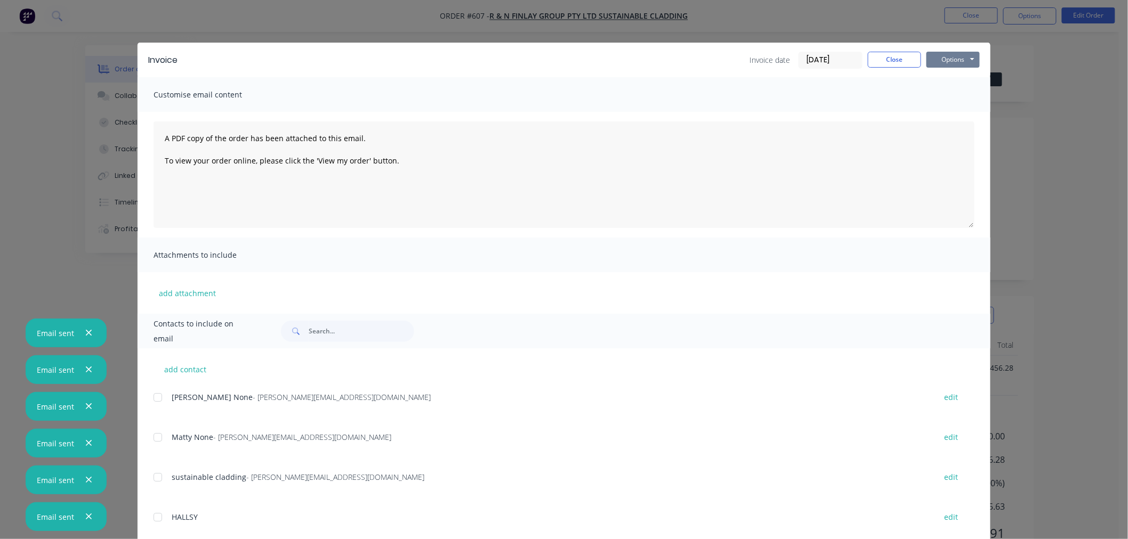
click at [954, 65] on button "Options" at bounding box center [952, 60] width 53 height 16
click at [952, 116] on button "Email" at bounding box center [960, 114] width 68 height 18
click at [886, 59] on button "Close" at bounding box center [894, 60] width 53 height 16
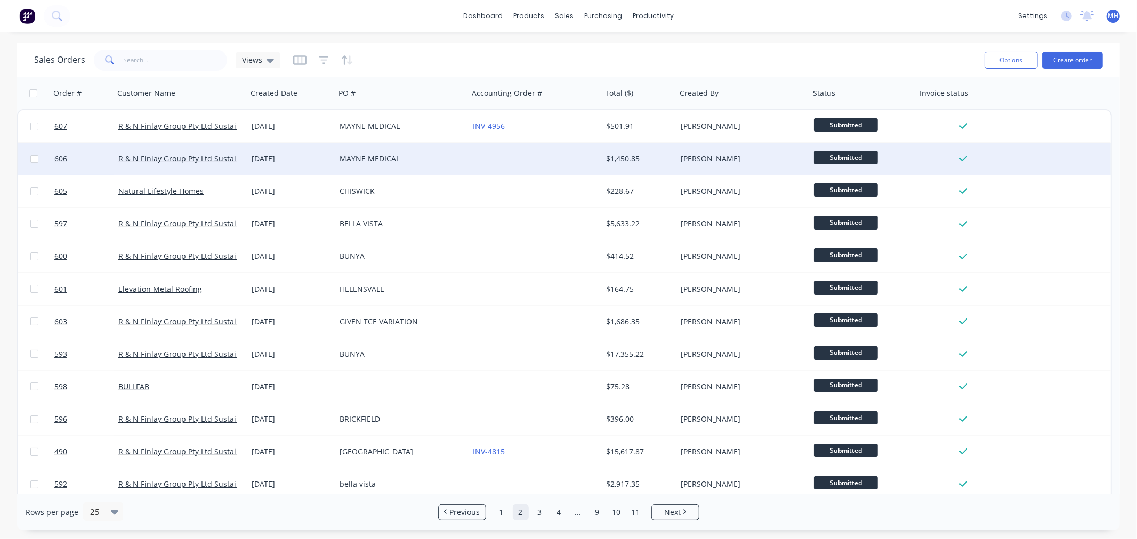
click at [413, 163] on div "MAYNE MEDICAL" at bounding box center [399, 159] width 118 height 11
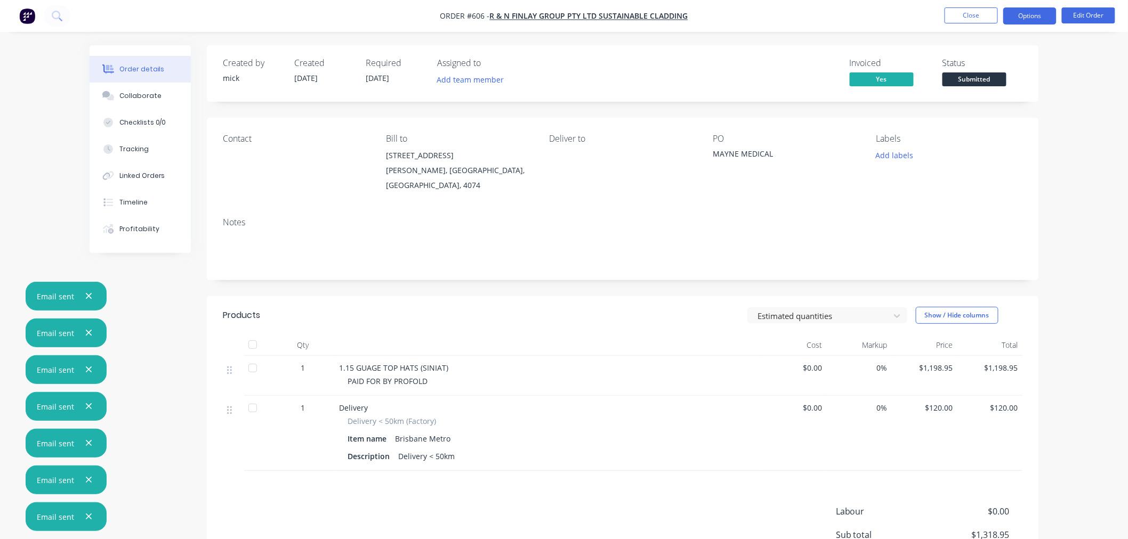
click at [1041, 14] on button "Options" at bounding box center [1029, 15] width 53 height 17
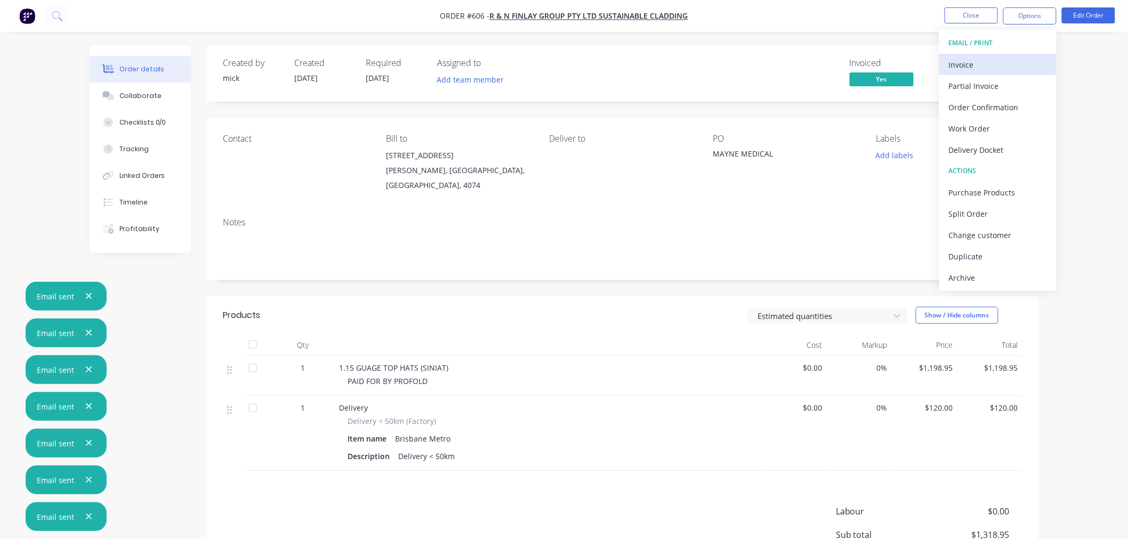
click at [1000, 72] on button "Invoice" at bounding box center [997, 64] width 117 height 21
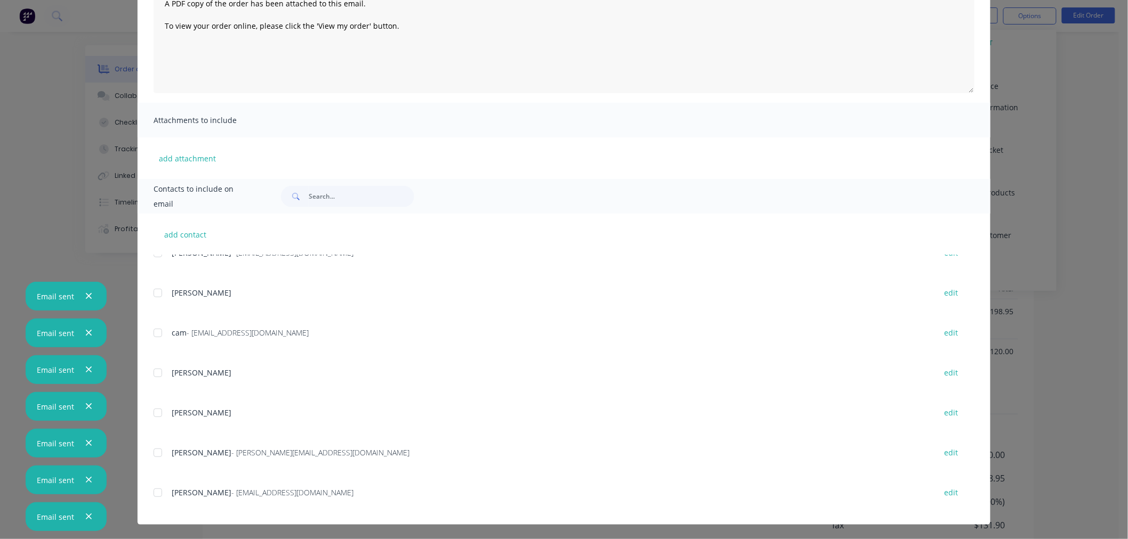
scroll to position [111, 0]
click at [151, 493] on div at bounding box center [157, 492] width 21 height 21
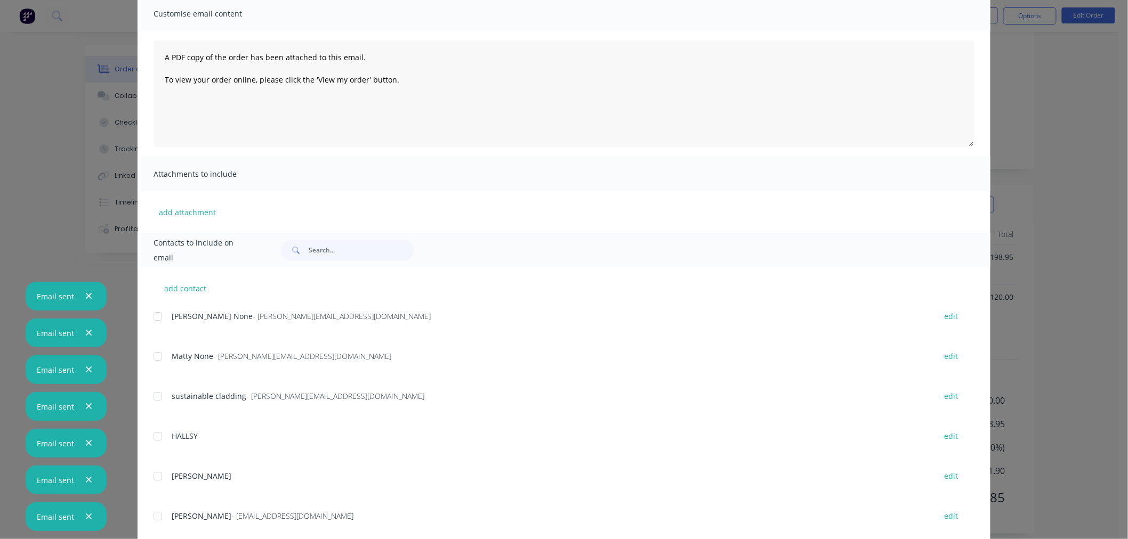
scroll to position [0, 0]
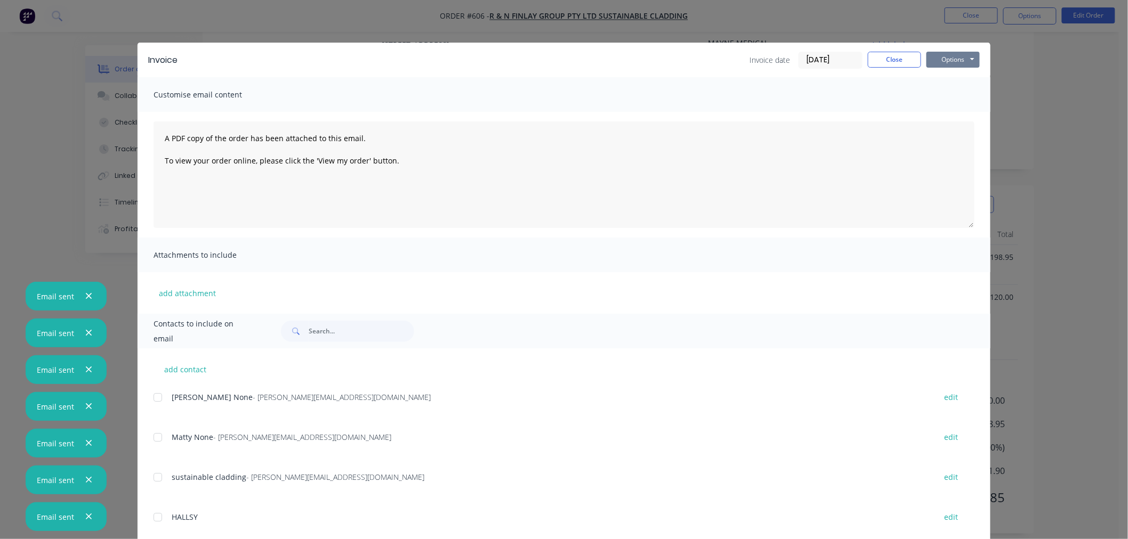
click at [958, 61] on button "Options" at bounding box center [952, 60] width 53 height 16
click at [955, 110] on button "Email" at bounding box center [960, 114] width 68 height 18
click at [896, 53] on button "Close" at bounding box center [894, 60] width 53 height 16
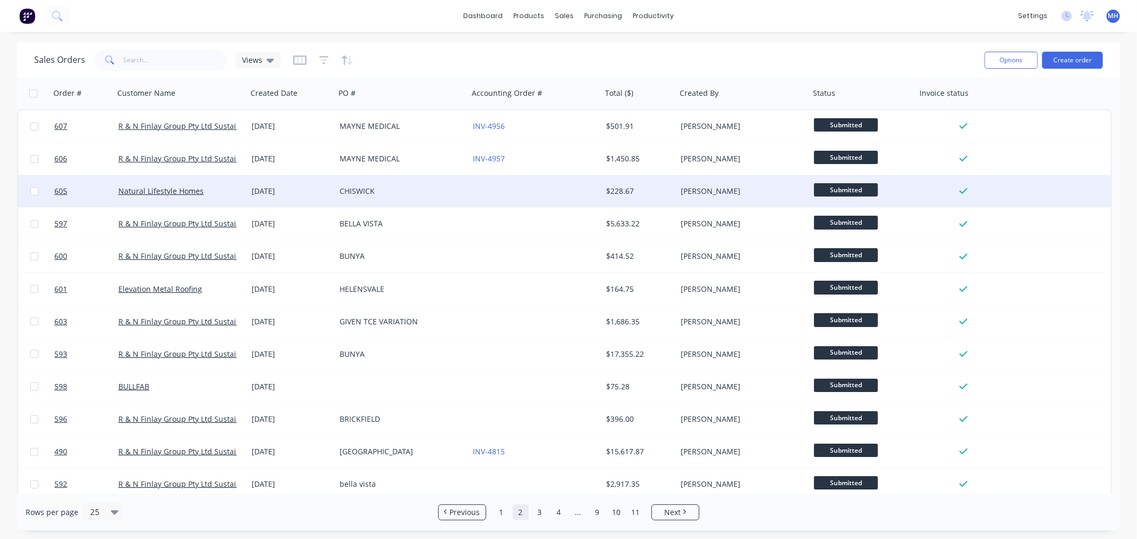
click at [408, 194] on div "CHISWICK" at bounding box center [399, 191] width 118 height 11
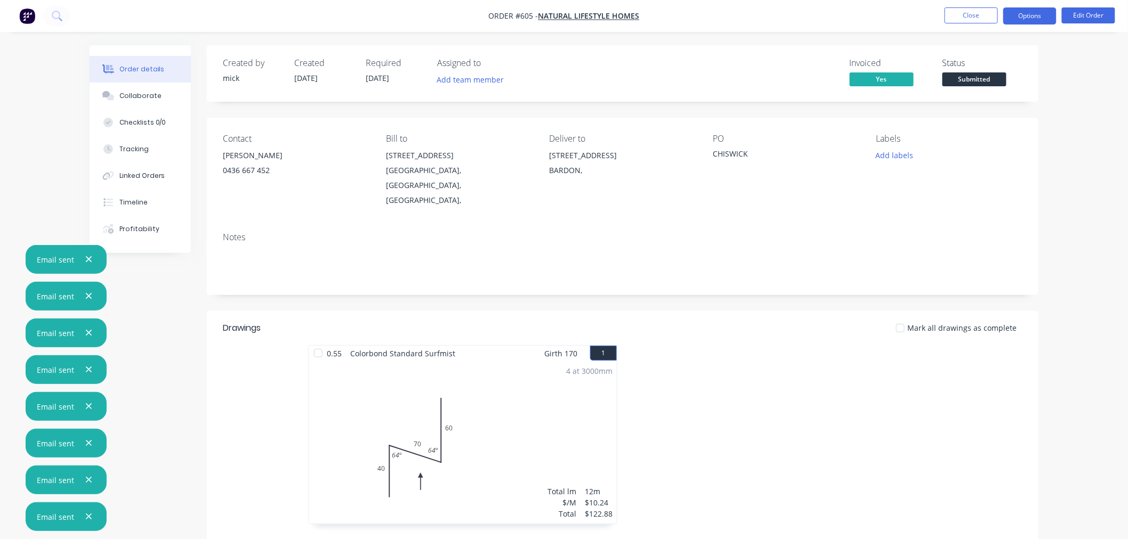
click at [1035, 16] on button "Options" at bounding box center [1029, 15] width 53 height 17
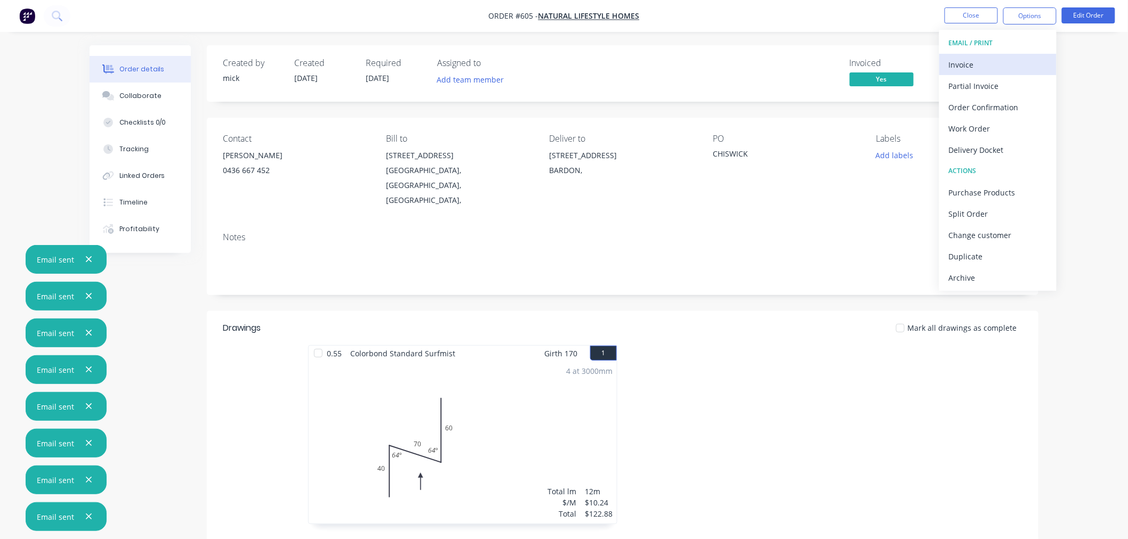
click at [981, 60] on div "Invoice" at bounding box center [998, 64] width 98 height 15
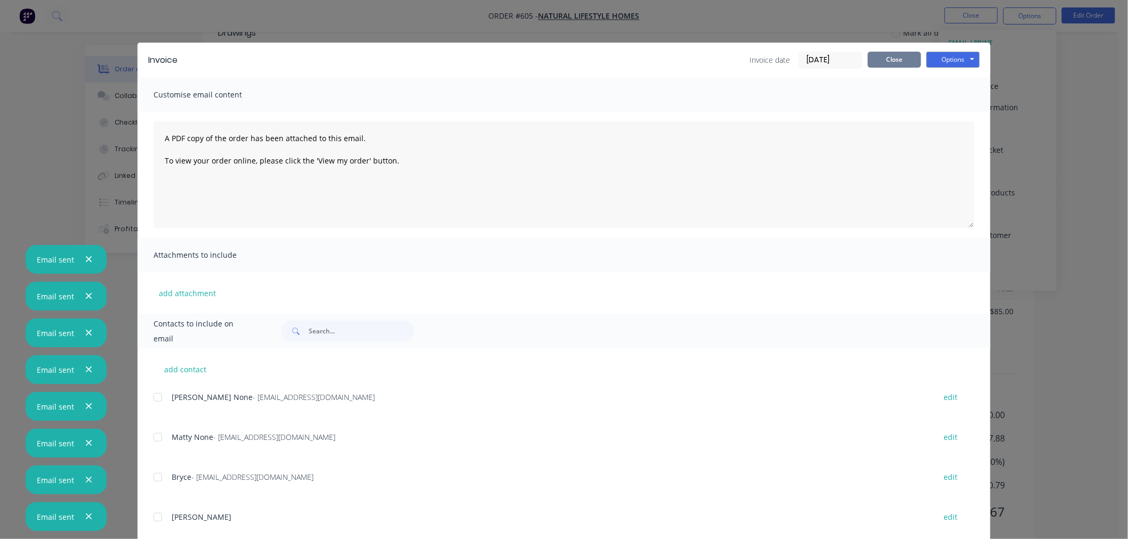
click at [887, 54] on button "Close" at bounding box center [894, 60] width 53 height 16
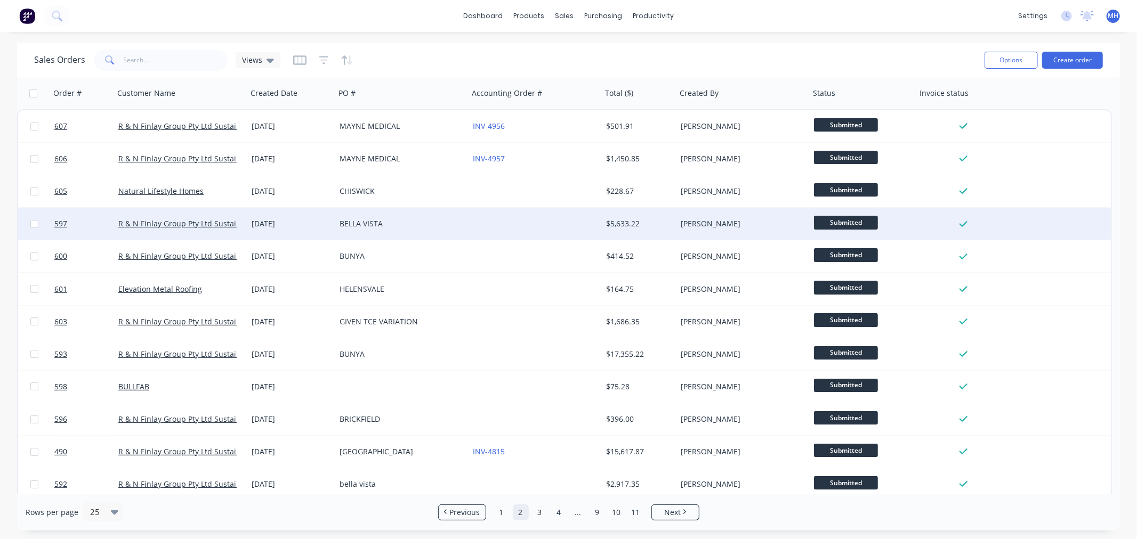
click at [512, 228] on div at bounding box center [535, 224] width 133 height 32
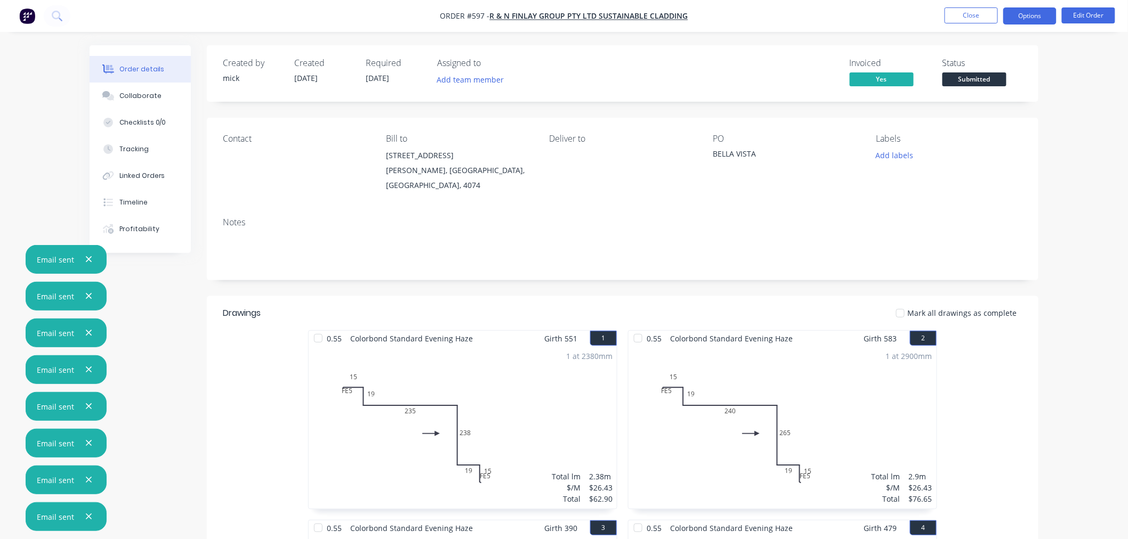
click at [1036, 11] on button "Options" at bounding box center [1029, 15] width 53 height 17
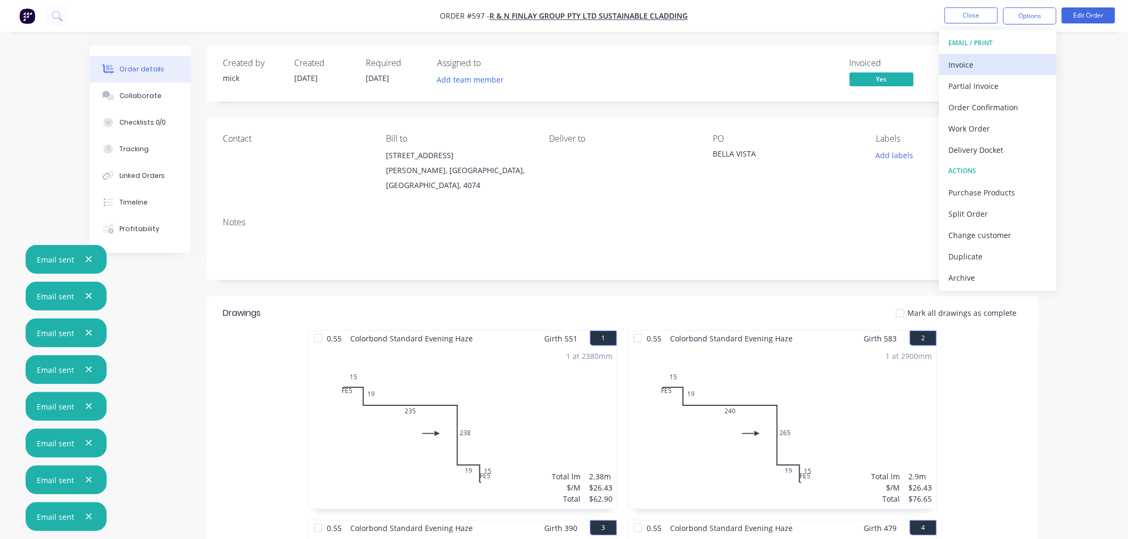
click at [989, 59] on div "Invoice" at bounding box center [998, 64] width 98 height 15
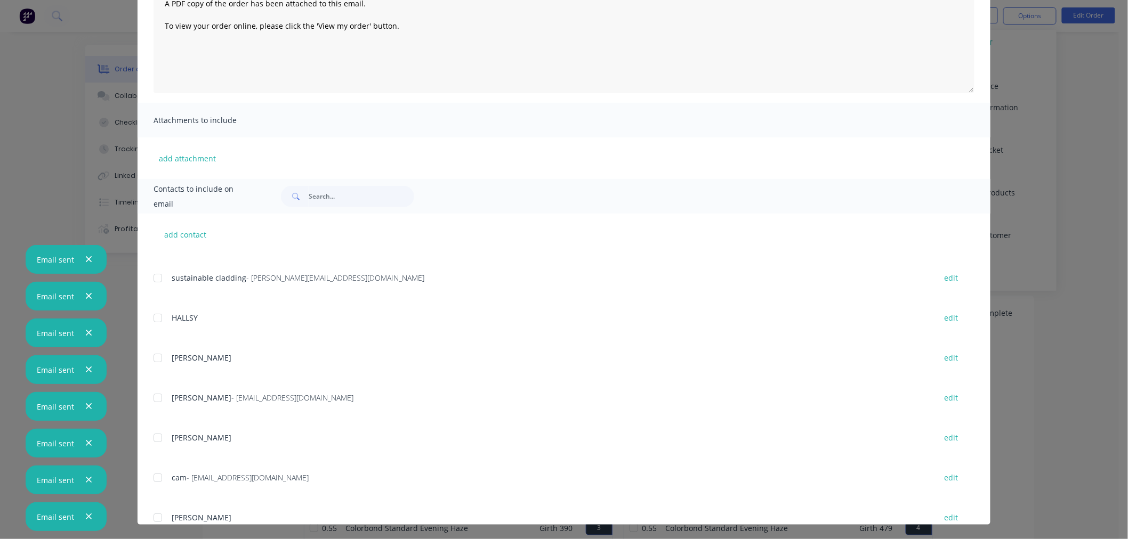
scroll to position [209, 0]
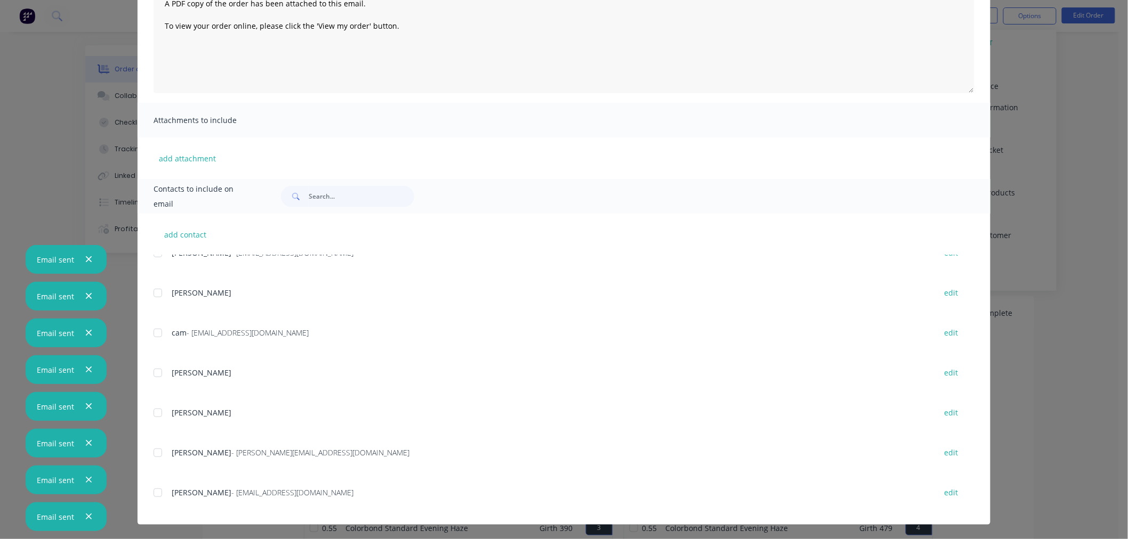
click at [152, 491] on div at bounding box center [157, 492] width 21 height 21
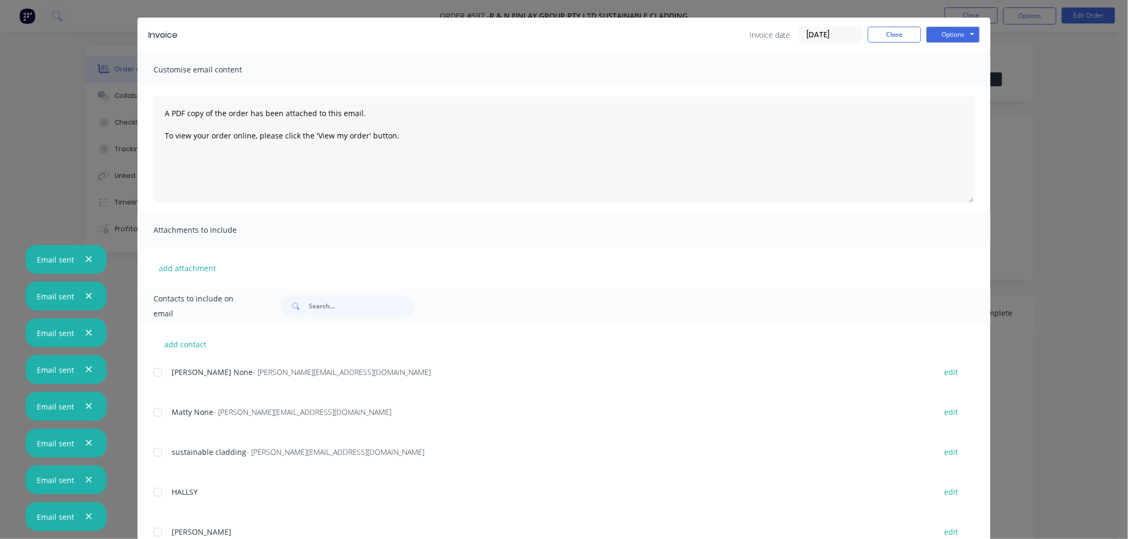
scroll to position [0, 0]
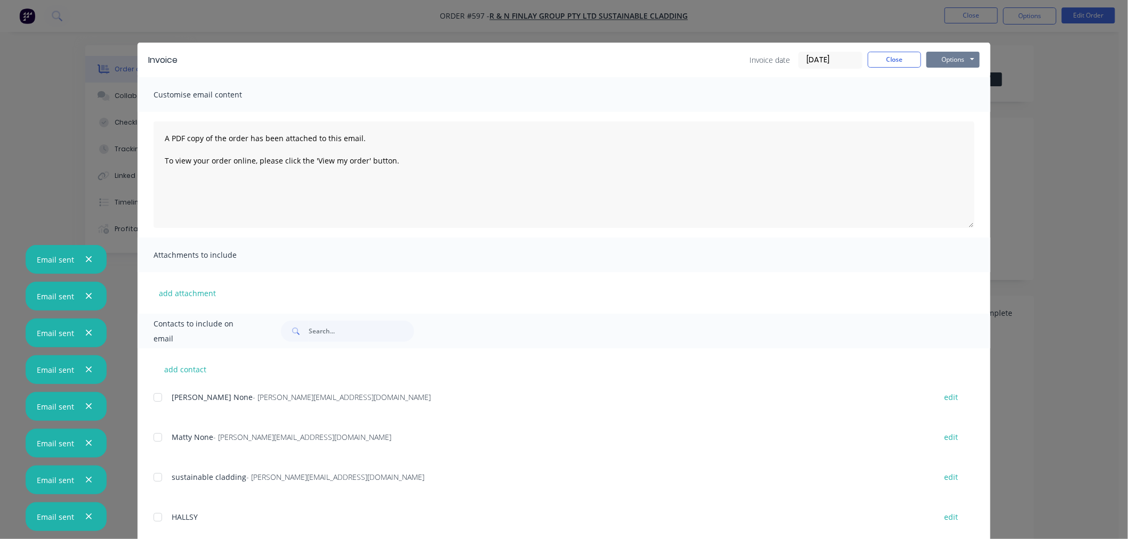
click at [961, 54] on button "Options" at bounding box center [952, 60] width 53 height 16
click at [962, 107] on button "Email" at bounding box center [960, 114] width 68 height 18
click at [881, 52] on button "Close" at bounding box center [894, 60] width 53 height 16
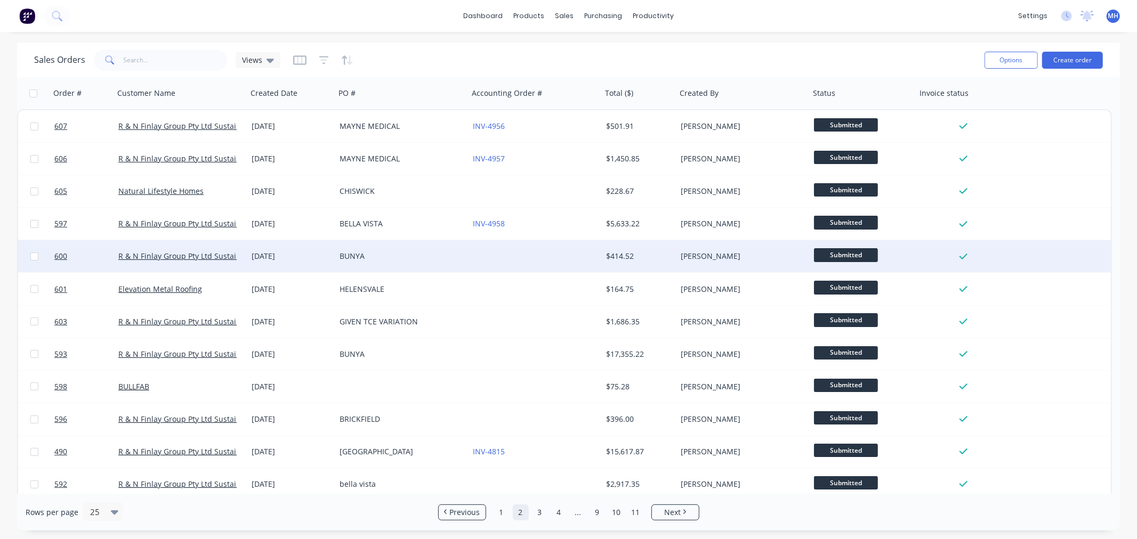
click at [402, 260] on div "BUNYA" at bounding box center [399, 256] width 118 height 11
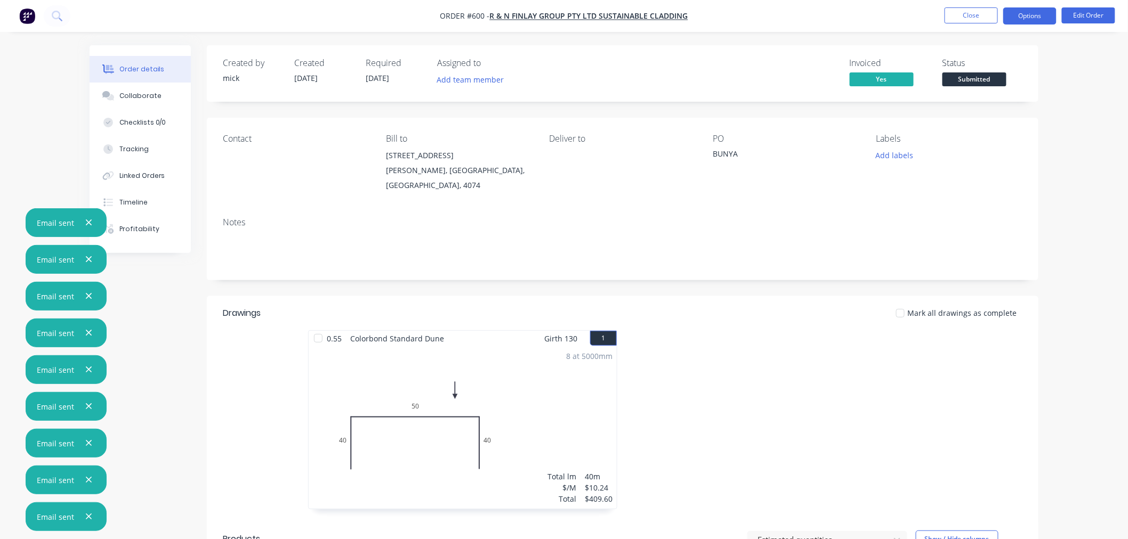
click at [1029, 20] on button "Options" at bounding box center [1029, 15] width 53 height 17
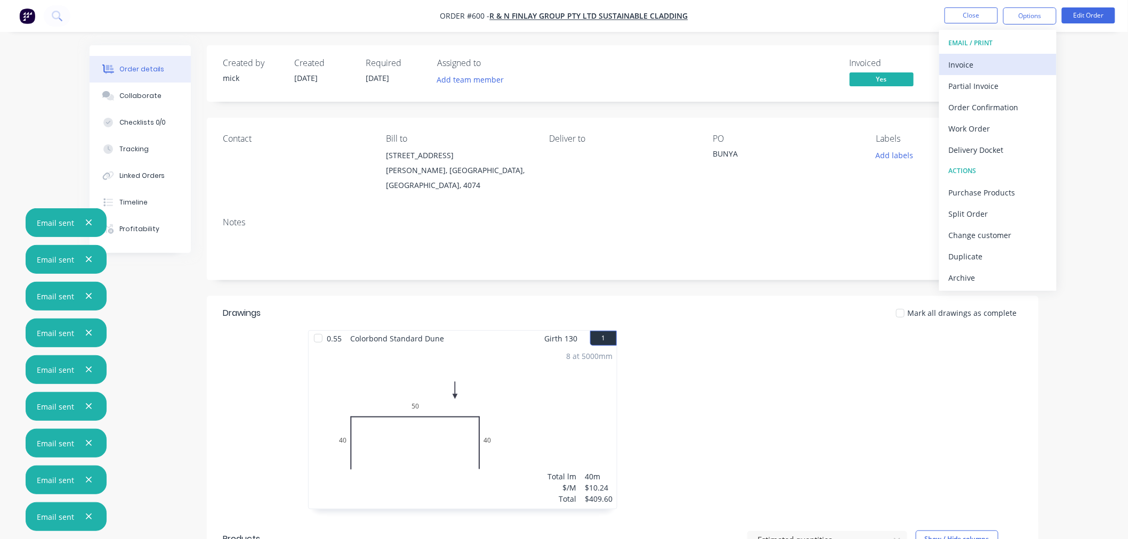
click at [1006, 59] on div "Invoice" at bounding box center [998, 64] width 98 height 15
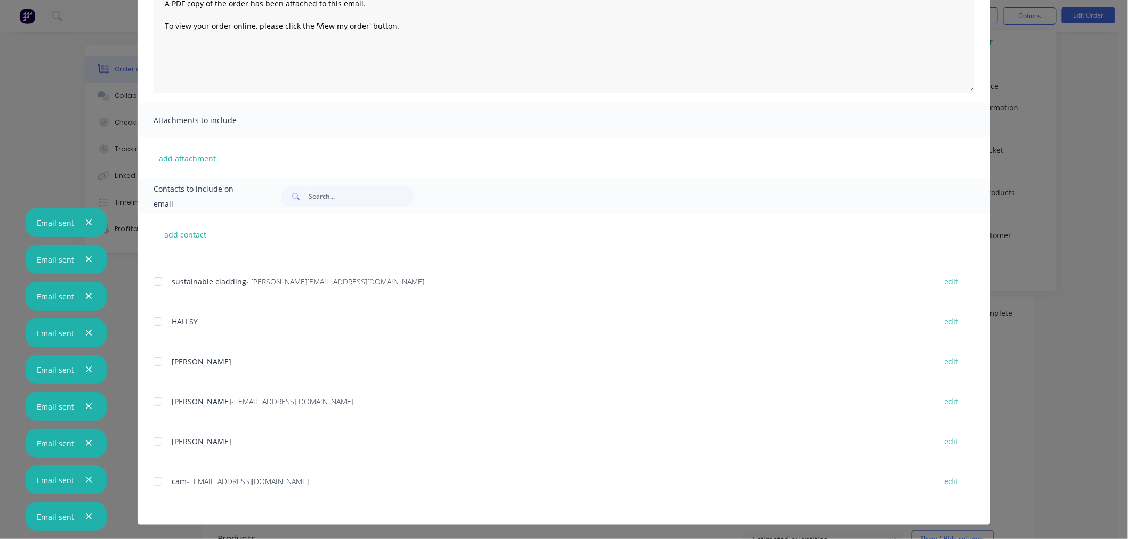
scroll to position [209, 0]
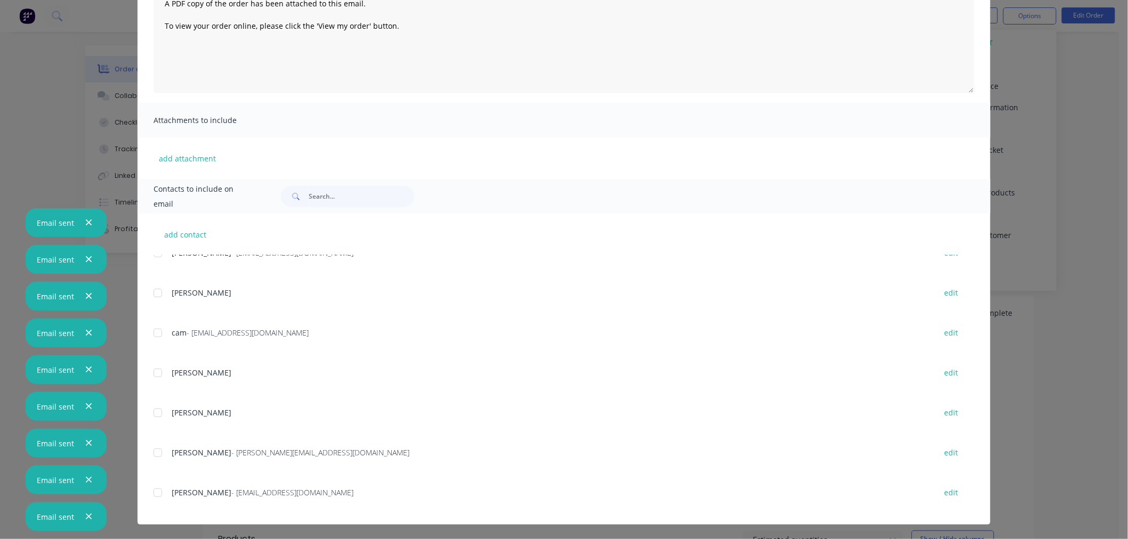
click at [156, 494] on div at bounding box center [157, 492] width 21 height 21
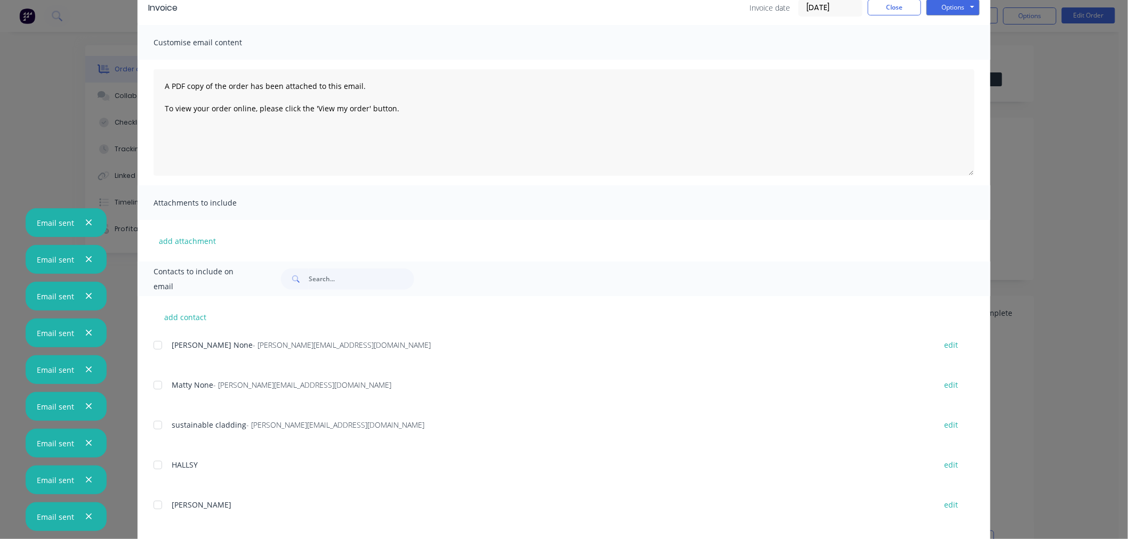
scroll to position [0, 0]
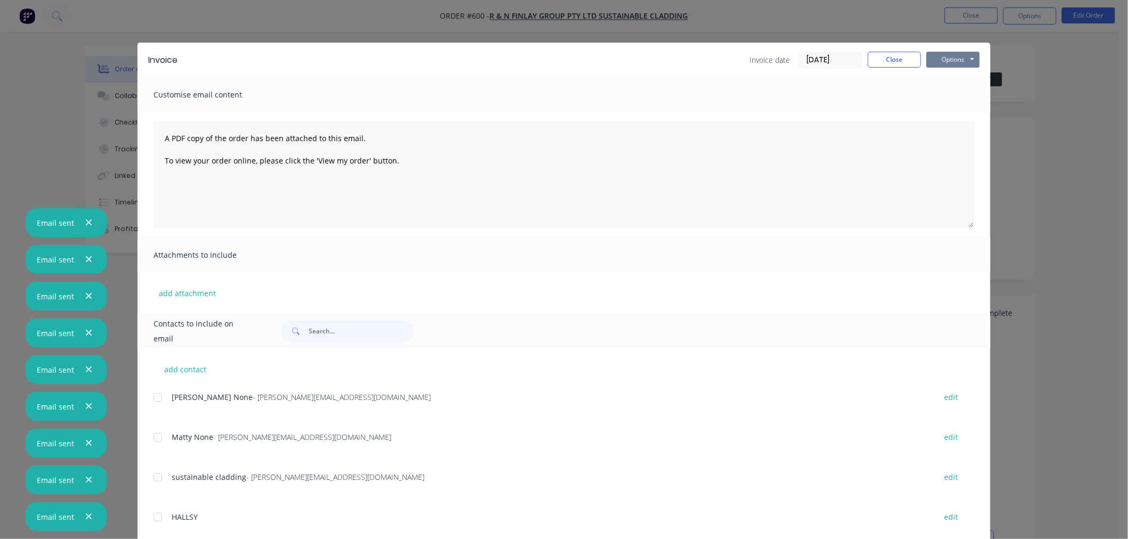
click at [956, 59] on button "Options" at bounding box center [952, 60] width 53 height 16
click at [956, 110] on button "Email" at bounding box center [960, 114] width 68 height 18
click at [873, 56] on button "Close" at bounding box center [894, 60] width 53 height 16
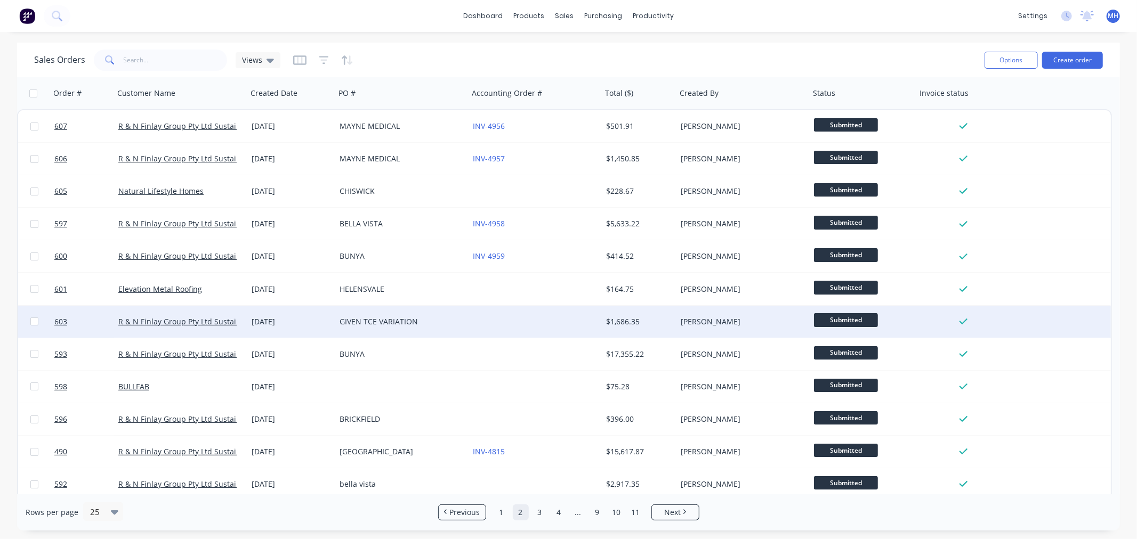
click at [491, 319] on div at bounding box center [535, 322] width 133 height 32
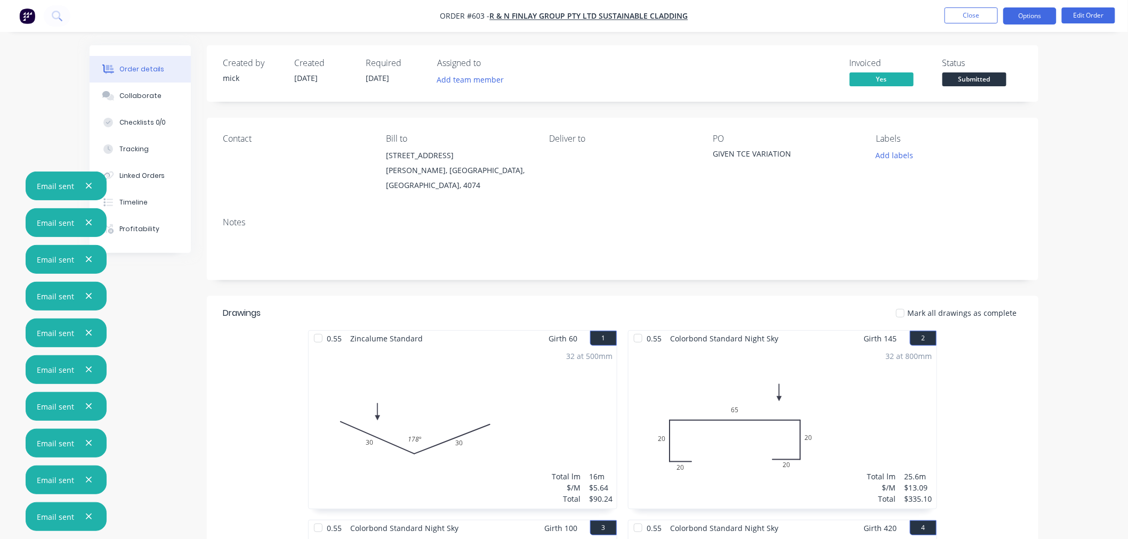
click at [1029, 15] on button "Options" at bounding box center [1029, 15] width 53 height 17
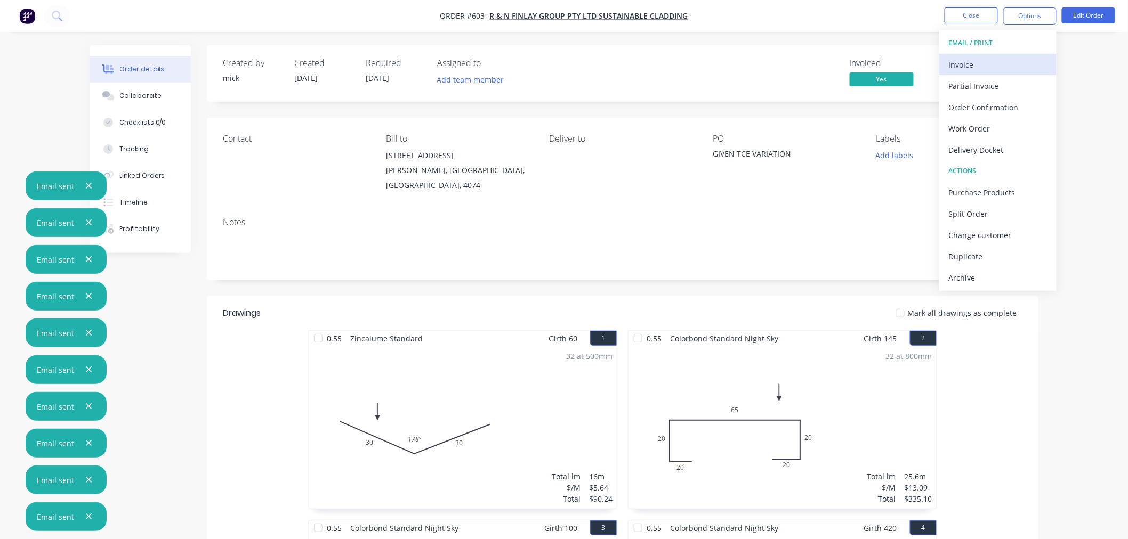
click at [977, 69] on div "Invoice" at bounding box center [998, 64] width 98 height 15
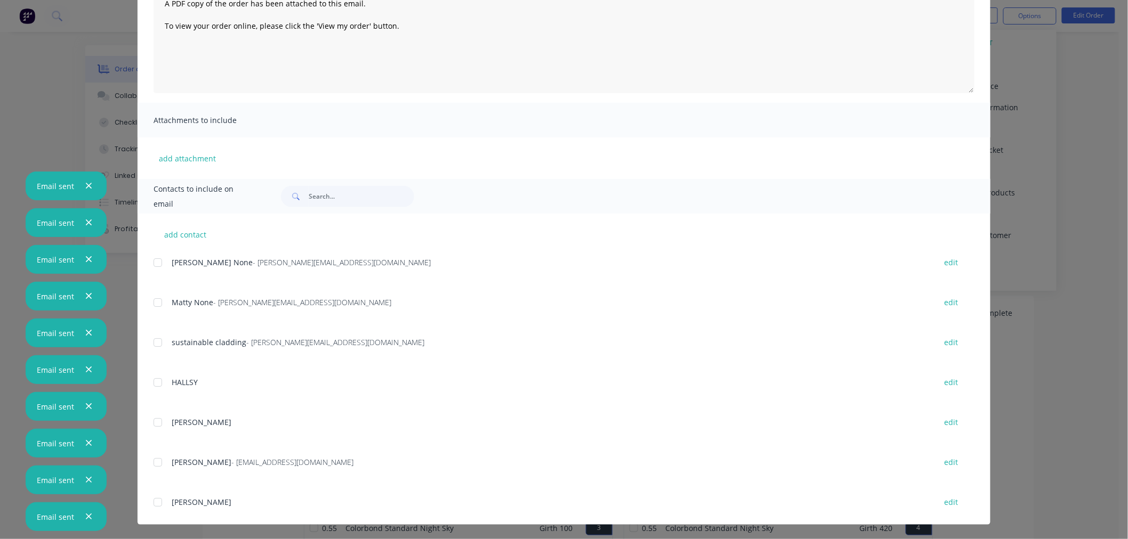
scroll to position [209, 0]
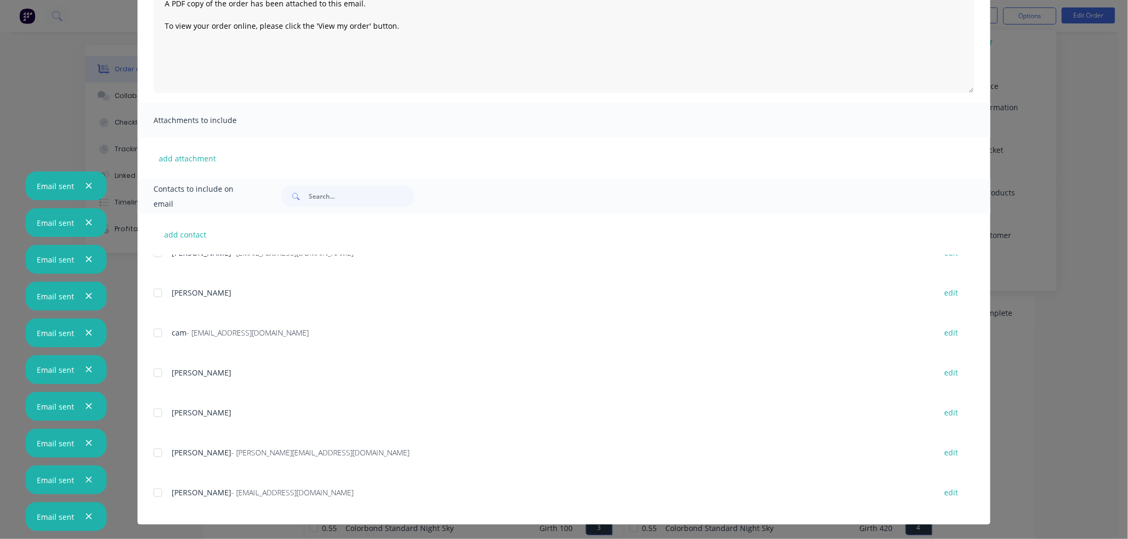
click at [158, 492] on div at bounding box center [157, 492] width 21 height 21
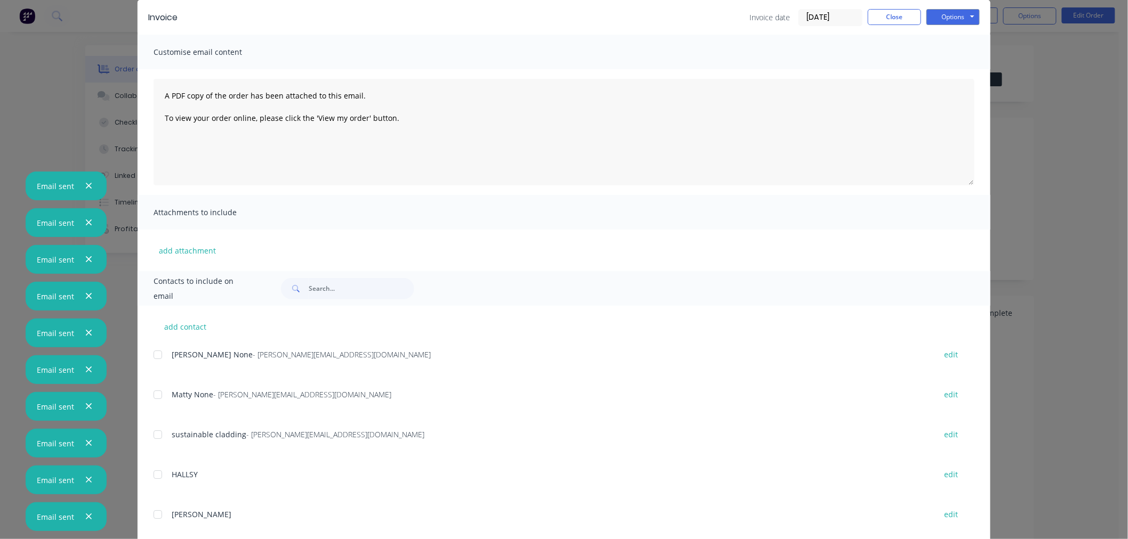
scroll to position [0, 0]
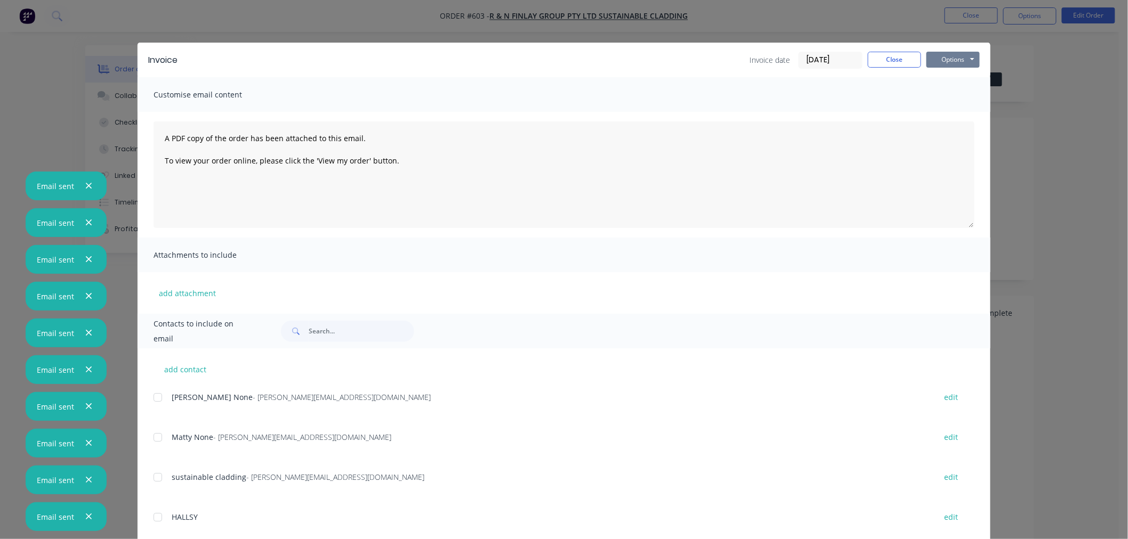
click at [945, 56] on button "Options" at bounding box center [952, 60] width 53 height 16
click at [953, 112] on button "Email" at bounding box center [960, 114] width 68 height 18
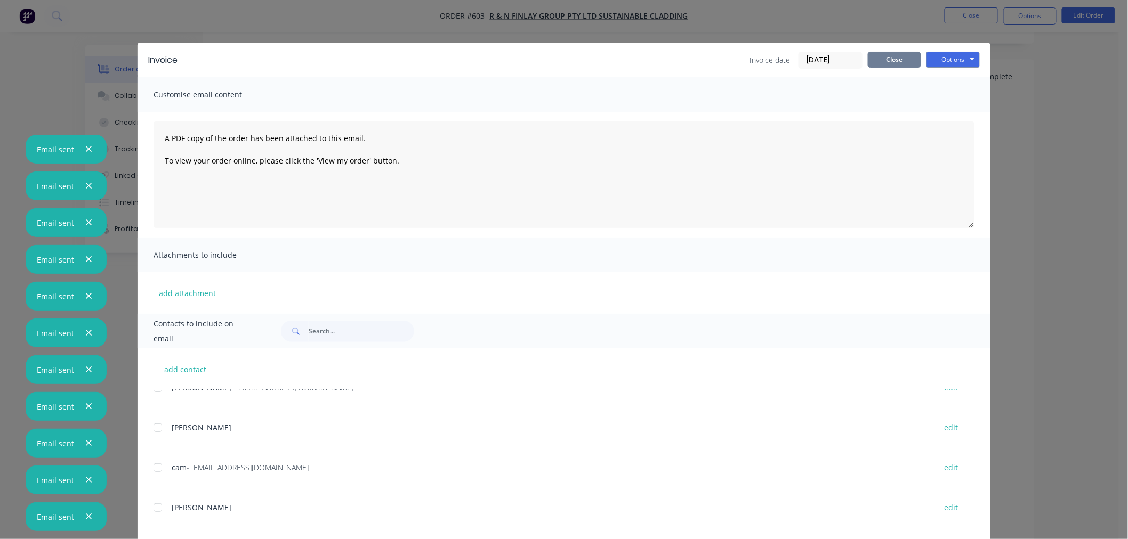
click at [889, 57] on button "Close" at bounding box center [894, 60] width 53 height 16
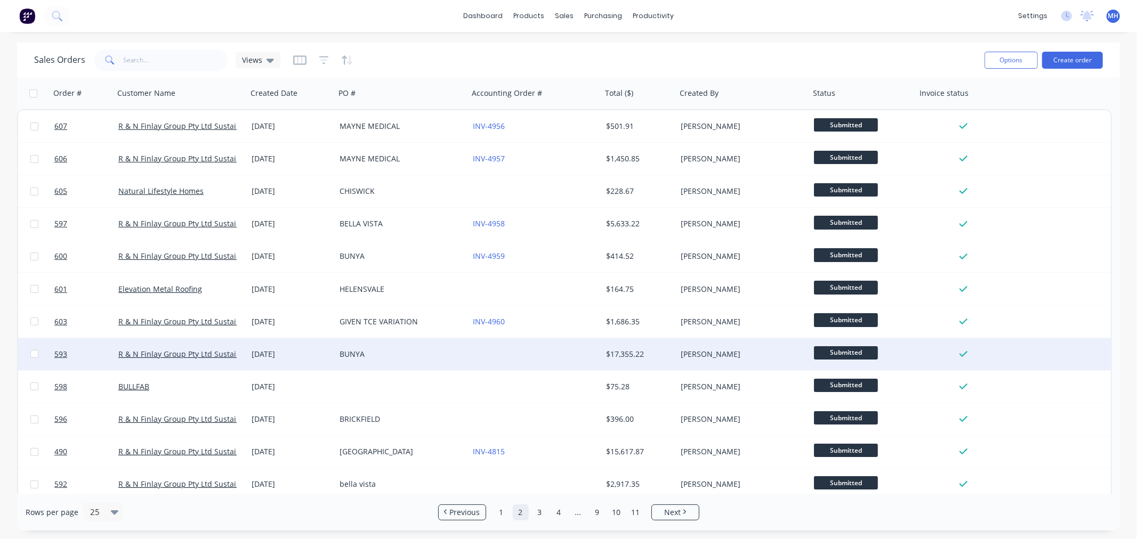
click at [464, 358] on div "BUNYA" at bounding box center [401, 355] width 133 height 32
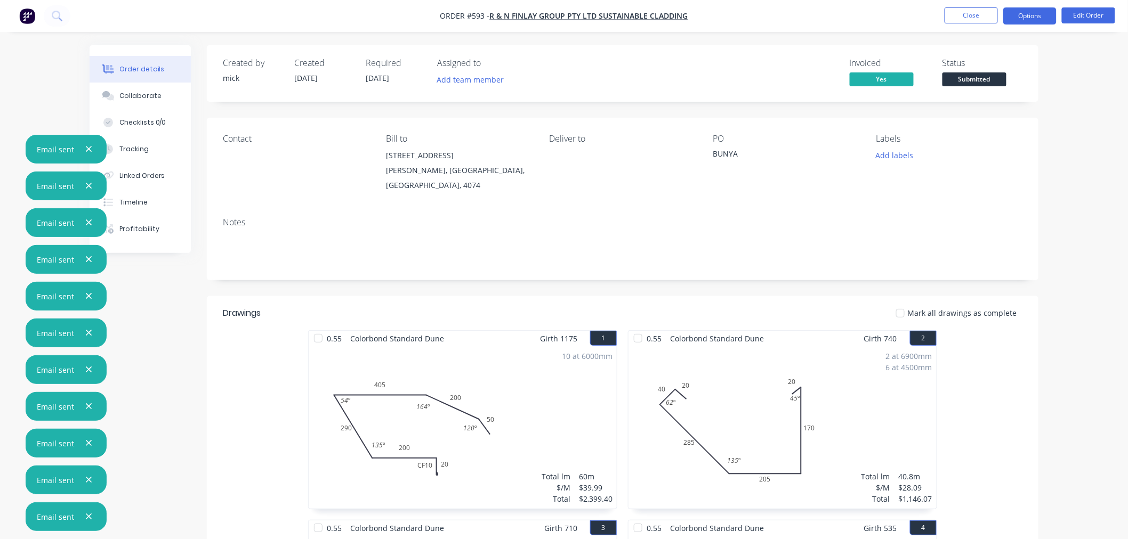
click at [1030, 21] on button "Options" at bounding box center [1029, 15] width 53 height 17
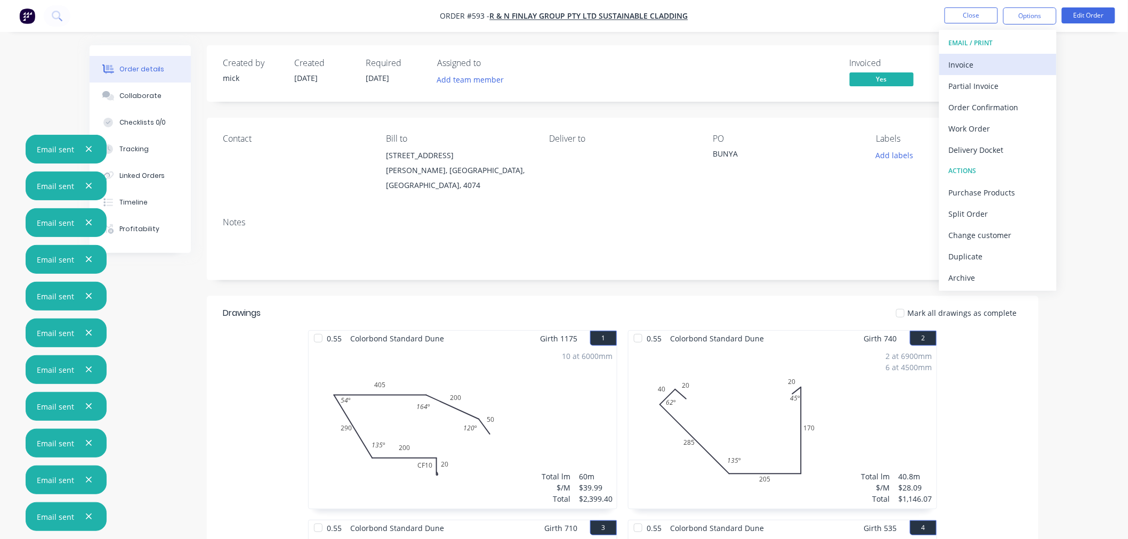
click at [994, 69] on div "Invoice" at bounding box center [998, 64] width 98 height 15
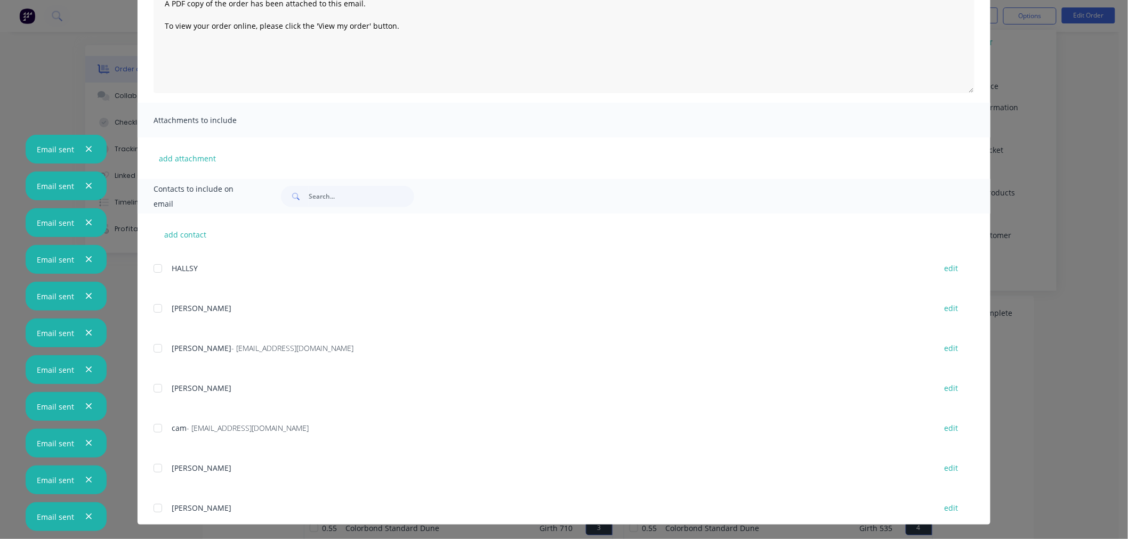
scroll to position [209, 0]
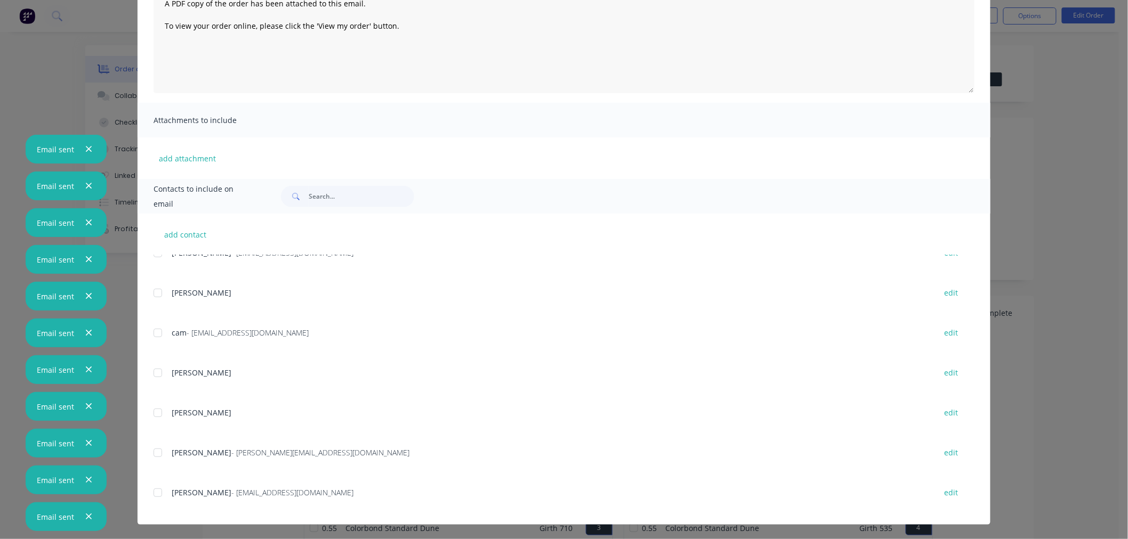
click at [150, 492] on div at bounding box center [157, 492] width 21 height 21
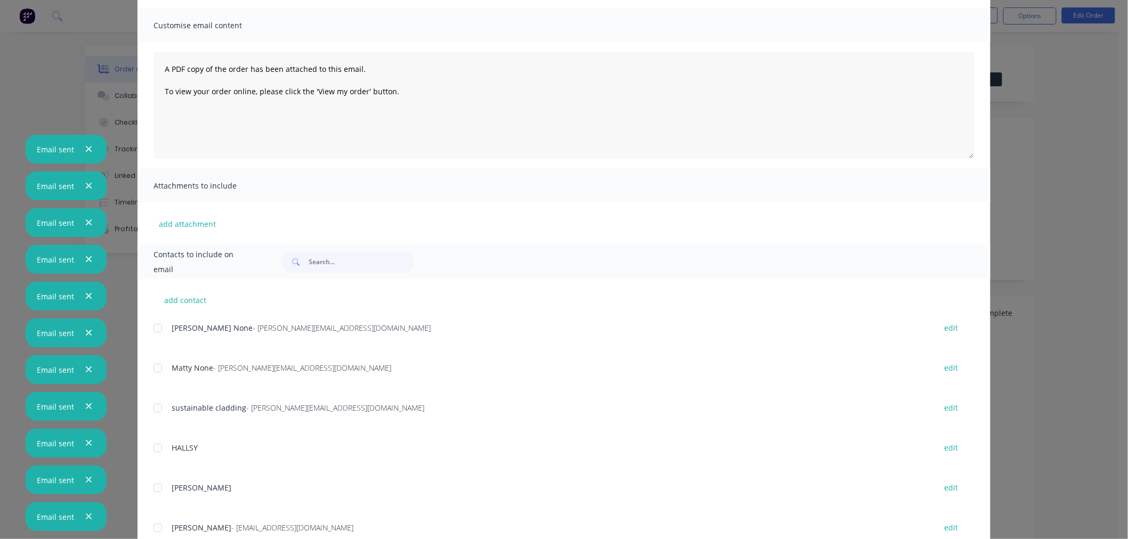
scroll to position [0, 0]
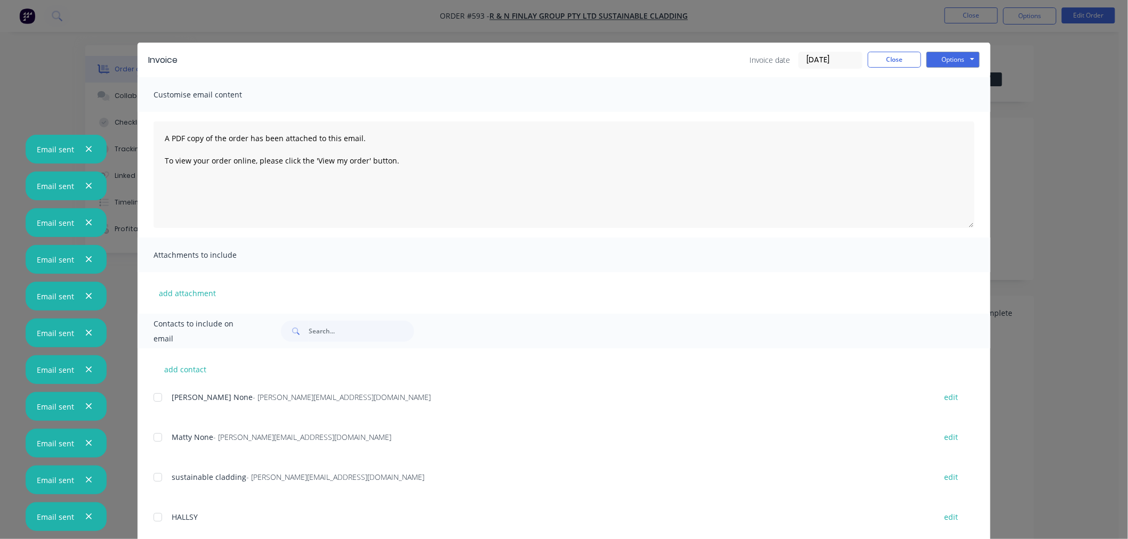
click at [955, 68] on div "Options Preview Print Email" at bounding box center [952, 60] width 53 height 17
click at [955, 66] on button "Options" at bounding box center [952, 60] width 53 height 16
click at [960, 110] on button "Email" at bounding box center [960, 114] width 68 height 18
click at [893, 66] on button "Close" at bounding box center [894, 60] width 53 height 16
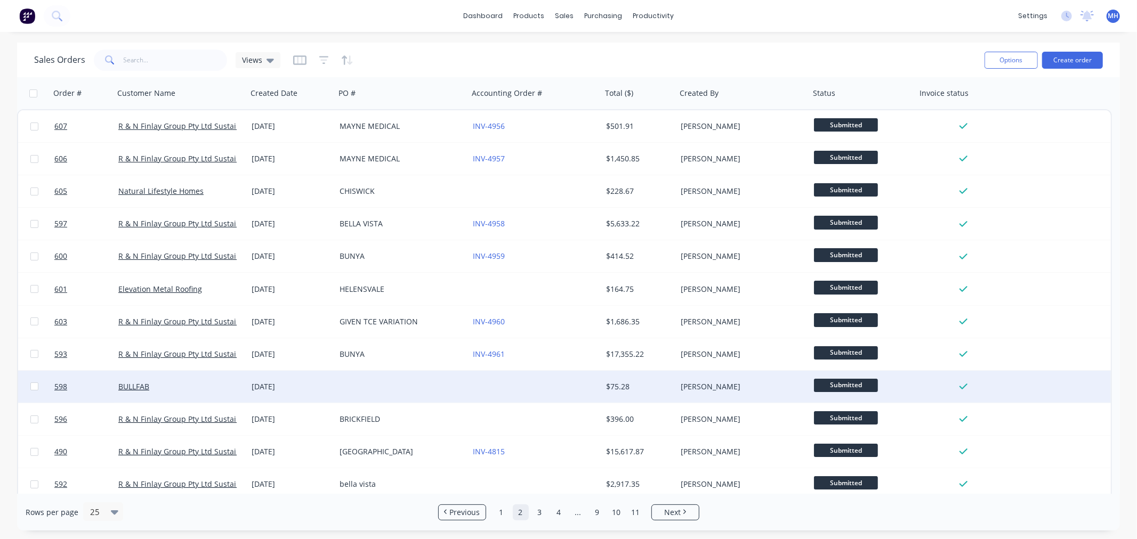
click at [34, 388] on input "checkbox" at bounding box center [34, 387] width 8 height 8
checkbox input "true"
click at [997, 55] on button "Options" at bounding box center [1011, 60] width 53 height 17
click at [971, 108] on div "Archive" at bounding box center [979, 108] width 98 height 15
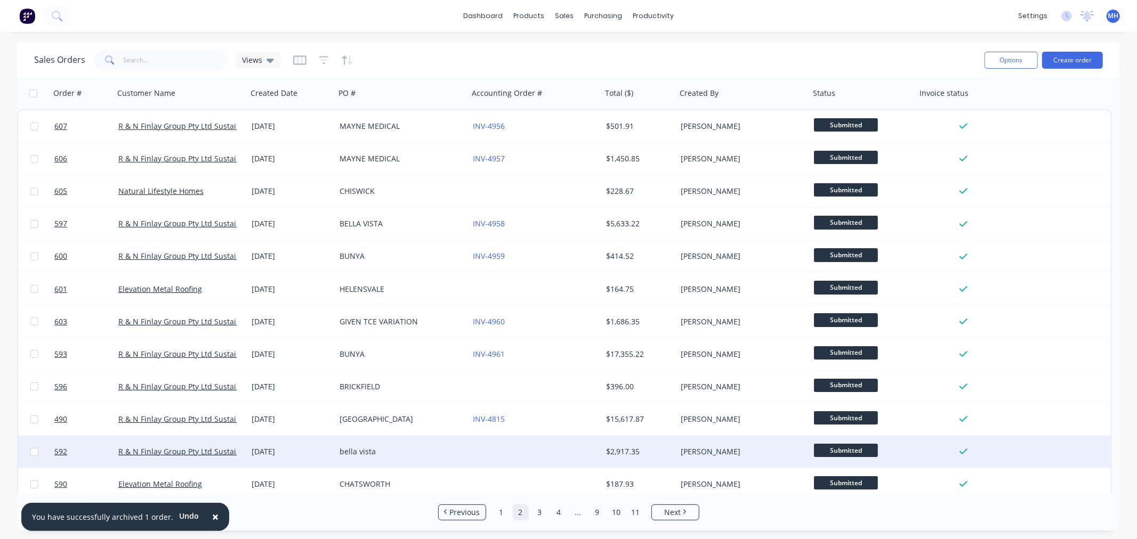
click at [519, 448] on div at bounding box center [535, 452] width 133 height 32
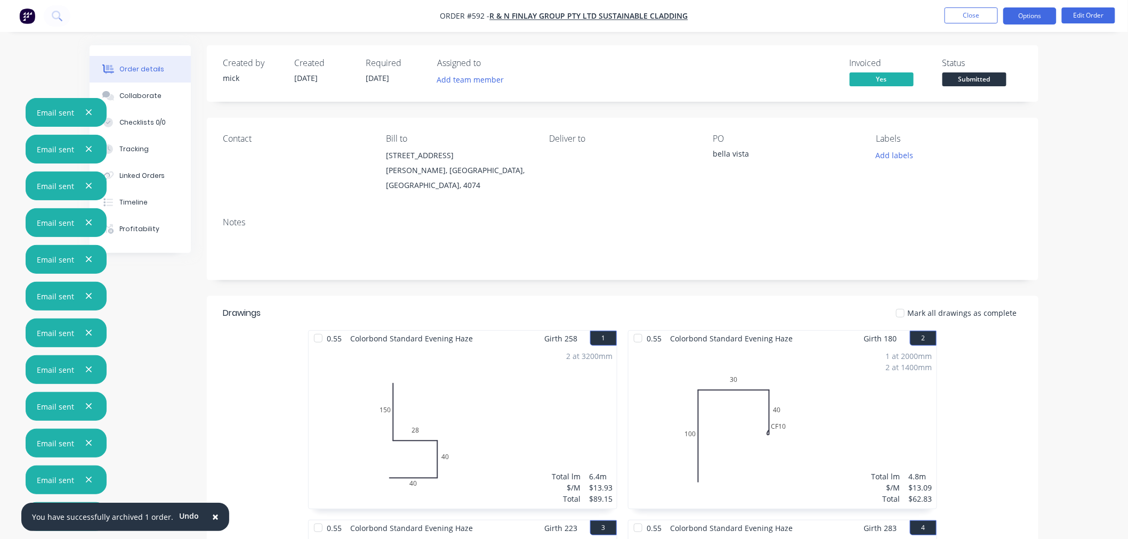
click at [1046, 13] on button "Options" at bounding box center [1029, 15] width 53 height 17
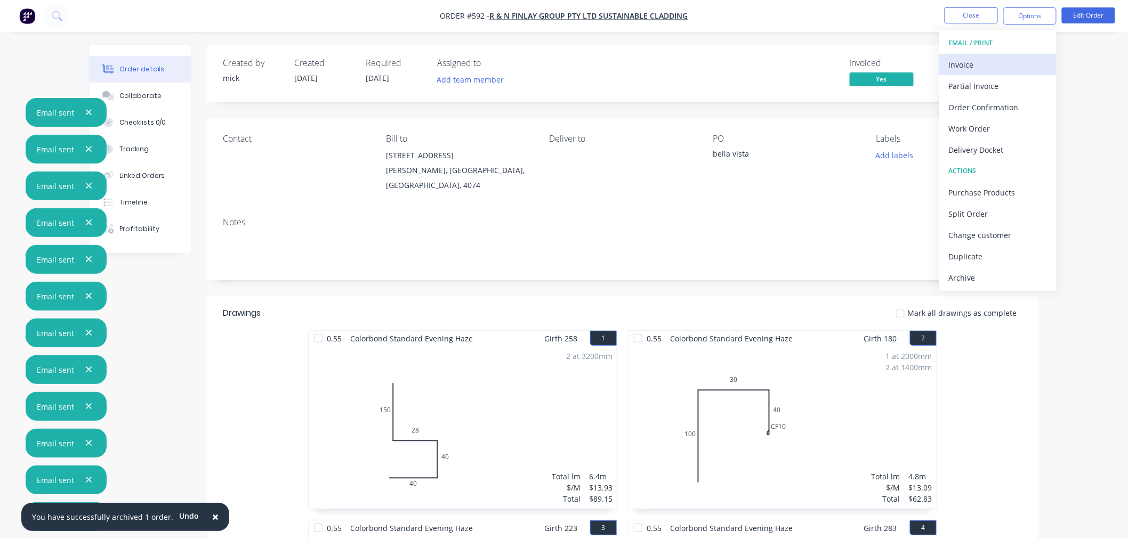
click at [1018, 60] on div "Invoice" at bounding box center [998, 64] width 98 height 15
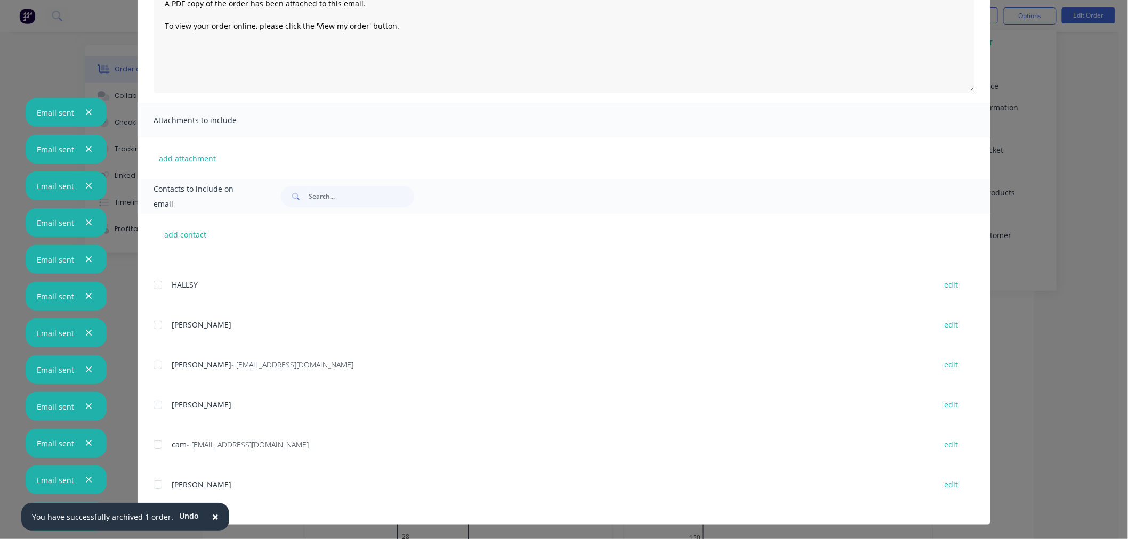
scroll to position [209, 0]
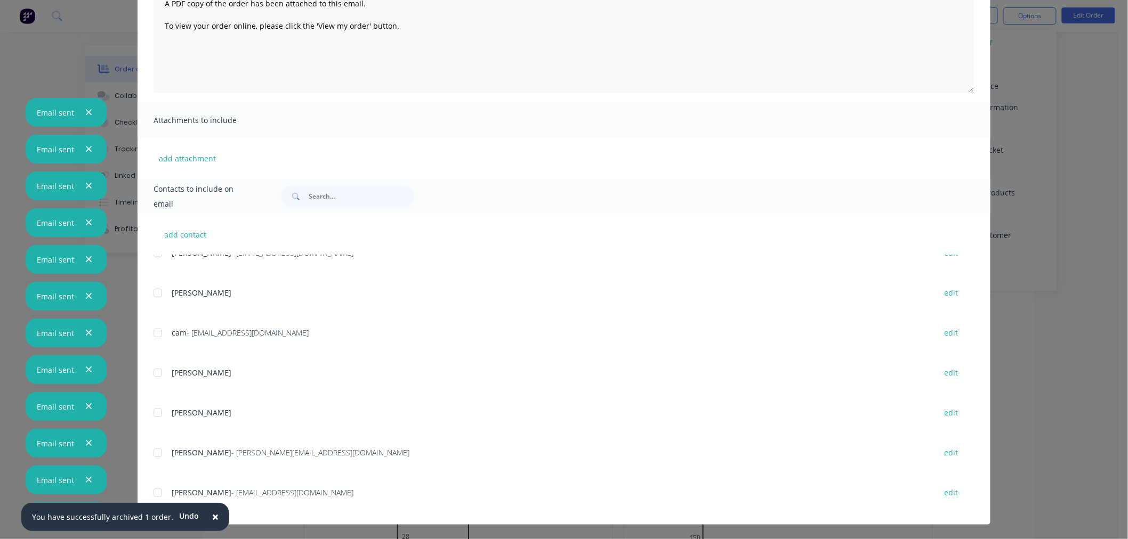
click at [154, 496] on div at bounding box center [157, 492] width 21 height 21
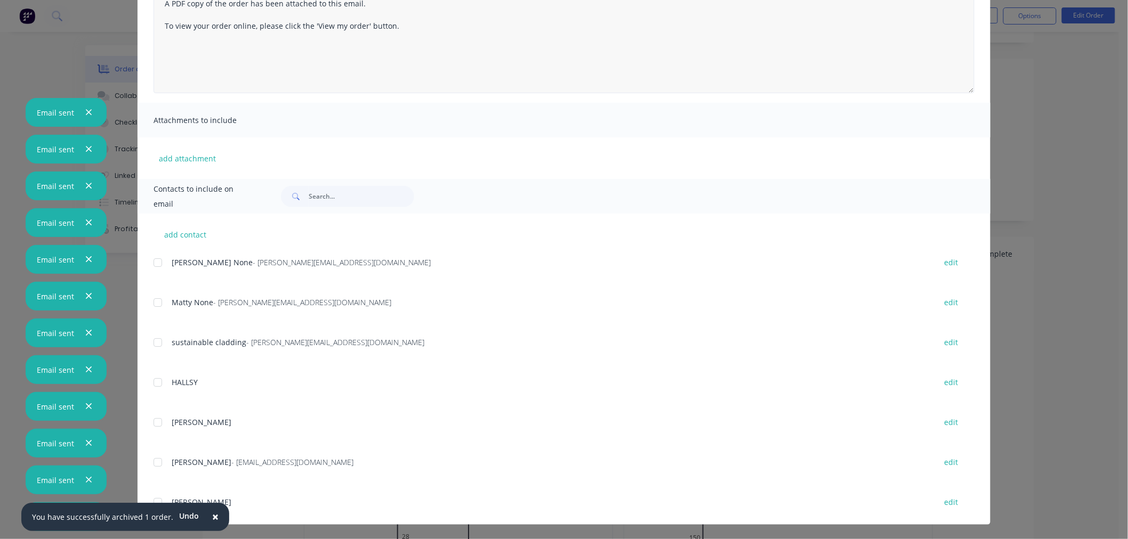
scroll to position [0, 0]
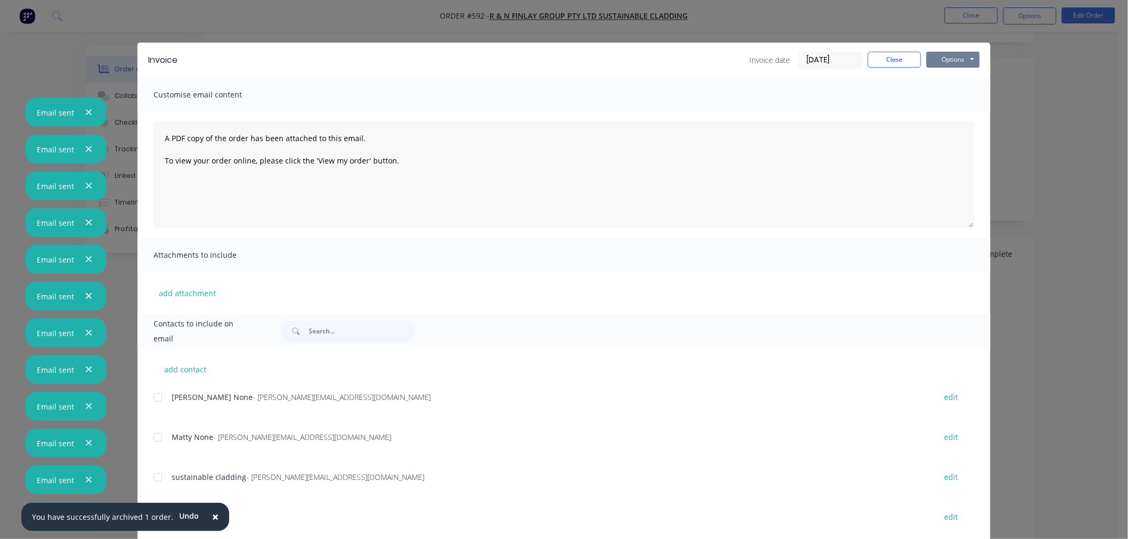
click at [949, 62] on button "Options" at bounding box center [952, 60] width 53 height 16
click at [952, 112] on button "Email" at bounding box center [960, 114] width 68 height 18
click at [888, 53] on button "Close" at bounding box center [894, 60] width 53 height 16
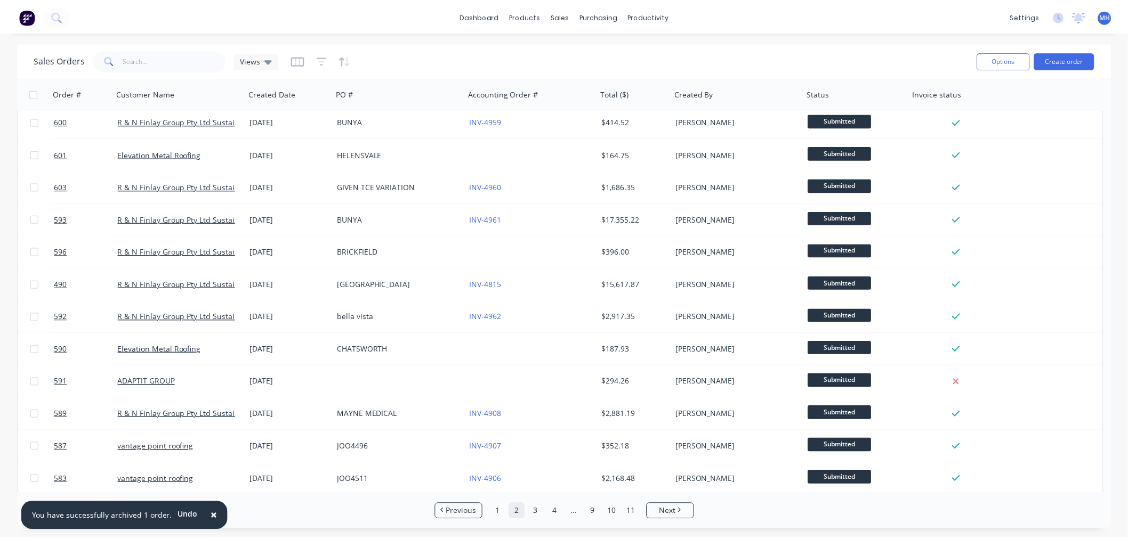
scroll to position [133, 0]
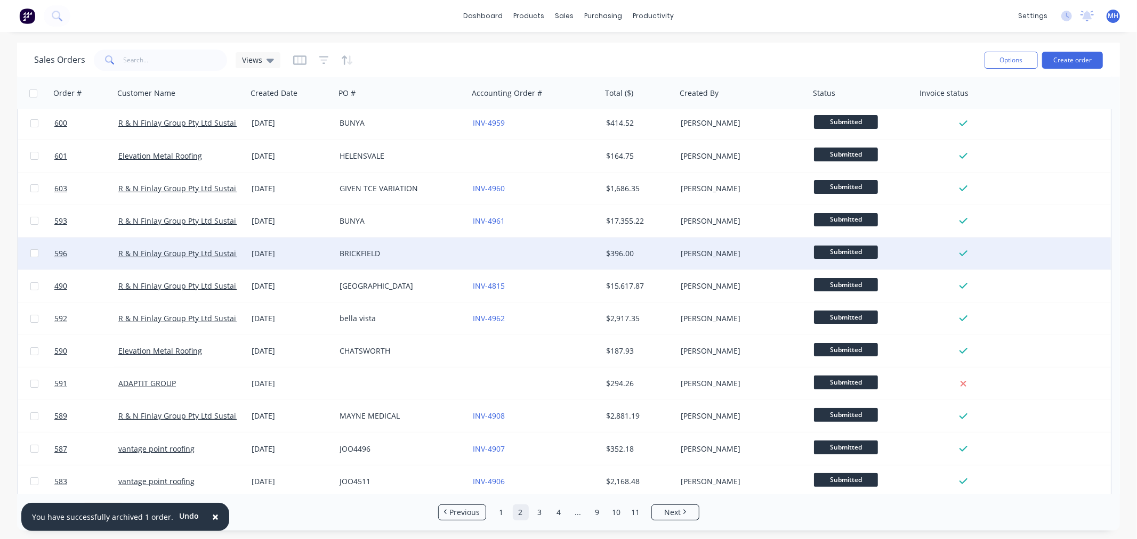
click at [461, 256] on div "BRICKFIELD" at bounding box center [402, 253] width 125 height 11
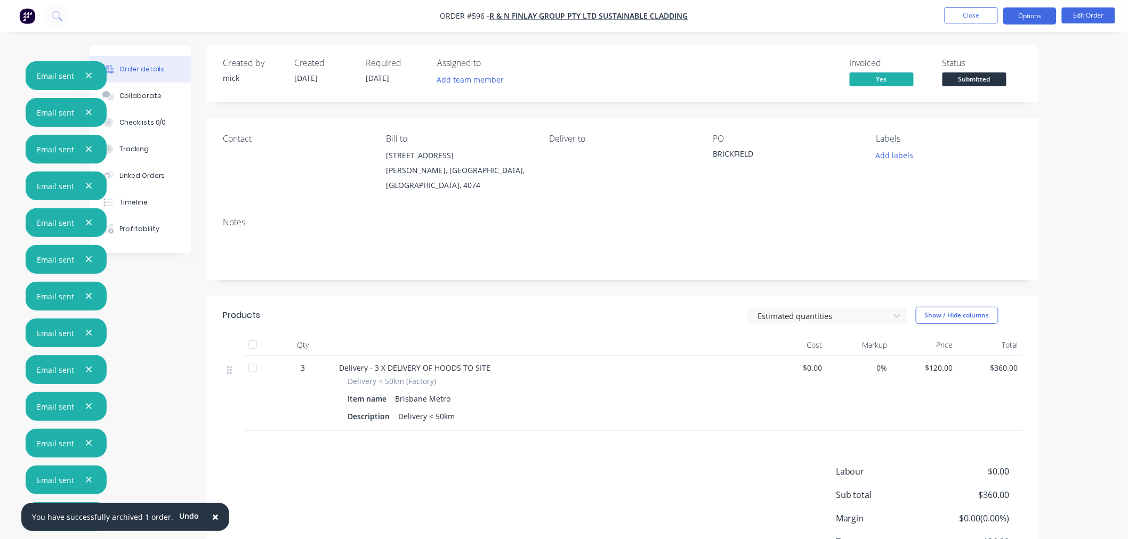
click at [1022, 11] on button "Options" at bounding box center [1029, 15] width 53 height 17
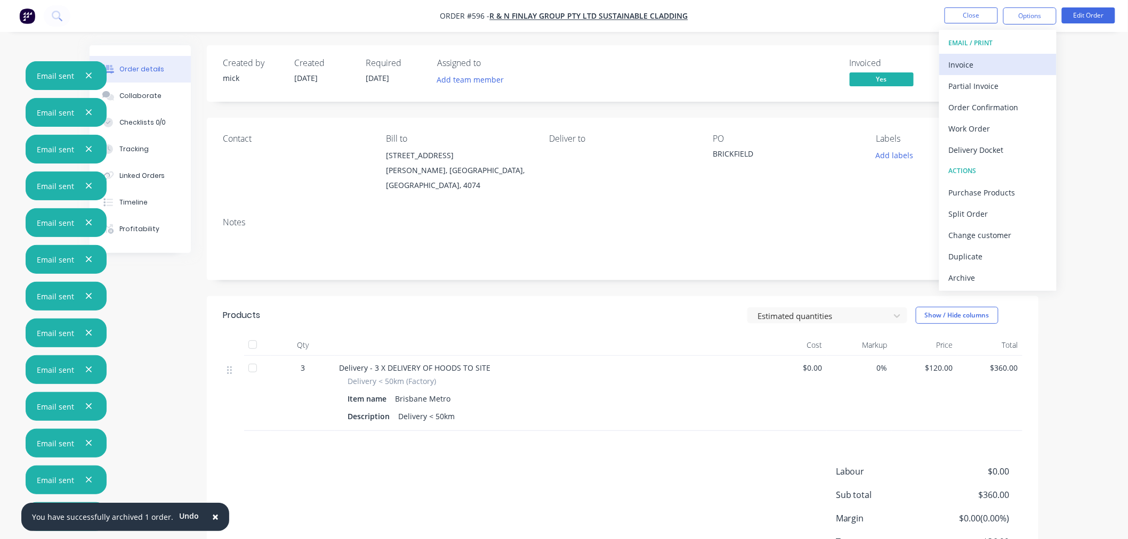
click at [1002, 60] on div "Invoice" at bounding box center [998, 64] width 98 height 15
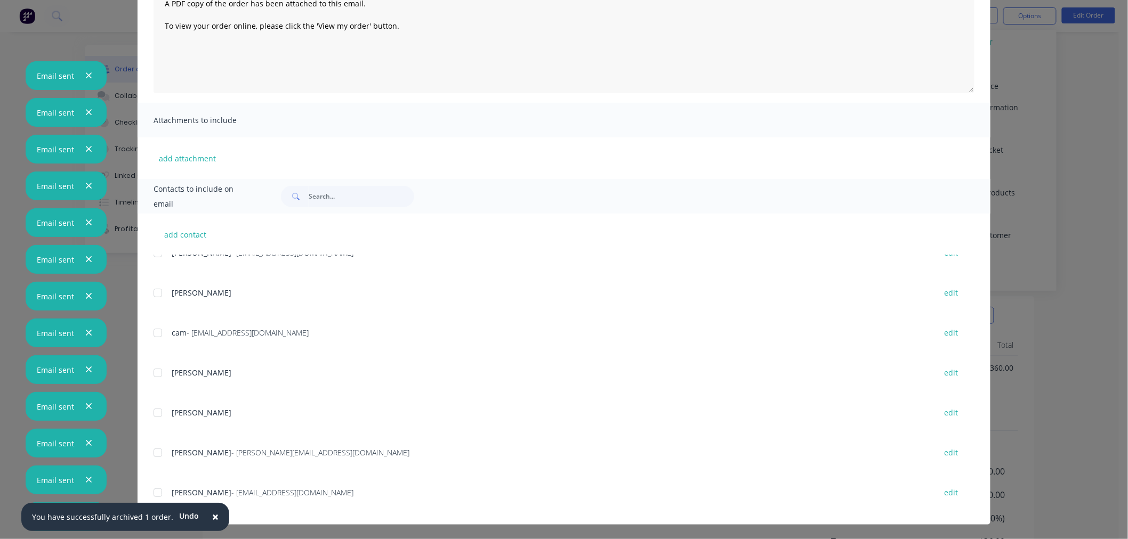
scroll to position [71, 0]
click at [155, 487] on div at bounding box center [157, 492] width 21 height 21
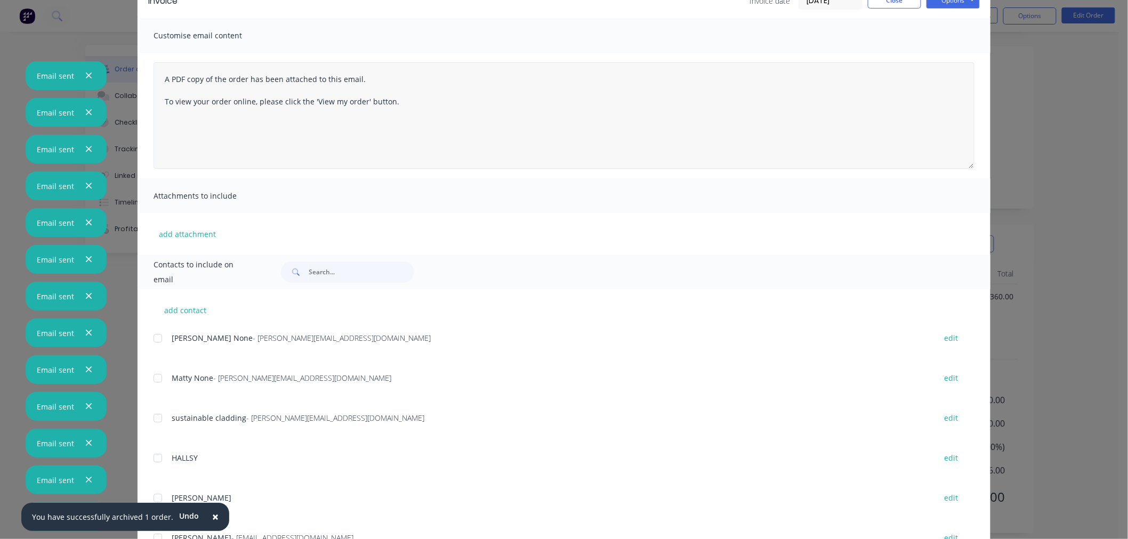
scroll to position [0, 0]
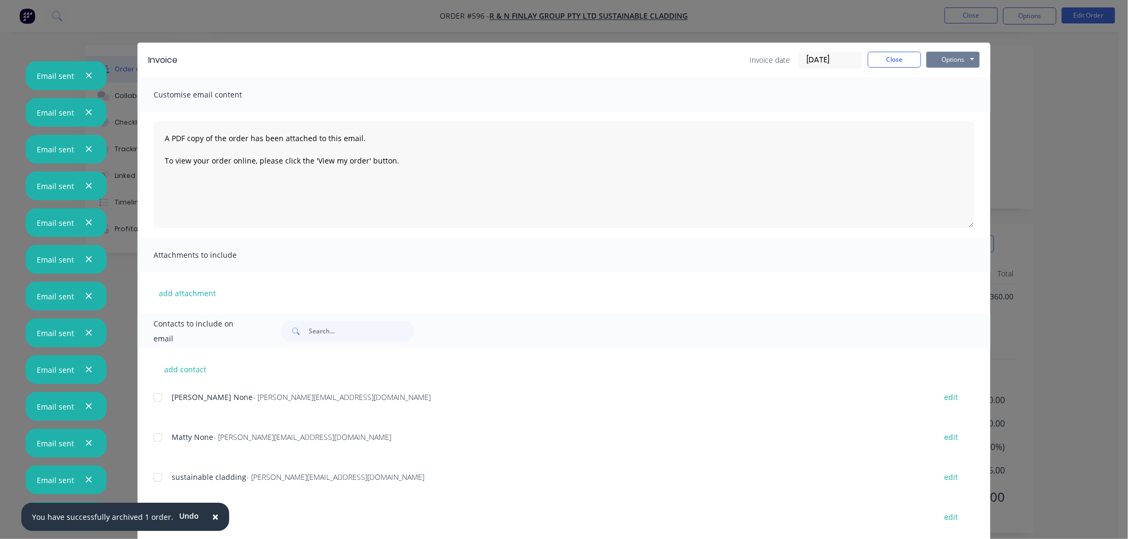
click at [930, 65] on button "Options" at bounding box center [952, 60] width 53 height 16
click at [941, 113] on button "Email" at bounding box center [960, 114] width 68 height 18
click at [900, 60] on button "Close" at bounding box center [894, 60] width 53 height 16
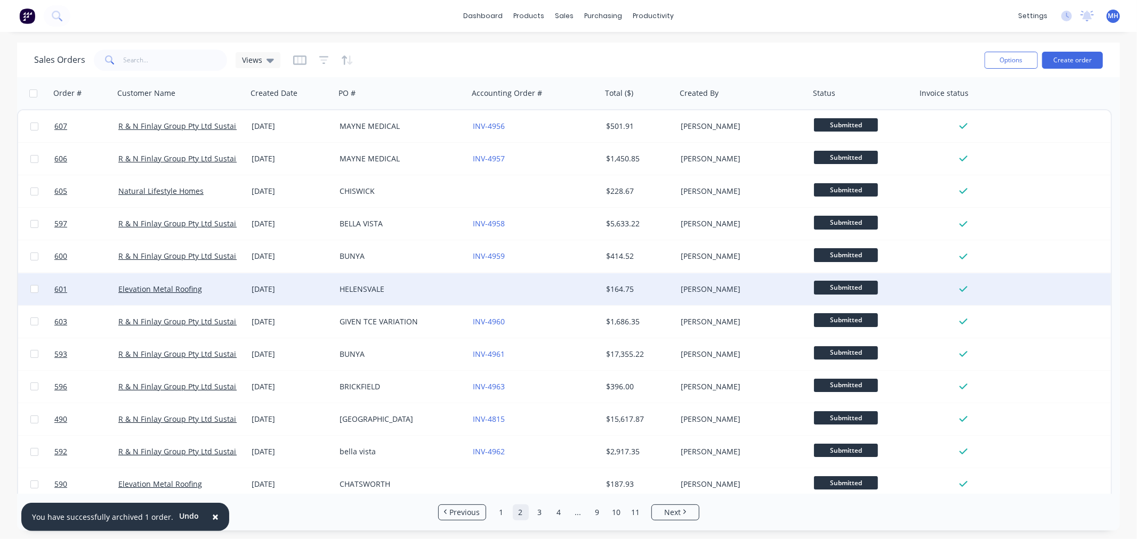
click at [429, 291] on div "HELENSVALE" at bounding box center [399, 289] width 118 height 11
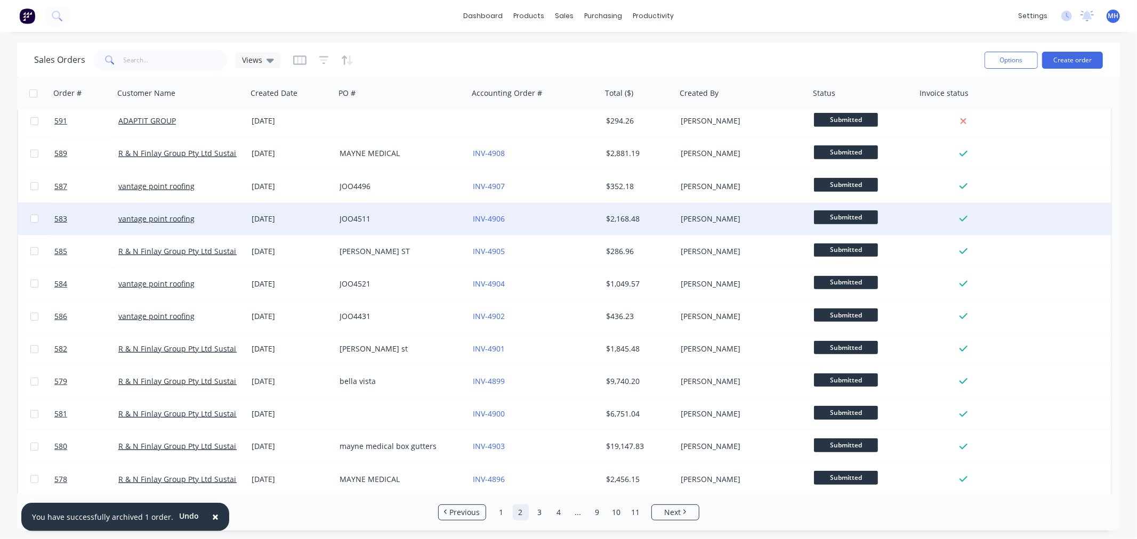
scroll to position [429, 0]
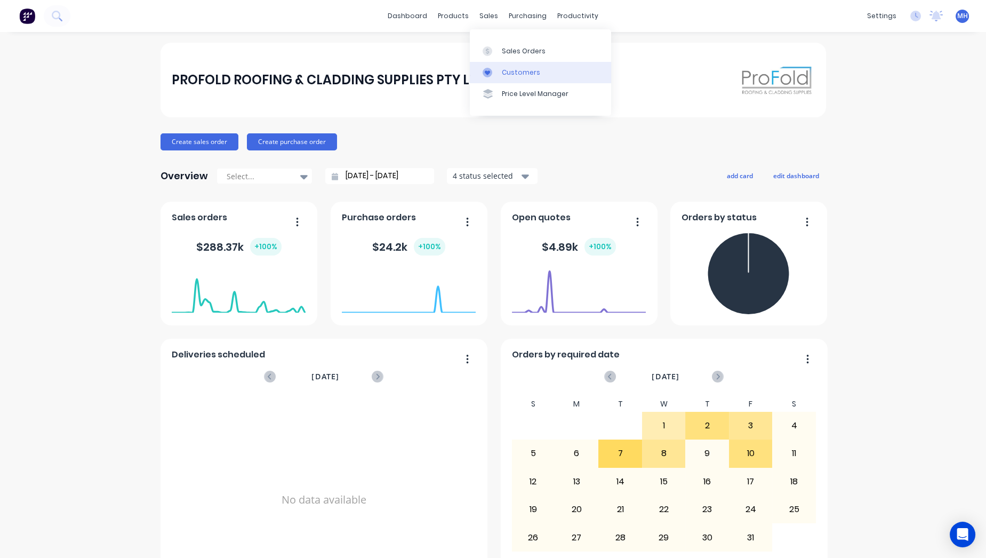
click at [507, 79] on link "Customers" at bounding box center [540, 72] width 141 height 21
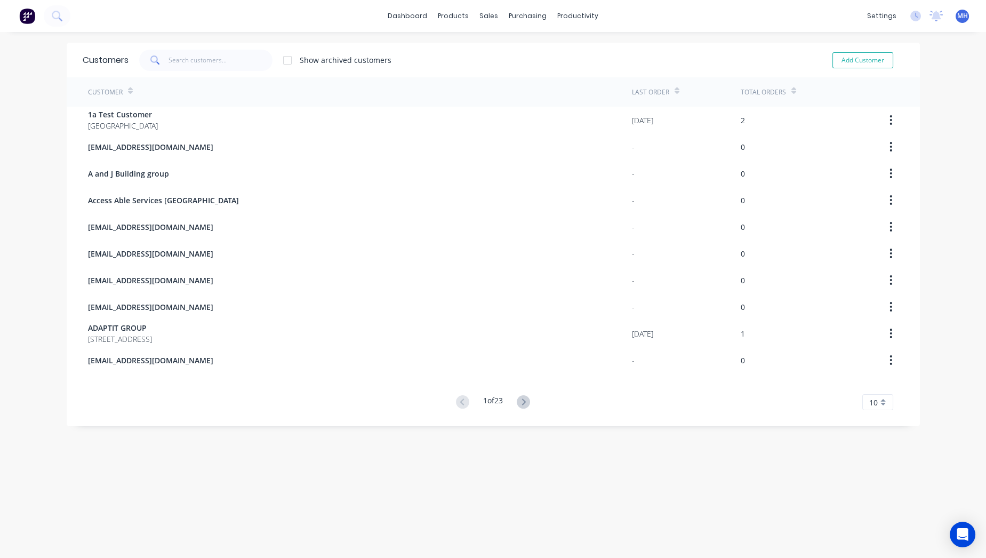
click at [507, 79] on div "Customer" at bounding box center [360, 91] width 544 height 29
click at [227, 60] on input "text" at bounding box center [220, 60] width 104 height 21
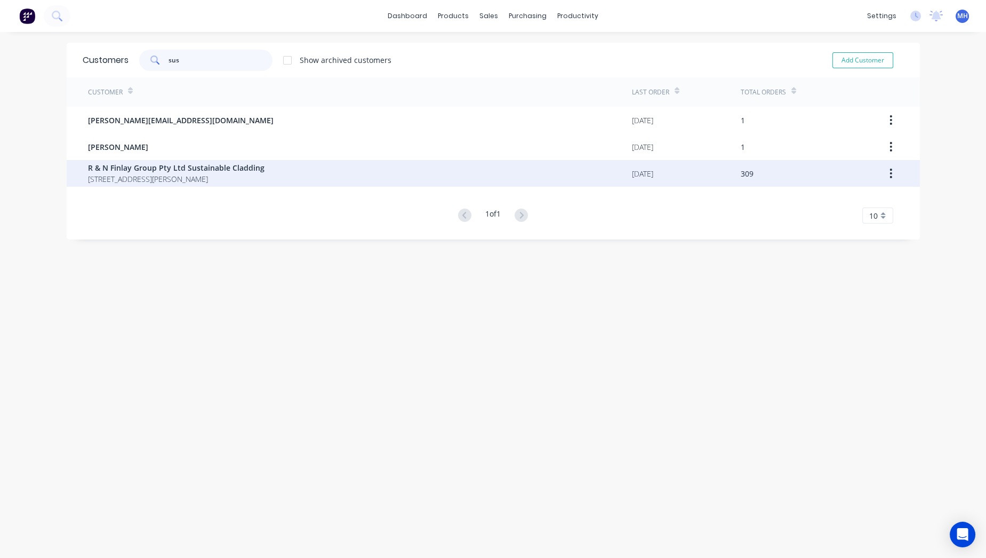
type input "sus"
click at [159, 170] on span "R & N Finlay Group Pty Ltd Sustainable Cladding" at bounding box center [176, 167] width 176 height 11
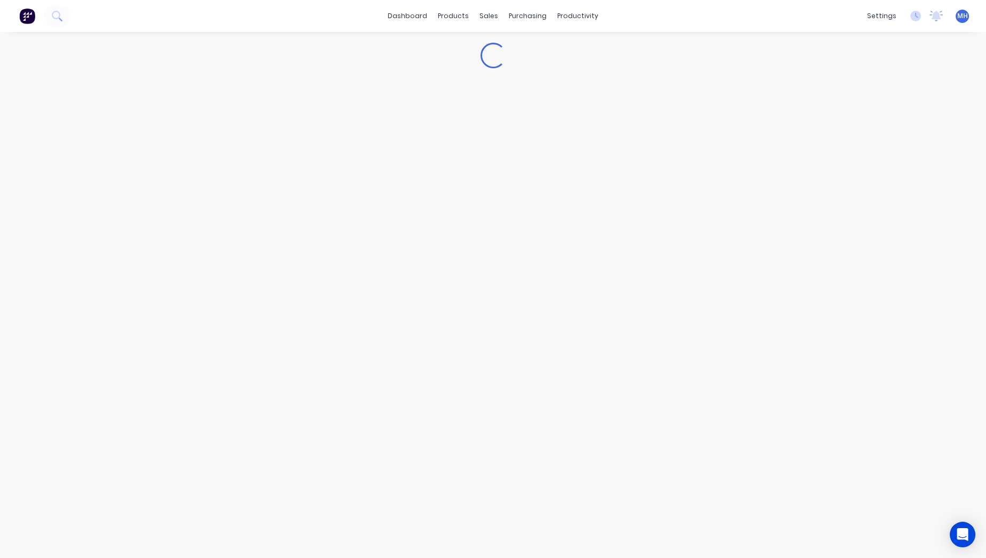
click at [159, 170] on div "Loading..." at bounding box center [493, 295] width 986 height 526
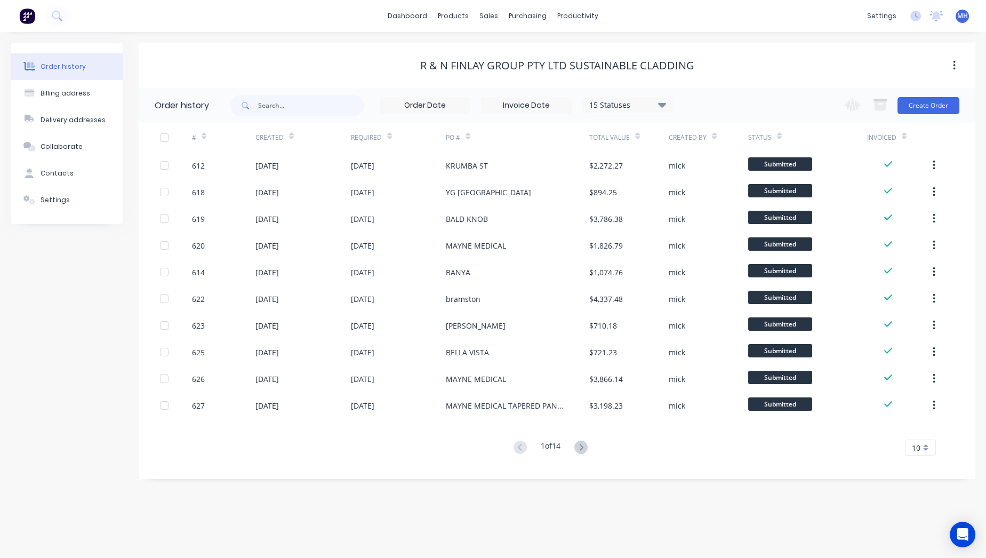
click at [951, 63] on button "button" at bounding box center [953, 65] width 25 height 19
click at [310, 38] on div "Order history Billing address Delivery addresses Collaborate Contacts Settings …" at bounding box center [493, 295] width 986 height 526
click at [49, 198] on div "Settings" at bounding box center [55, 200] width 29 height 10
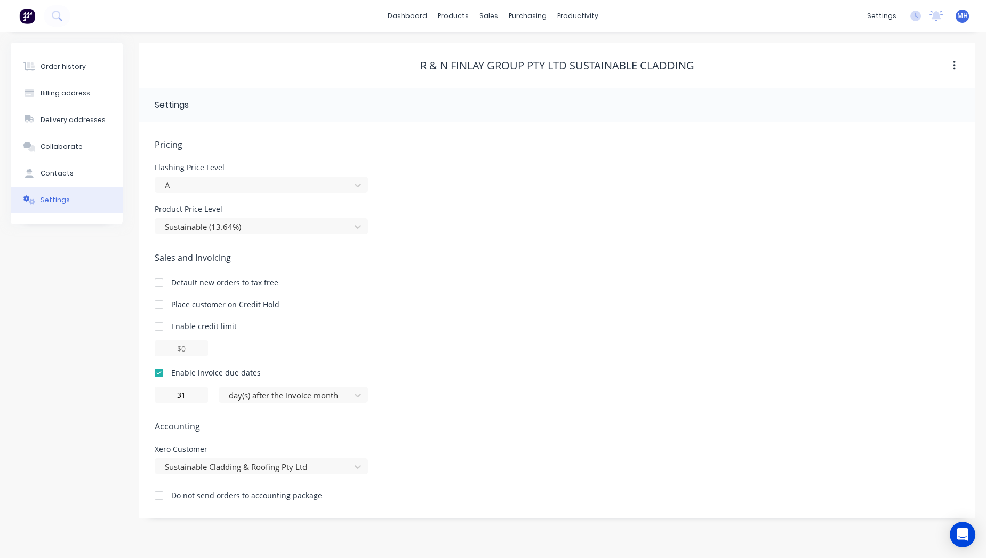
click at [28, 10] on img at bounding box center [27, 16] width 16 height 16
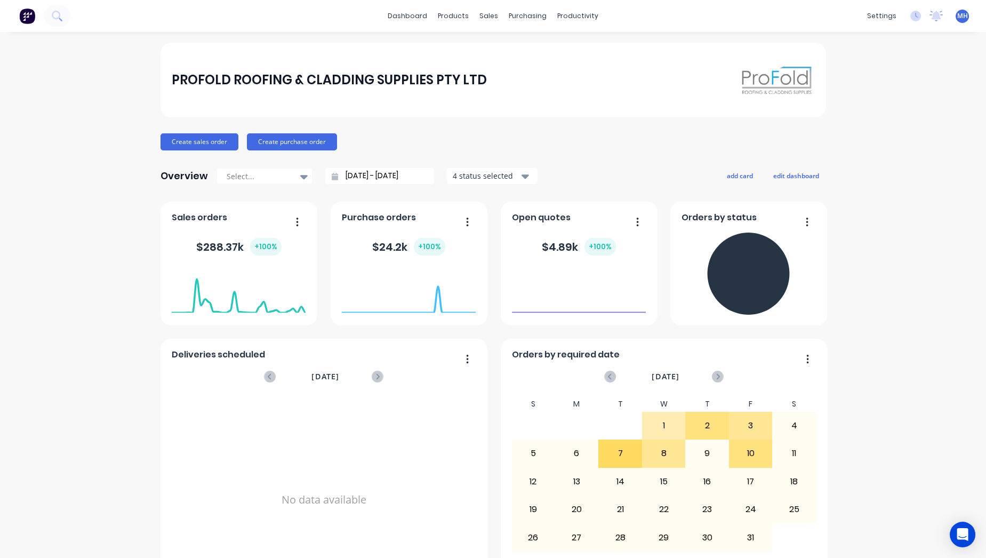
click at [224, 252] on div "$ 288.37k + 100 %" at bounding box center [238, 247] width 85 height 18
click at [296, 221] on icon "button" at bounding box center [297, 221] width 3 height 11
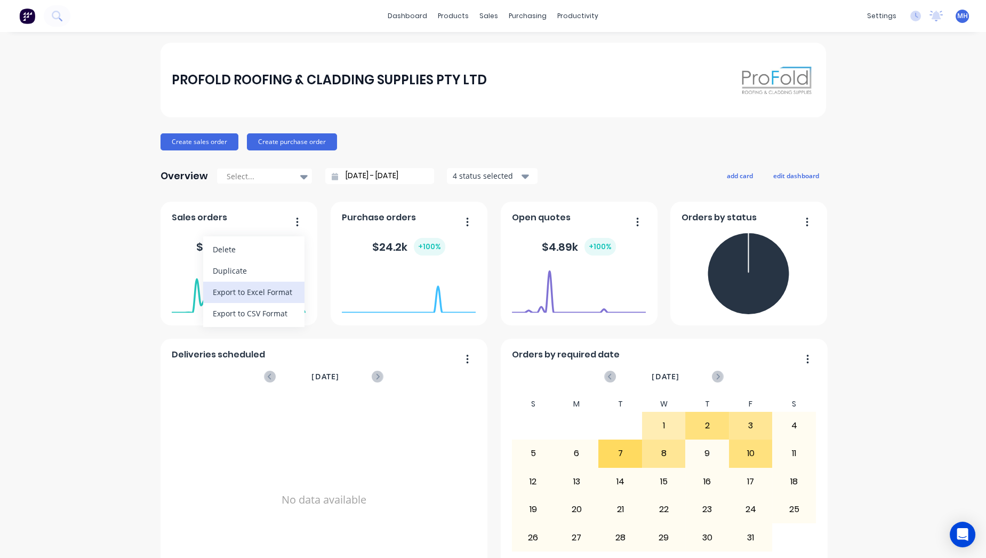
click at [272, 289] on div "Export to Excel Format" at bounding box center [254, 291] width 82 height 15
click at [296, 219] on icon "button" at bounding box center [297, 221] width 3 height 11
click at [237, 307] on div "Export to CSV Format" at bounding box center [254, 312] width 82 height 15
click at [296, 220] on icon "button" at bounding box center [297, 221] width 2 height 9
click at [281, 170] on div at bounding box center [258, 176] width 67 height 13
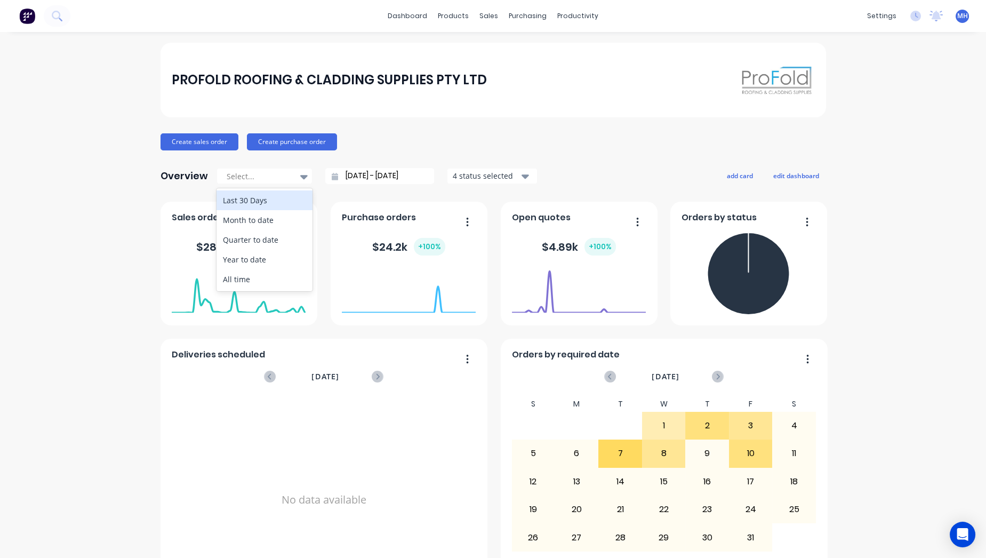
click at [512, 175] on div "4 status selected" at bounding box center [486, 175] width 67 height 11
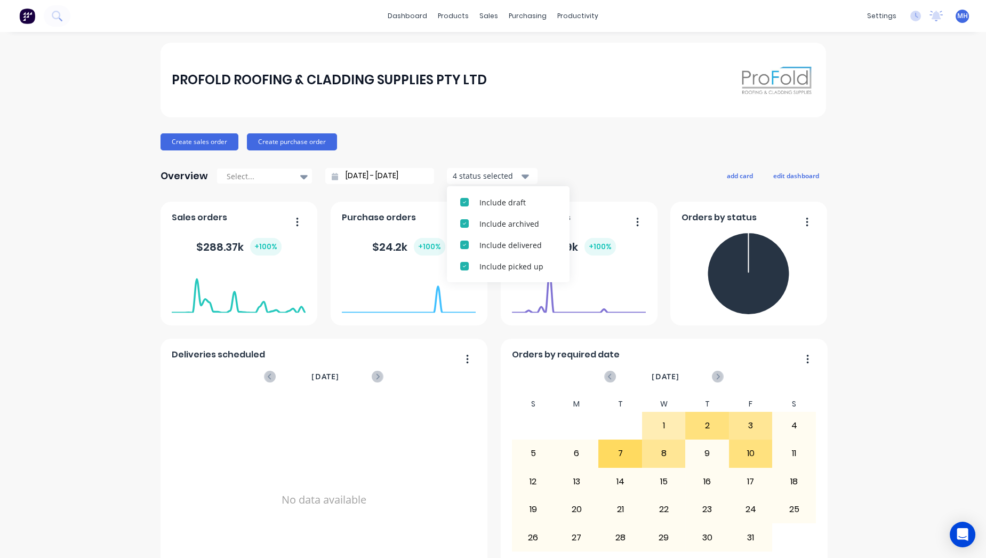
click at [295, 219] on button "button" at bounding box center [293, 222] width 22 height 17
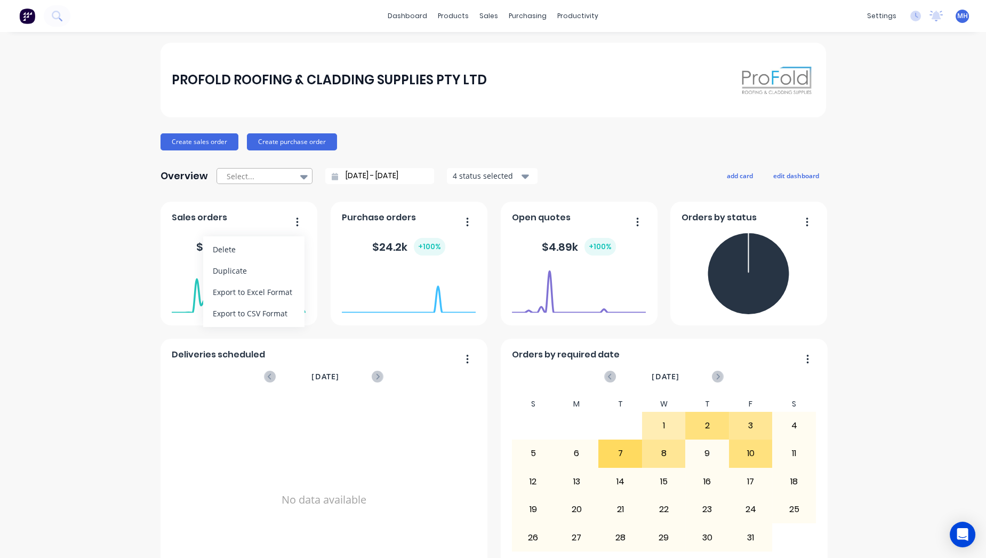
click at [237, 176] on div at bounding box center [258, 176] width 67 height 13
click at [414, 172] on input "[DATE] - [DATE]" at bounding box center [384, 176] width 92 height 16
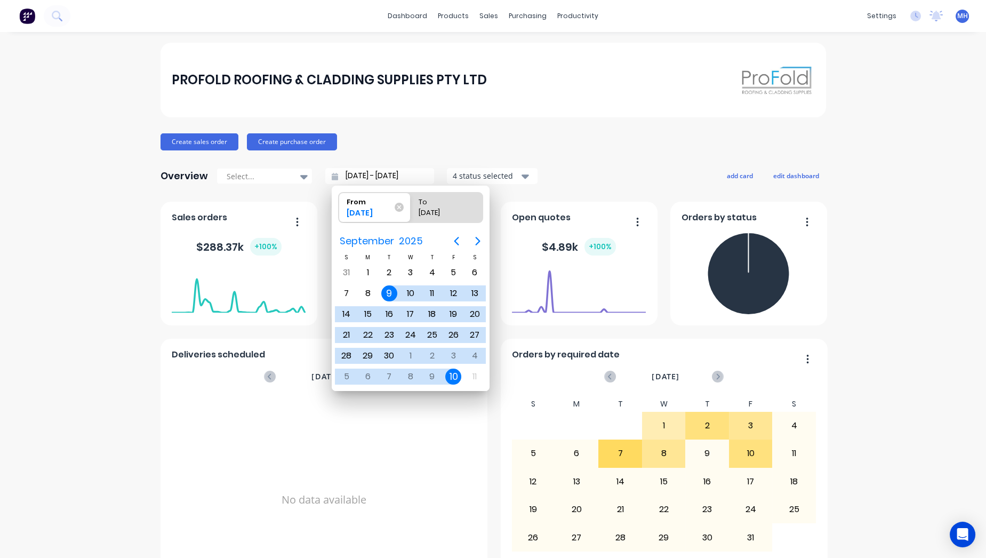
click at [548, 139] on div "Create sales order Create purchase order" at bounding box center [492, 141] width 665 height 17
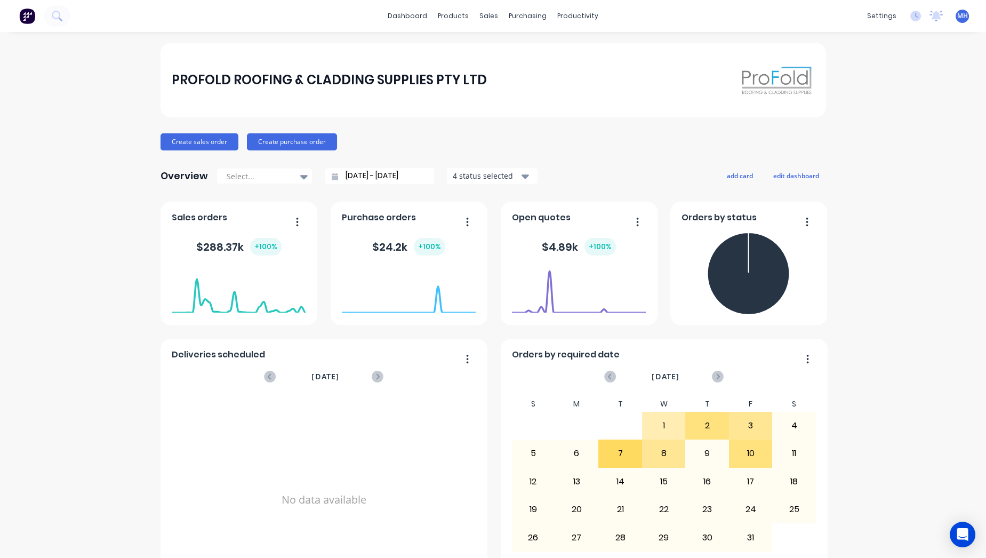
click at [296, 217] on icon "button" at bounding box center [297, 221] width 3 height 11
click at [535, 116] on div "PROFOLD ROOFING & CLADDING SUPPLIES PTY LTD" at bounding box center [492, 80] width 665 height 75
click at [359, 213] on span "Purchase orders" at bounding box center [379, 217] width 74 height 13
click at [418, 207] on div "Purchase orders $ 24.2k + 100 %" at bounding box center [409, 264] width 157 height 124
click at [361, 179] on input "[DATE] - [DATE]" at bounding box center [384, 176] width 92 height 16
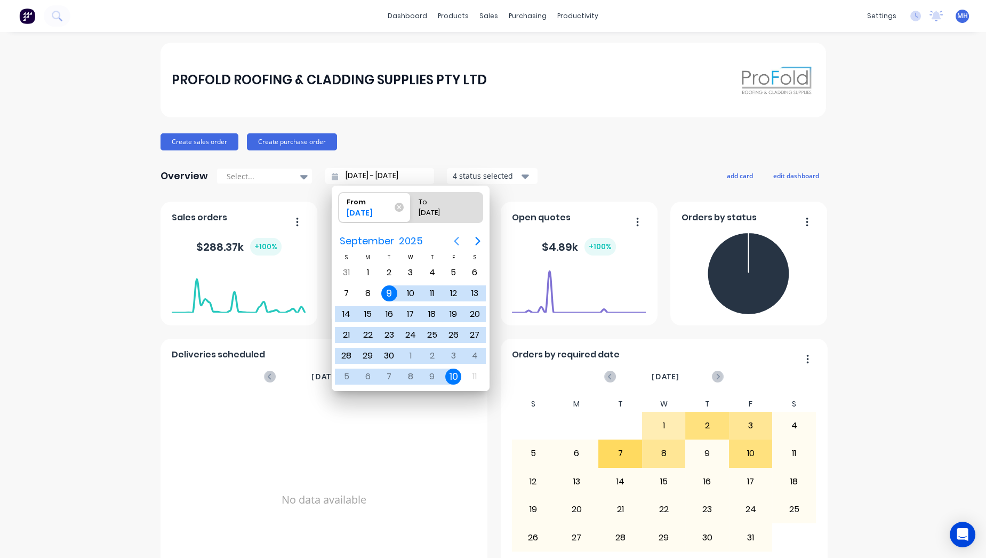
click at [456, 241] on icon "Previous page" at bounding box center [456, 241] width 13 height 13
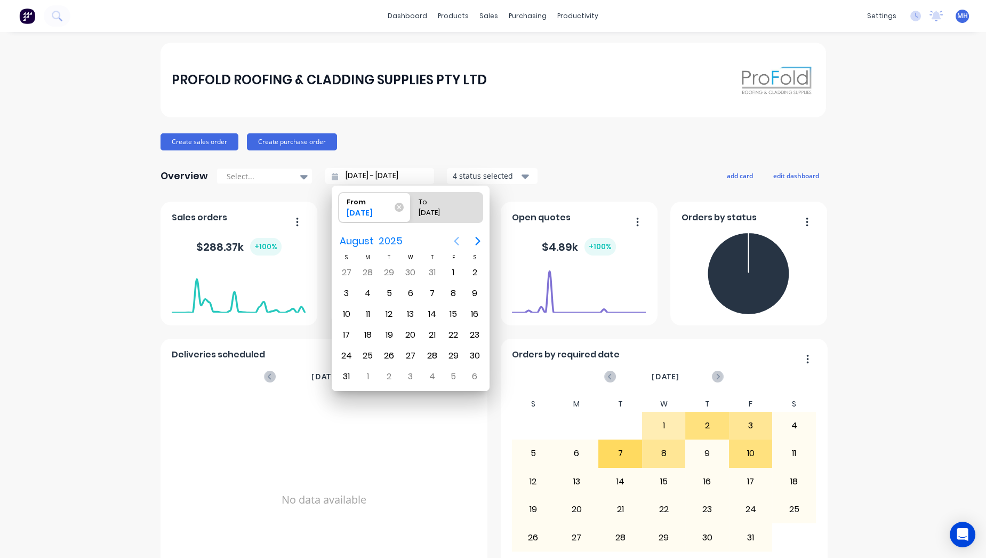
click at [456, 241] on icon "Previous page" at bounding box center [456, 241] width 13 height 13
click at [385, 271] on div "1" at bounding box center [389, 272] width 16 height 16
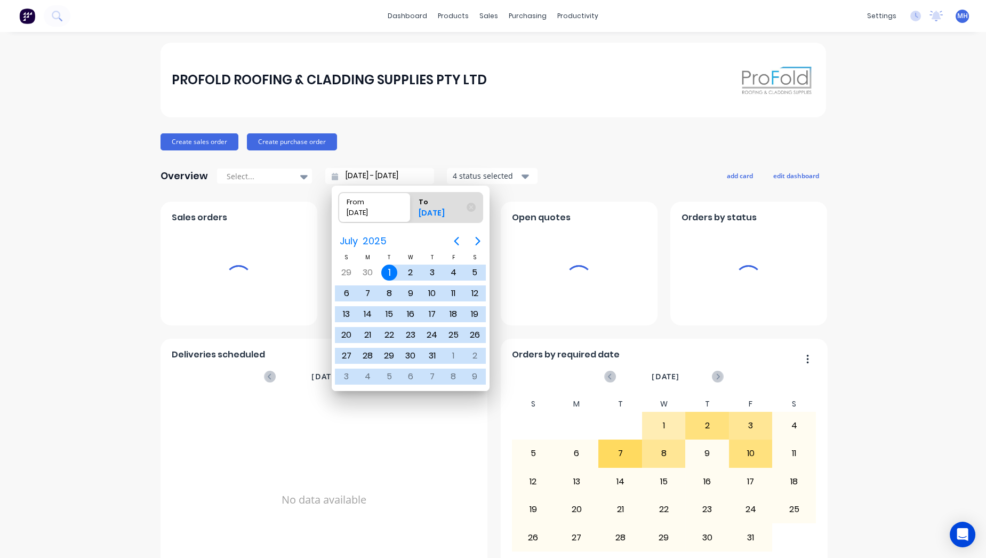
type input "01/07/25 - 10/10/25"
radio input "false"
radio input "true"
click at [430, 351] on div "31" at bounding box center [432, 356] width 16 height 16
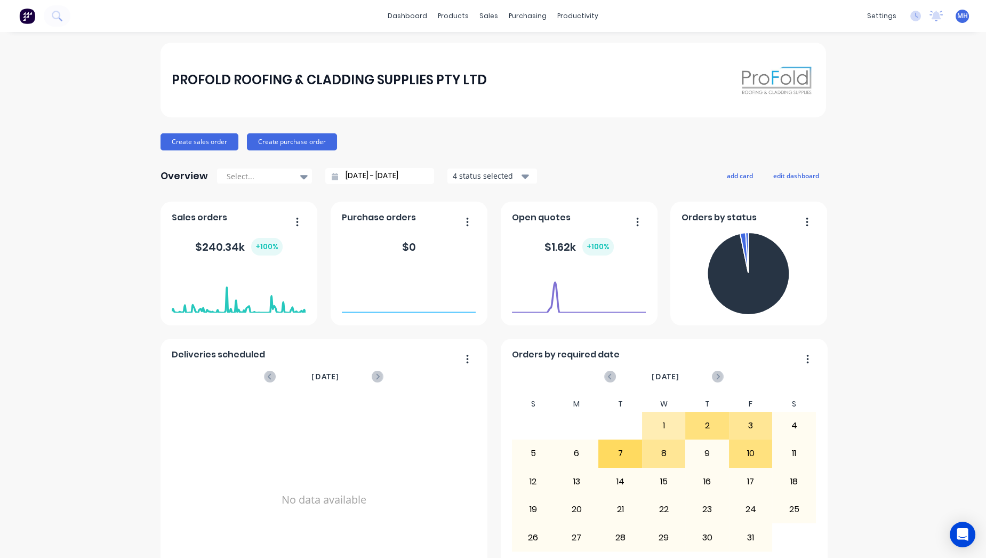
click at [493, 170] on div "4 status selected" at bounding box center [486, 175] width 67 height 11
click at [509, 134] on div "Create sales order Create purchase order" at bounding box center [492, 141] width 665 height 17
click at [288, 221] on button "button" at bounding box center [293, 222] width 22 height 17
click at [262, 312] on div "Export to CSV Format" at bounding box center [254, 312] width 82 height 15
click at [366, 175] on input "01/07/25 - 31/07/25" at bounding box center [384, 176] width 92 height 16
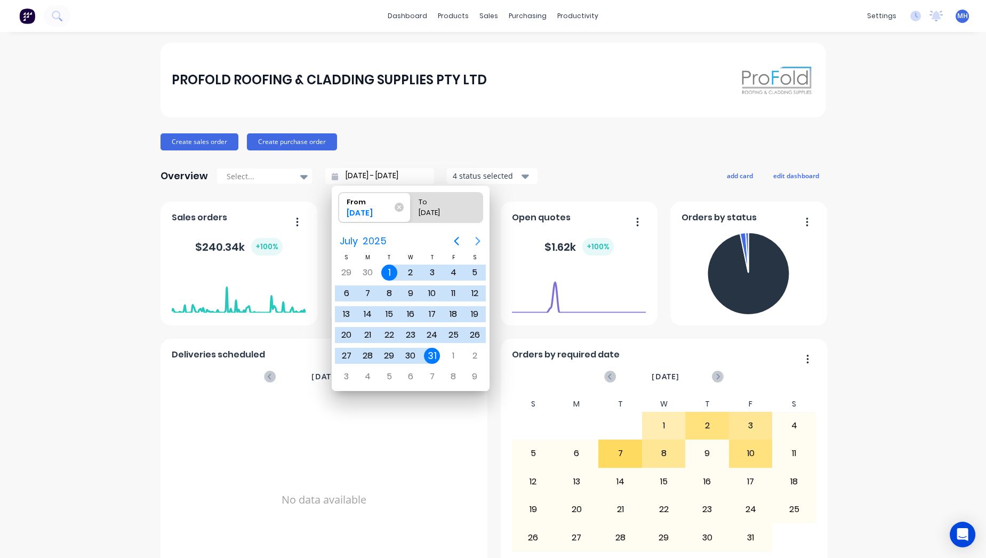
click at [479, 240] on icon "Next page" at bounding box center [477, 241] width 5 height 9
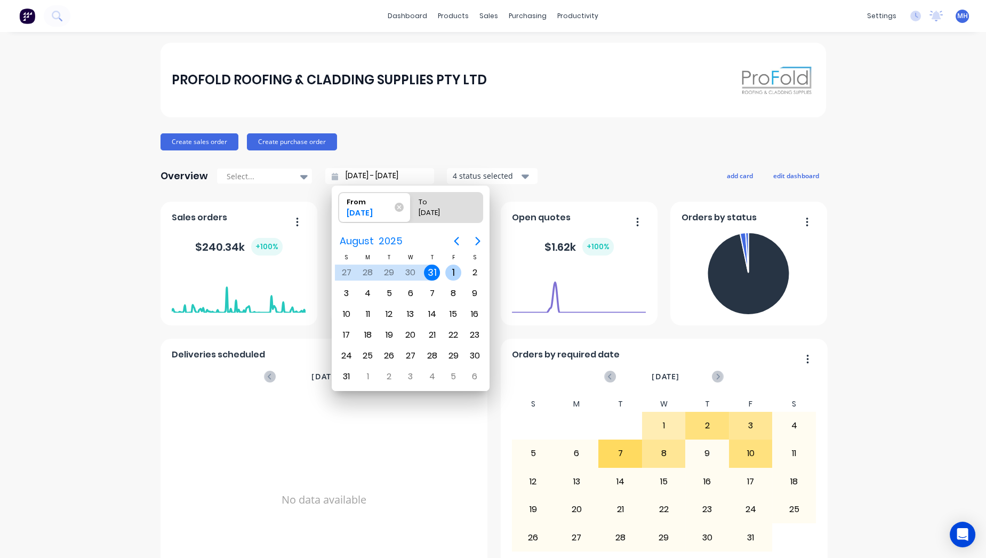
click at [454, 274] on div "1" at bounding box center [453, 272] width 16 height 16
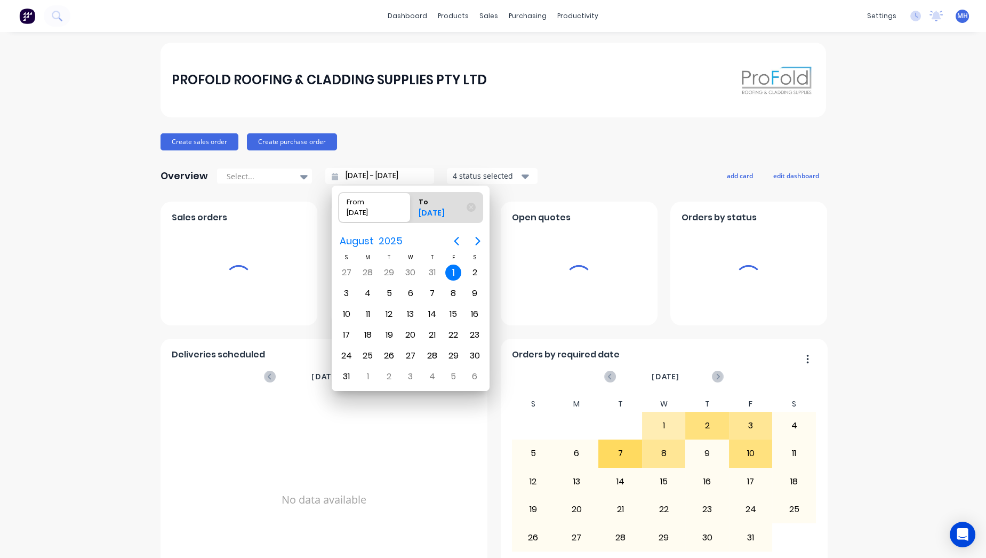
type input "01/08/25 - 01/08/25"
radio input "false"
radio input "true"
click at [456, 269] on div "1" at bounding box center [453, 272] width 16 height 16
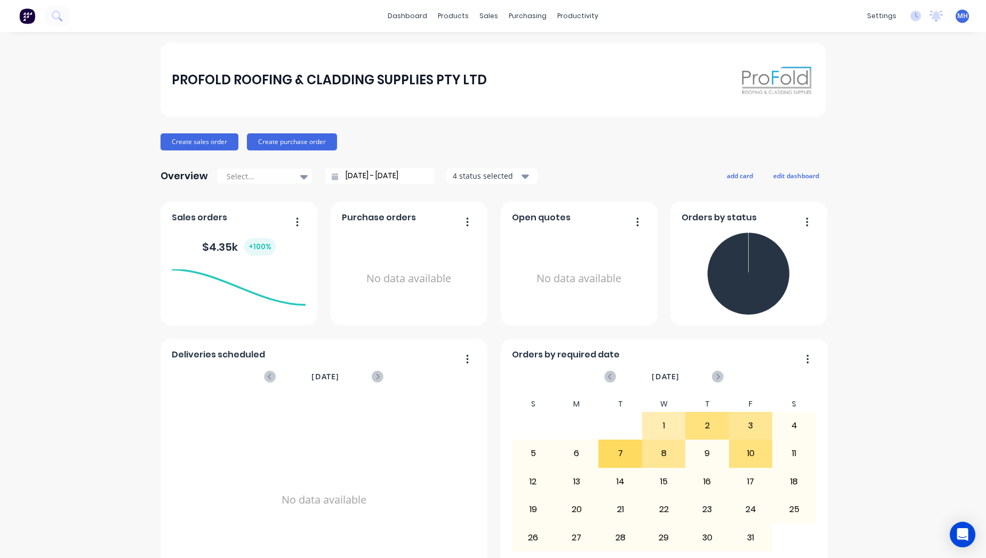
click at [399, 175] on input "01/08/25 - 01/08/25" at bounding box center [384, 176] width 92 height 16
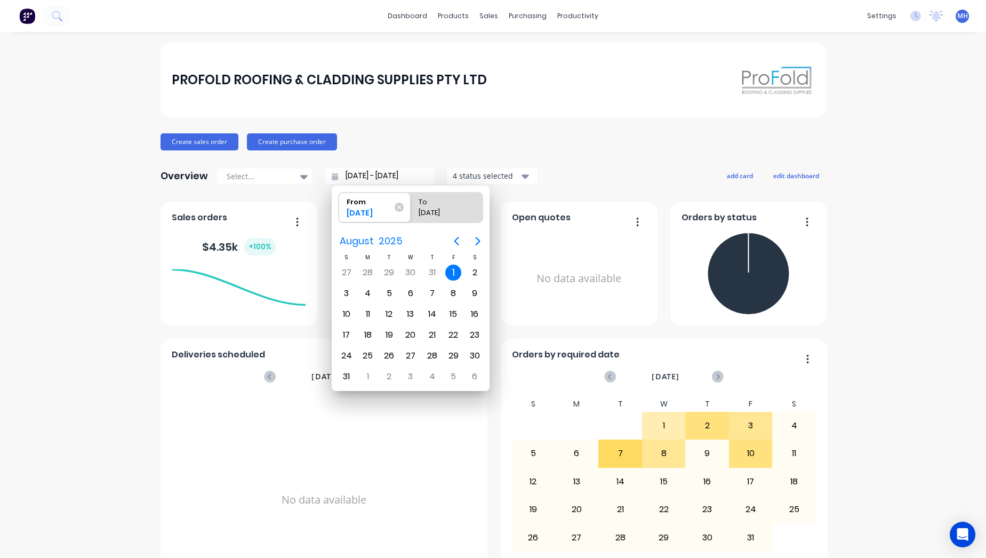
click at [447, 202] on div "To" at bounding box center [441, 199] width 54 height 15
click at [411, 202] on input "To 01/08/25" at bounding box center [410, 207] width 1 height 30
radio input "true"
click at [345, 368] on div "31" at bounding box center [347, 376] width 16 height 16
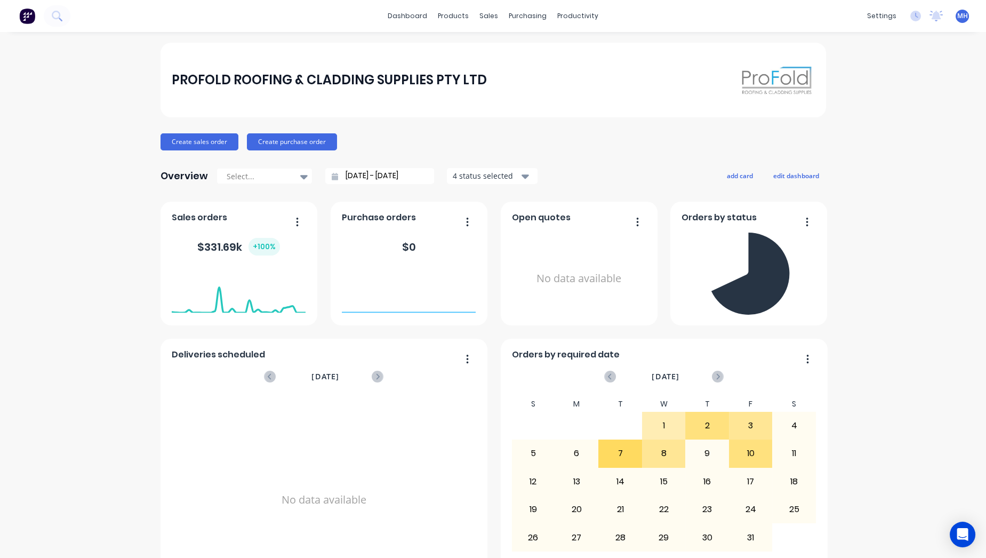
click at [291, 219] on button "button" at bounding box center [293, 222] width 22 height 17
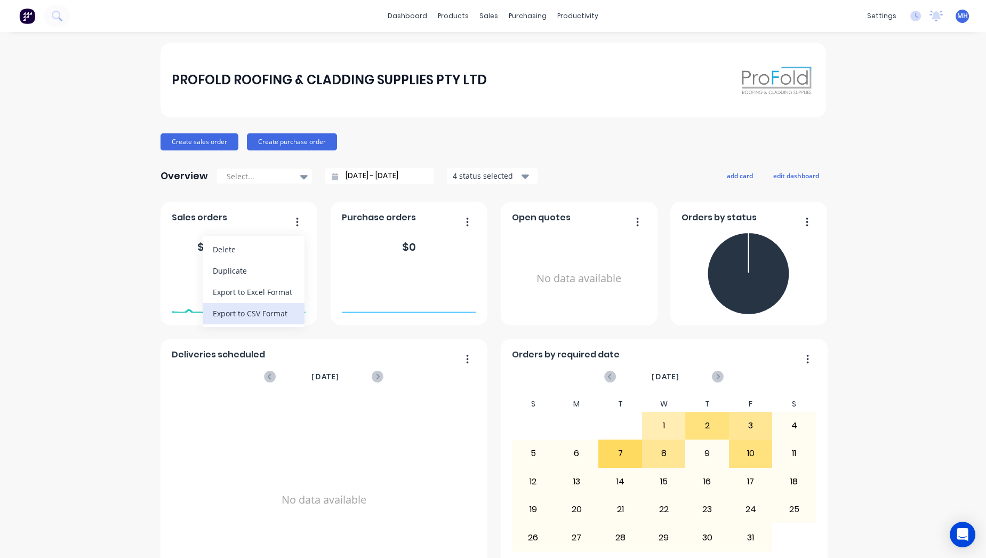
click at [280, 307] on div "Export to CSV Format" at bounding box center [254, 312] width 82 height 15
click at [374, 177] on input "01/08/25 - 31/08/25" at bounding box center [384, 176] width 92 height 16
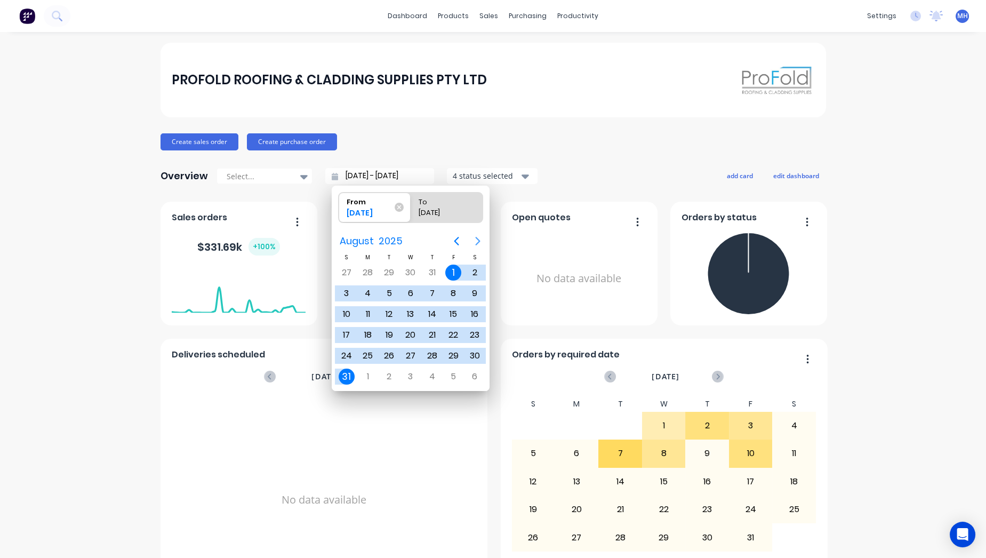
click at [475, 237] on icon "Next page" at bounding box center [477, 241] width 13 height 13
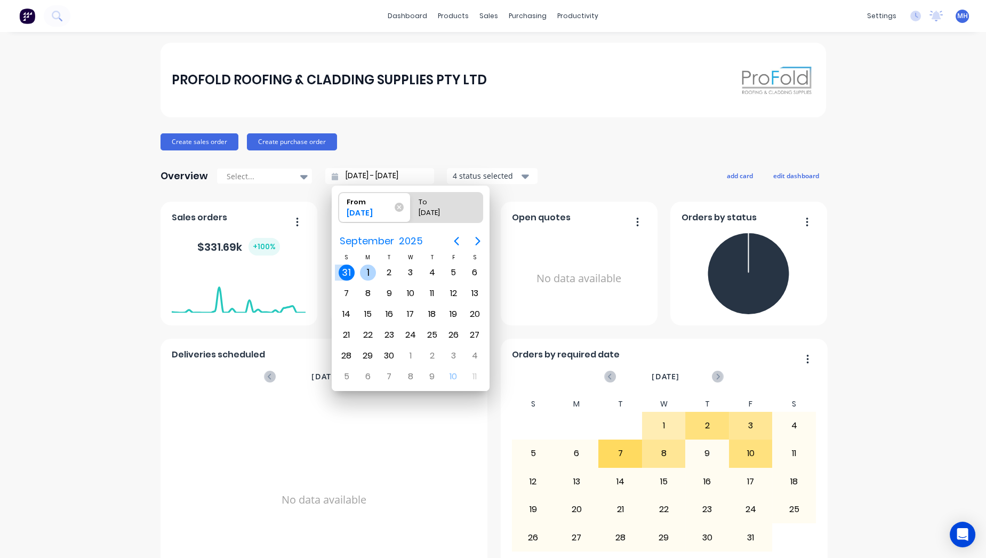
click at [370, 268] on div "1" at bounding box center [368, 272] width 16 height 16
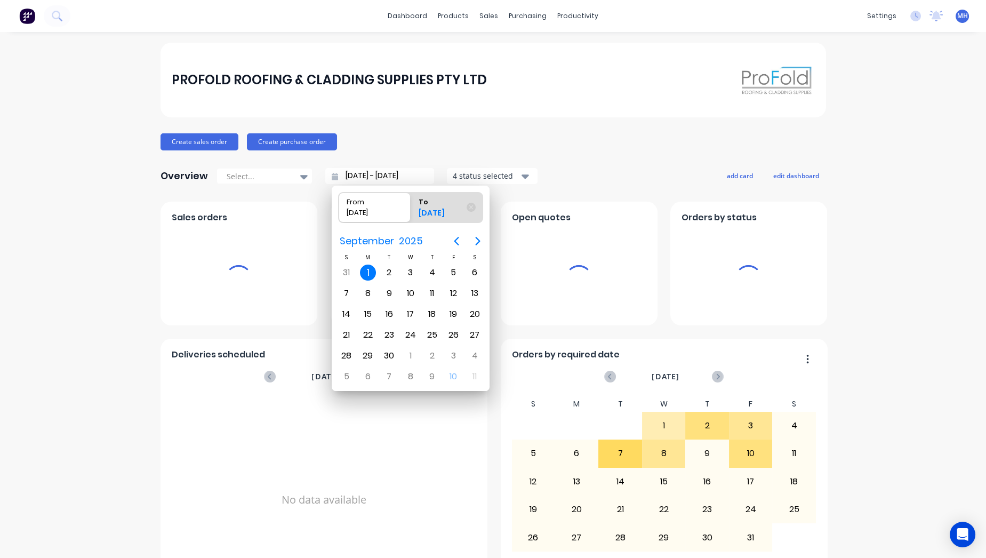
type input "01/09/25 - 01/09/25"
radio input "false"
radio input "true"
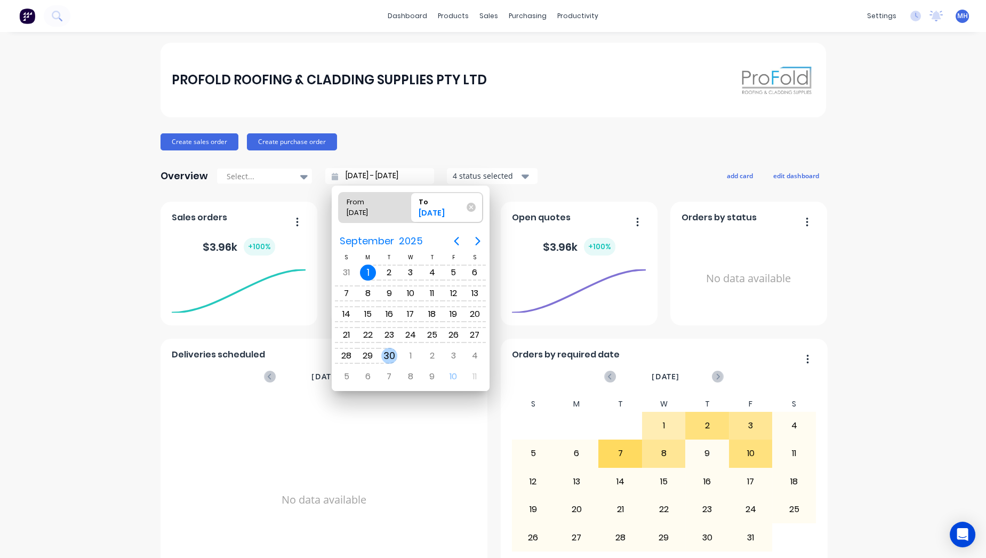
click at [391, 350] on div "30" at bounding box center [389, 356] width 16 height 16
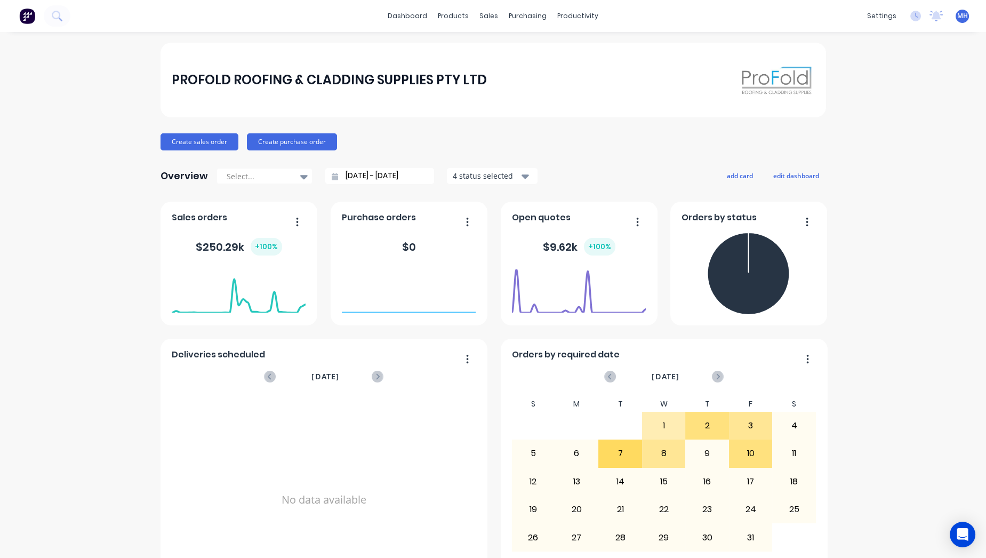
click at [283, 218] on button "button" at bounding box center [293, 222] width 22 height 17
click at [300, 217] on div "Sales orders" at bounding box center [239, 220] width 134 height 15
click at [295, 220] on button "button" at bounding box center [293, 222] width 22 height 17
click at [280, 306] on div "Export to CSV Format" at bounding box center [254, 312] width 82 height 15
click at [394, 177] on input "01/09/25 - 30/09/25" at bounding box center [384, 176] width 92 height 16
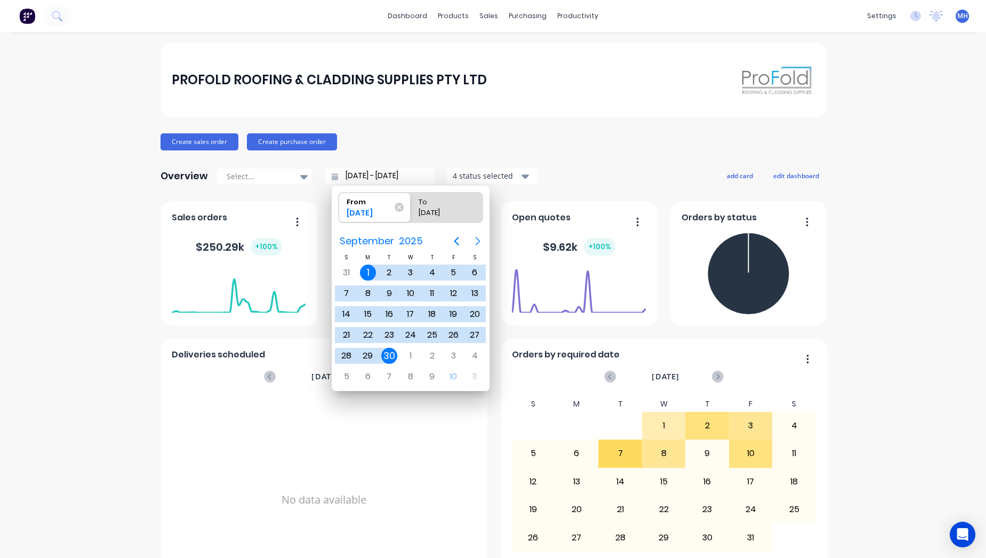
click at [474, 238] on icon "Next page" at bounding box center [477, 241] width 13 height 13
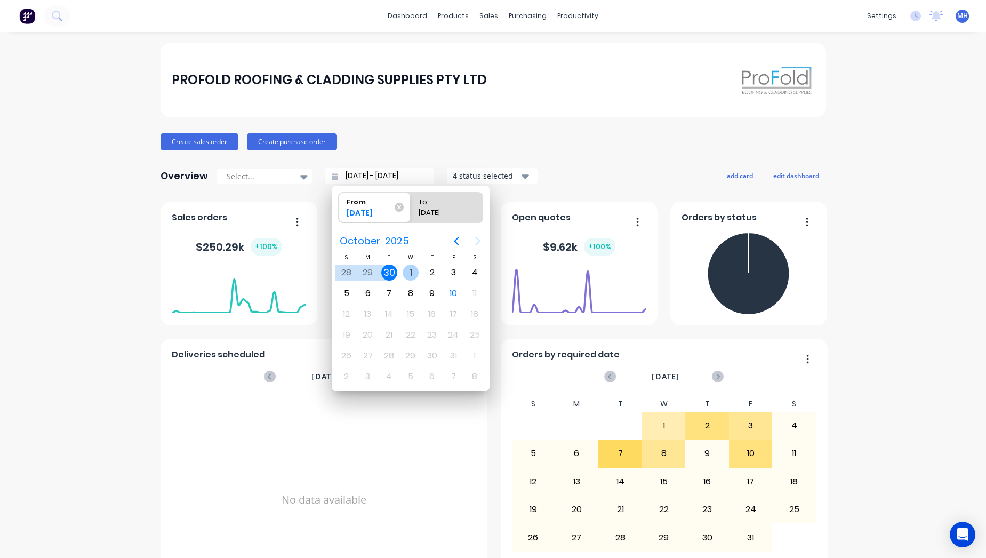
click at [410, 269] on div "1" at bounding box center [410, 272] width 16 height 16
type input "01/10/25 - 01/10/25"
radio input "false"
radio input "true"
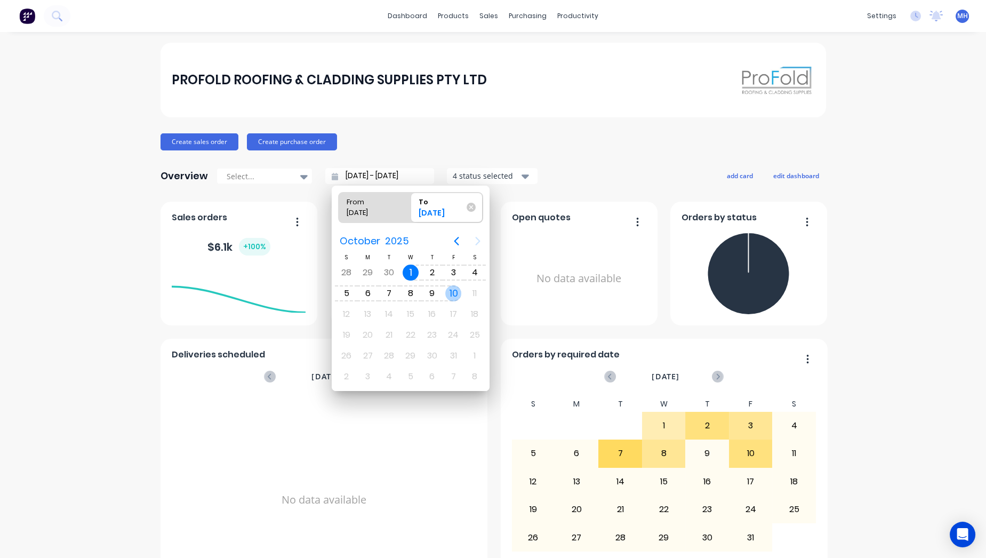
click at [452, 293] on div "10" at bounding box center [453, 293] width 16 height 16
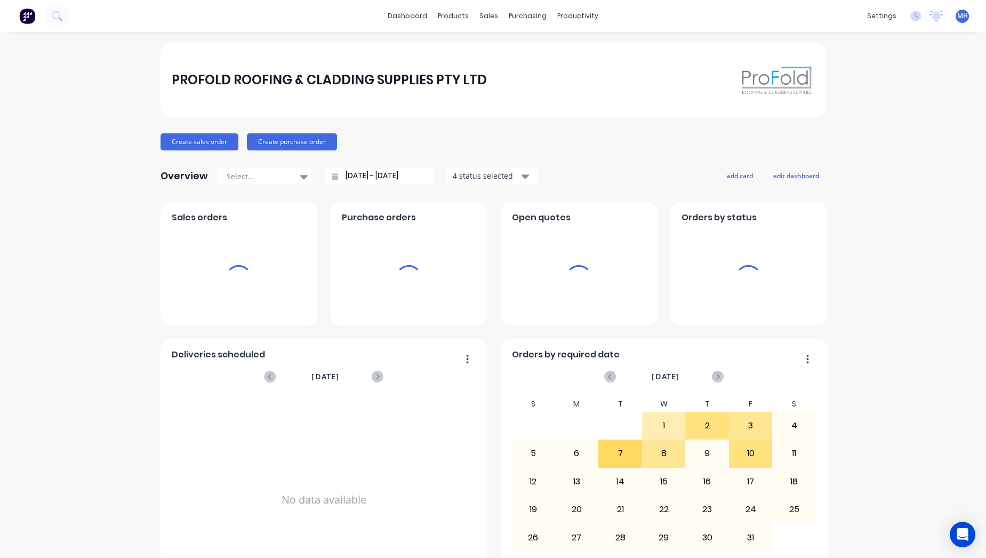
type input "01/10/25 - 10/10/25"
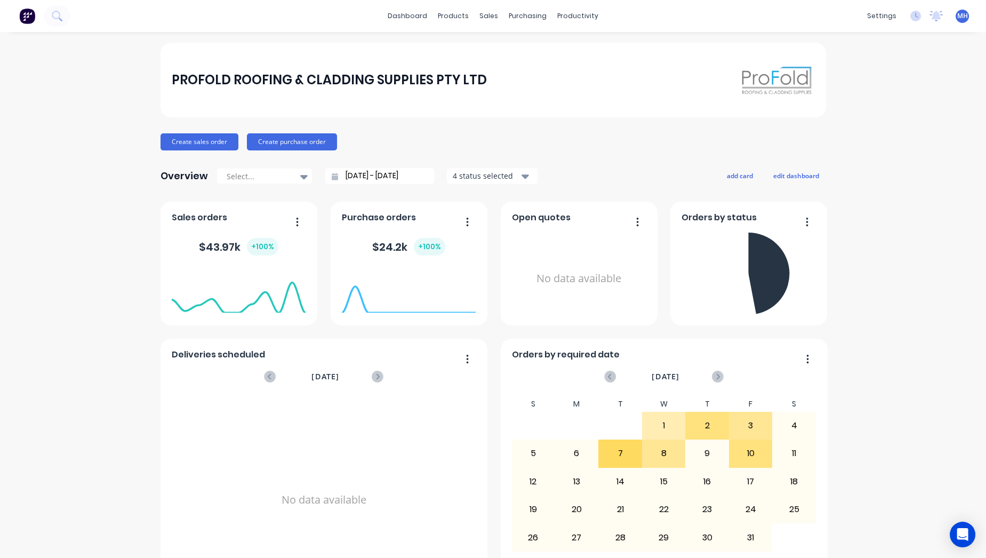
click at [294, 223] on button "button" at bounding box center [293, 222] width 22 height 17
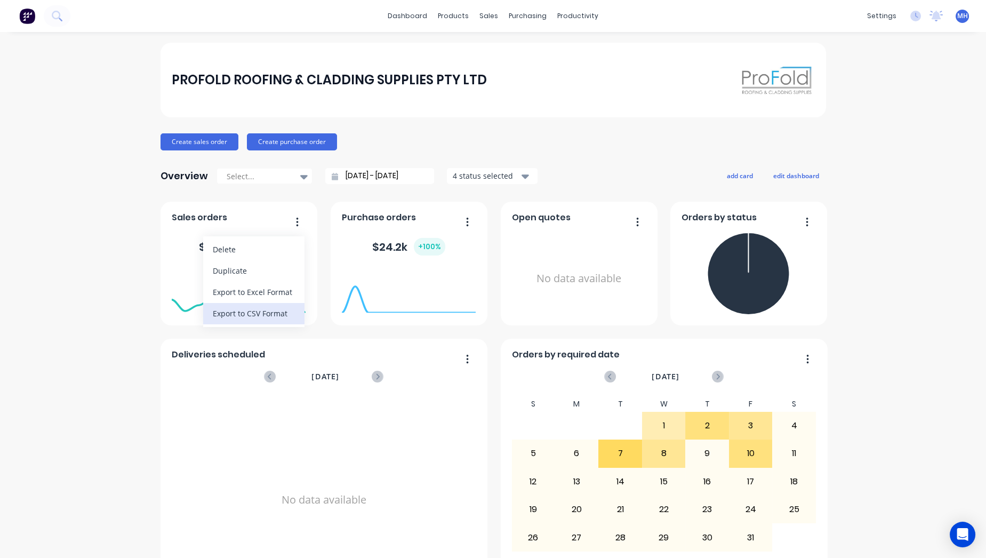
click at [280, 306] on div "Export to CSV Format" at bounding box center [254, 312] width 82 height 15
